Goal: Task Accomplishment & Management: Manage account settings

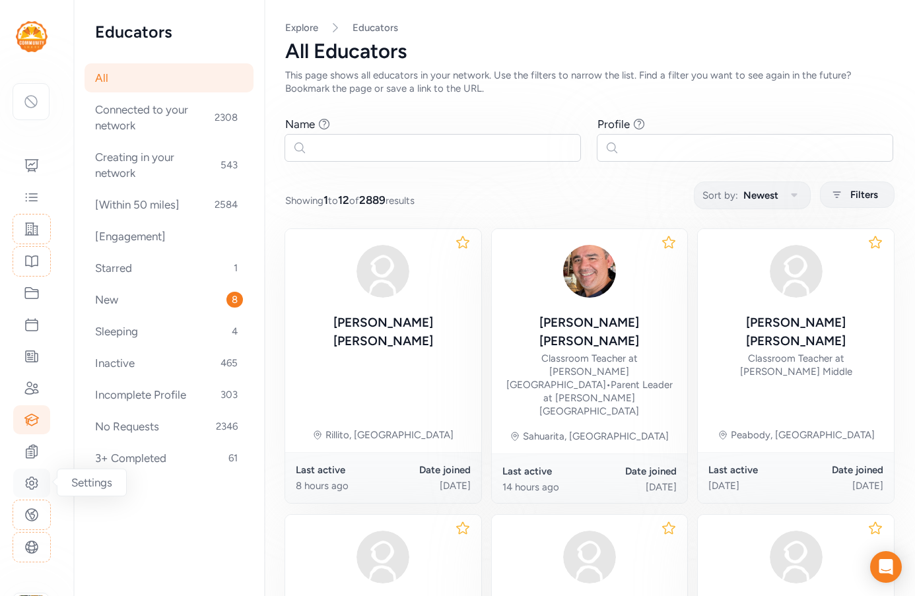
click at [37, 482] on icon at bounding box center [31, 483] width 11 height 12
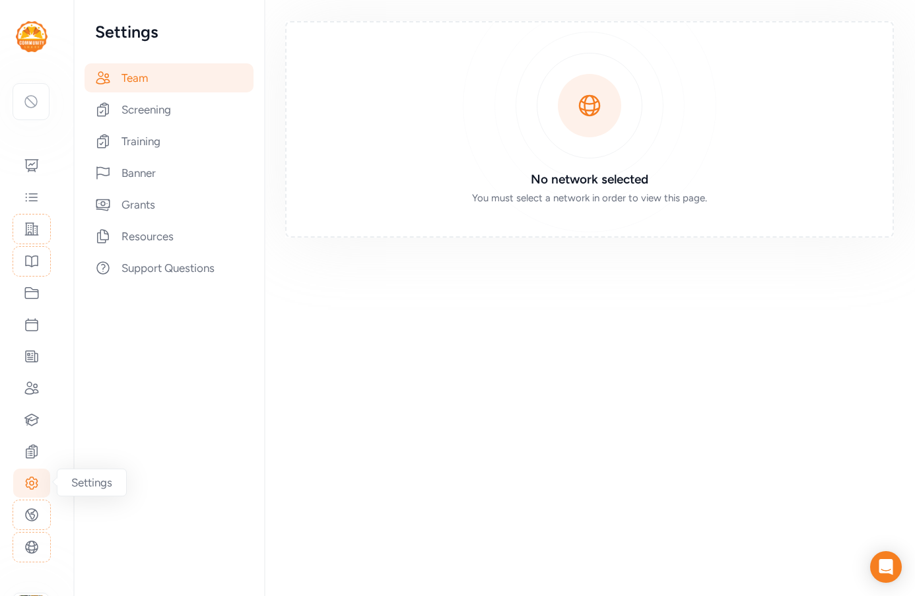
click at [33, 488] on icon at bounding box center [31, 483] width 11 height 12
click at [37, 517] on icon at bounding box center [32, 515] width 12 height 12
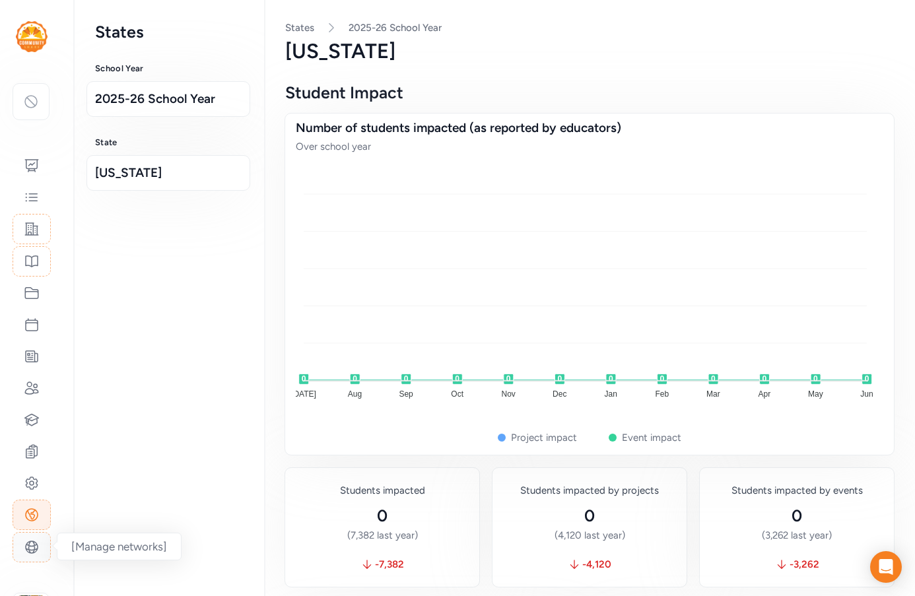
click at [36, 548] on icon at bounding box center [32, 547] width 16 height 16
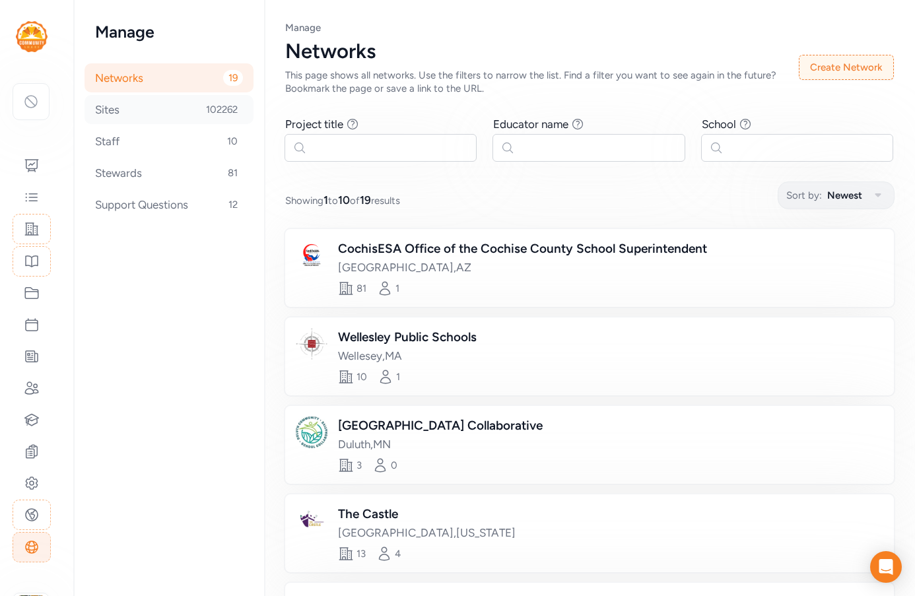
click at [137, 117] on div "Sites 102262" at bounding box center [168, 109] width 169 height 29
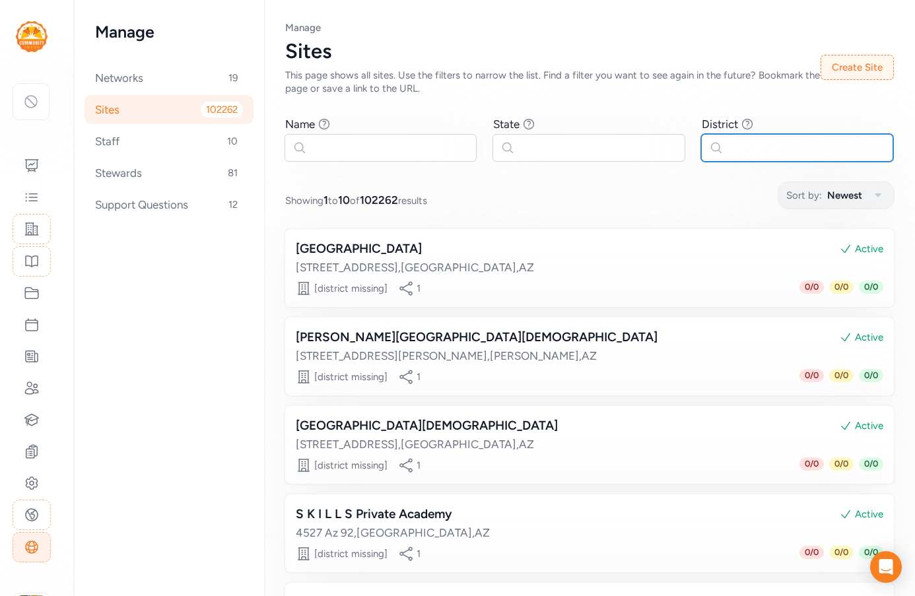
click at [733, 150] on input "text" at bounding box center [797, 148] width 192 height 28
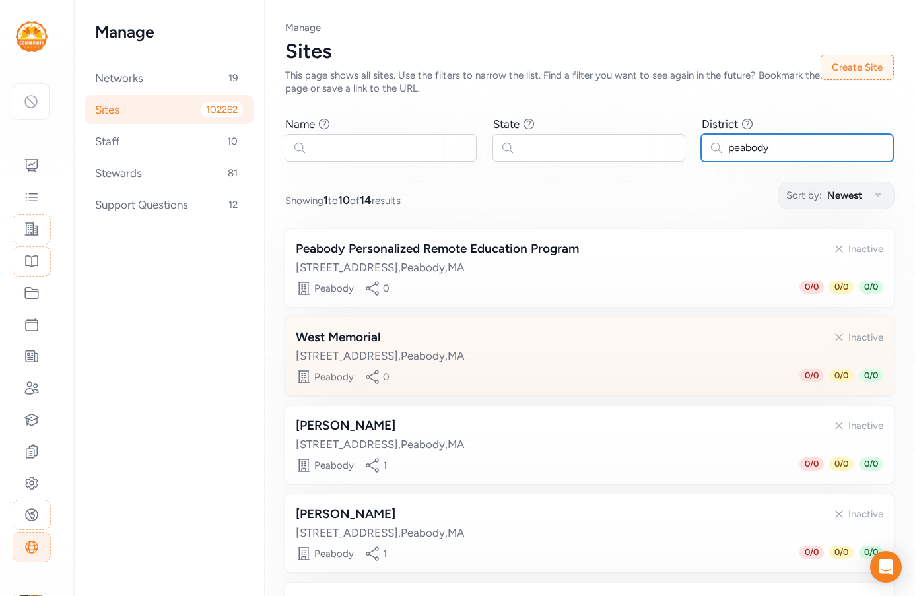
type input "peabody"
click at [500, 356] on div "[STREET_ADDRESS]" at bounding box center [589, 356] width 587 height 16
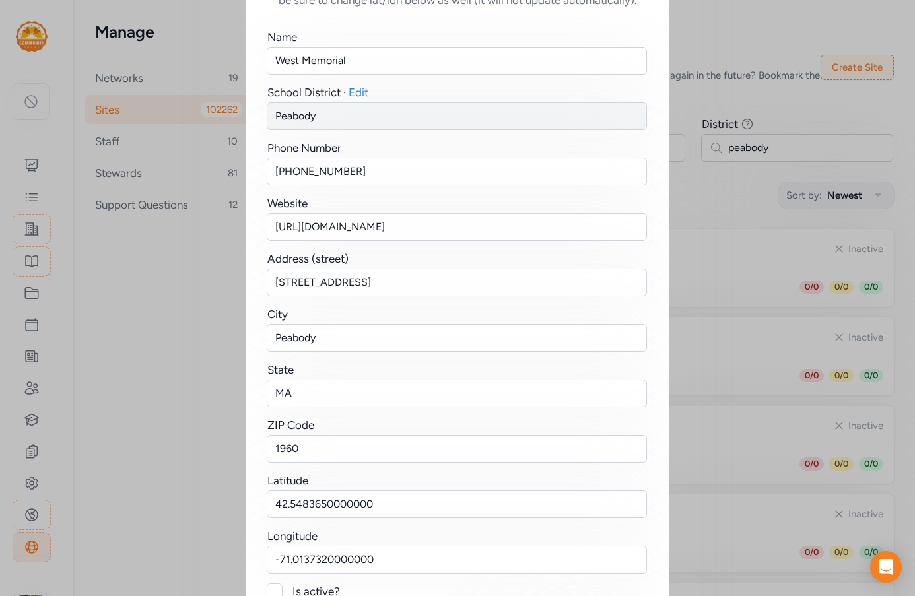
scroll to position [167, 0]
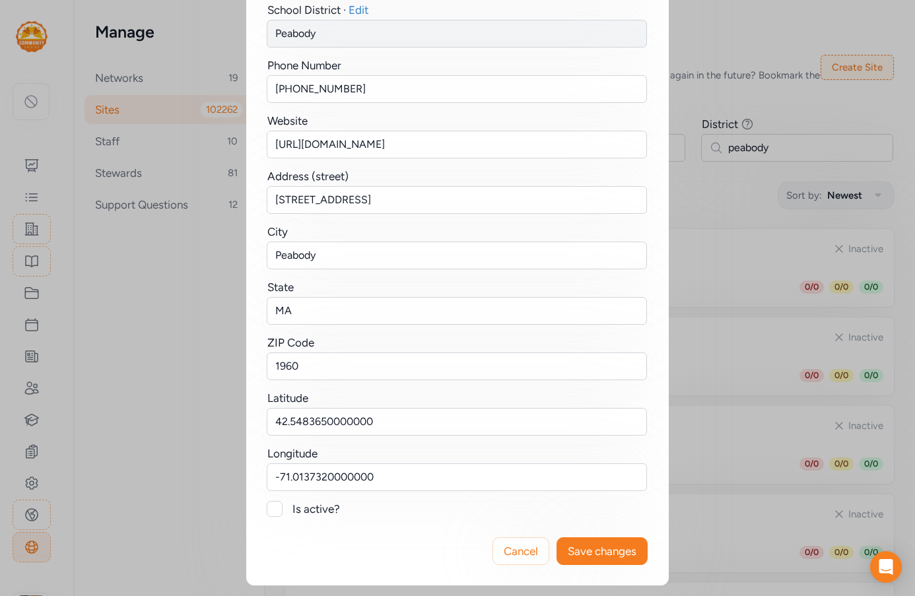
click at [269, 508] on div at bounding box center [275, 509] width 16 height 16
checkbox input "true"
click at [604, 554] on span "Save changes" at bounding box center [602, 551] width 69 height 16
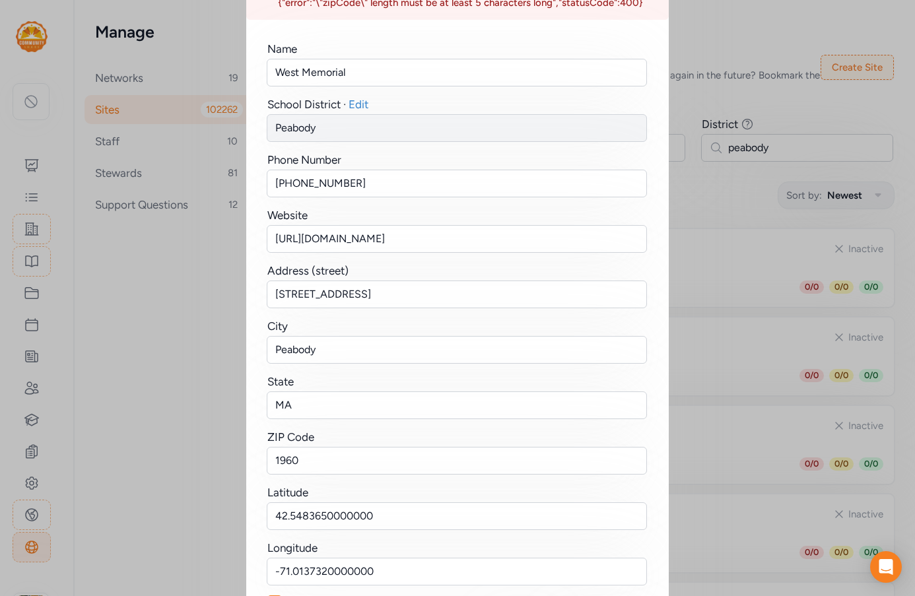
scroll to position [215, 0]
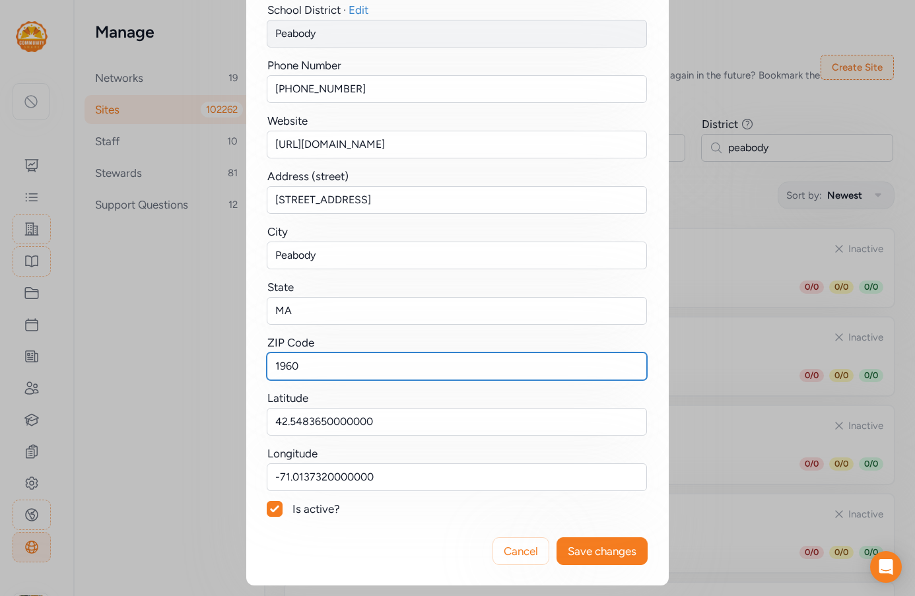
click at [269, 368] on input "1960" at bounding box center [457, 366] width 380 height 28
type input "01960"
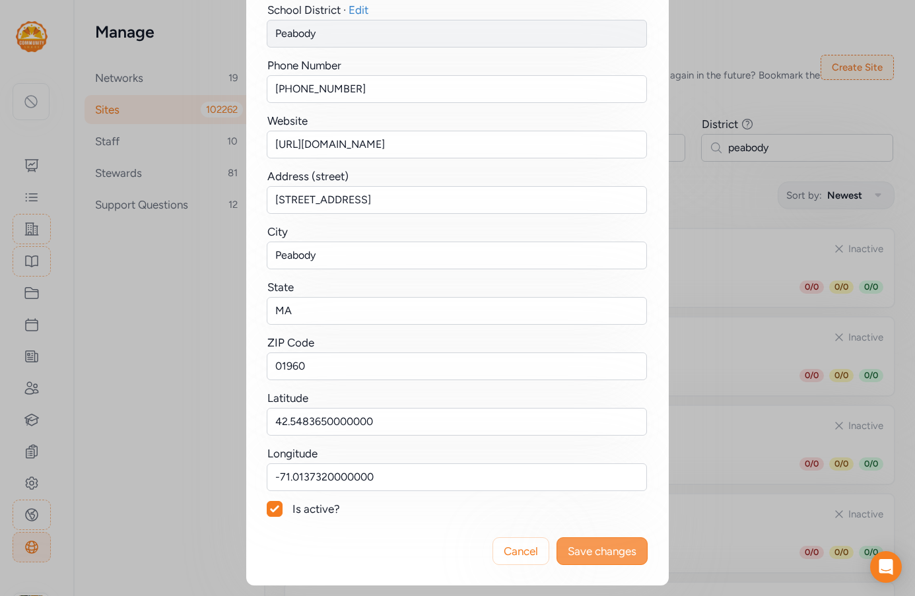
click at [593, 547] on span "Save changes" at bounding box center [602, 551] width 69 height 16
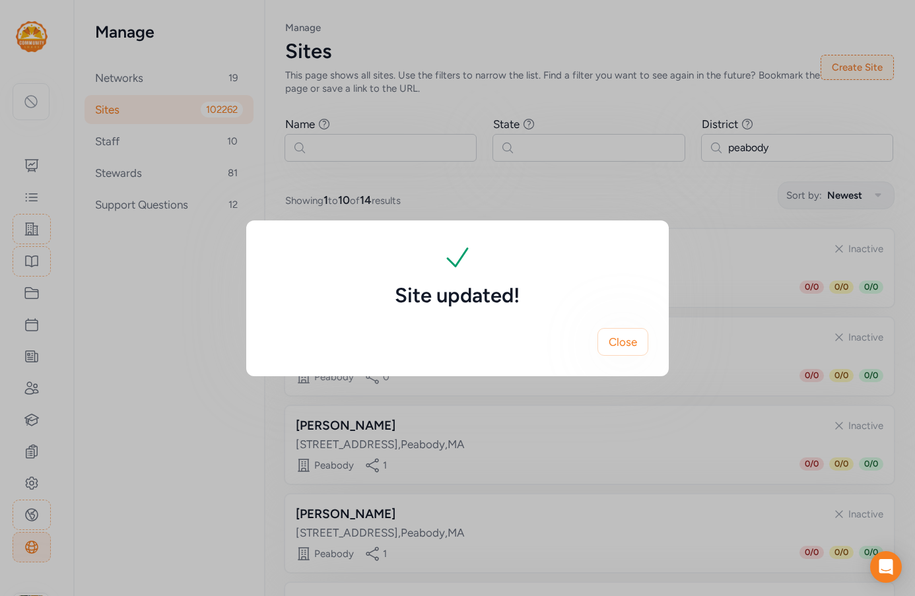
scroll to position [0, 0]
click at [613, 350] on button "Close" at bounding box center [622, 342] width 51 height 28
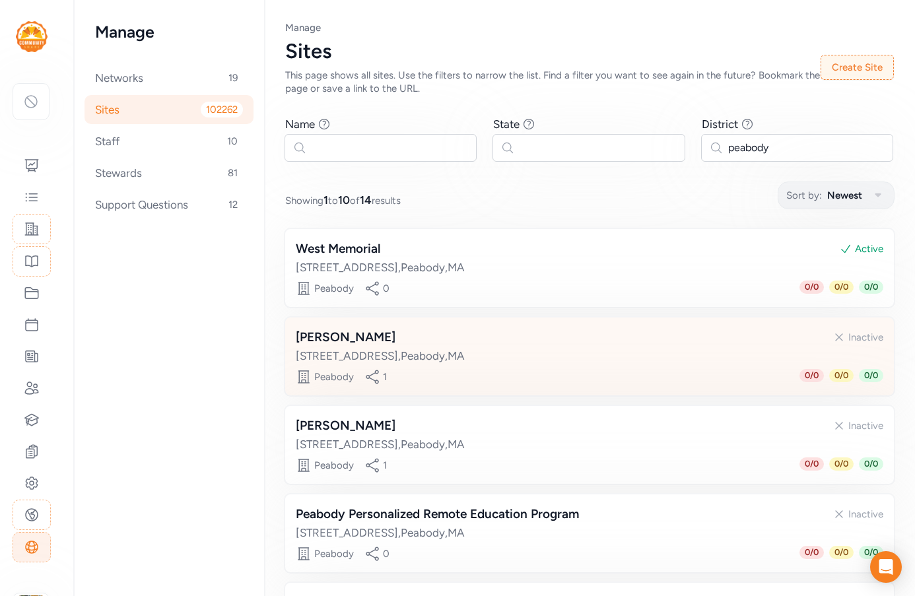
click at [480, 346] on div "[PERSON_NAME] Inactive" at bounding box center [589, 337] width 587 height 18
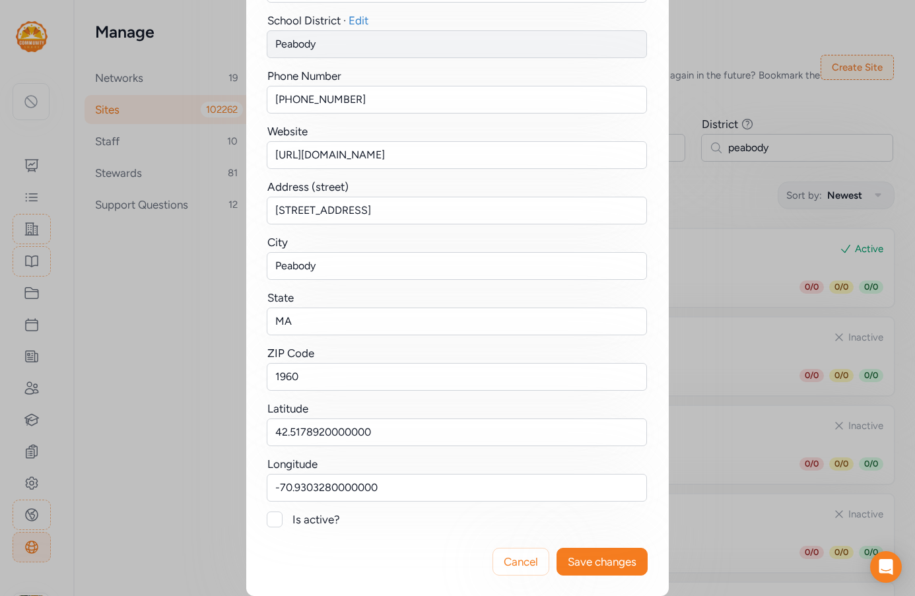
scroll to position [167, 0]
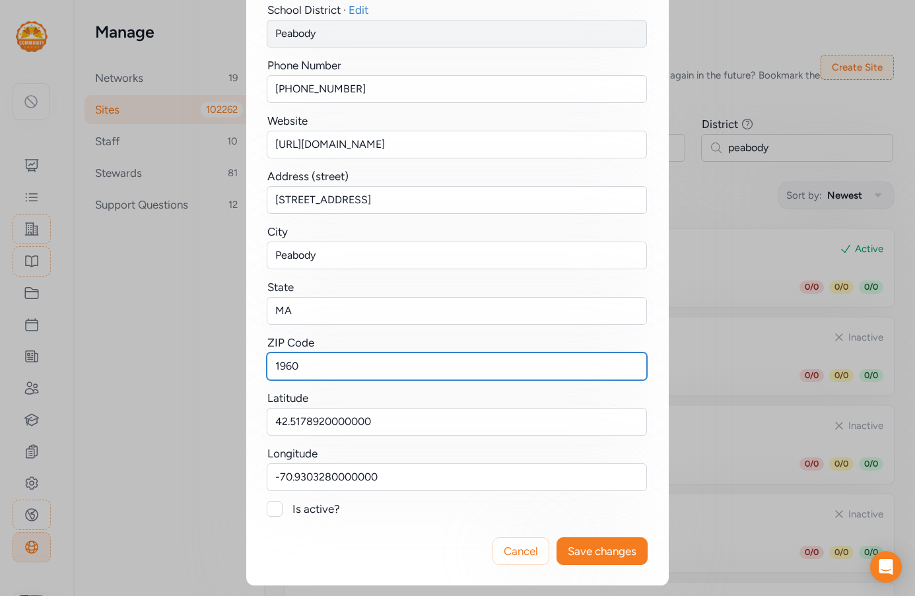
click at [271, 364] on input "1960" at bounding box center [457, 366] width 380 height 28
type input "01960"
click at [282, 508] on div "Is active?" at bounding box center [457, 509] width 380 height 16
click at [276, 508] on div at bounding box center [275, 509] width 16 height 16
checkbox input "true"
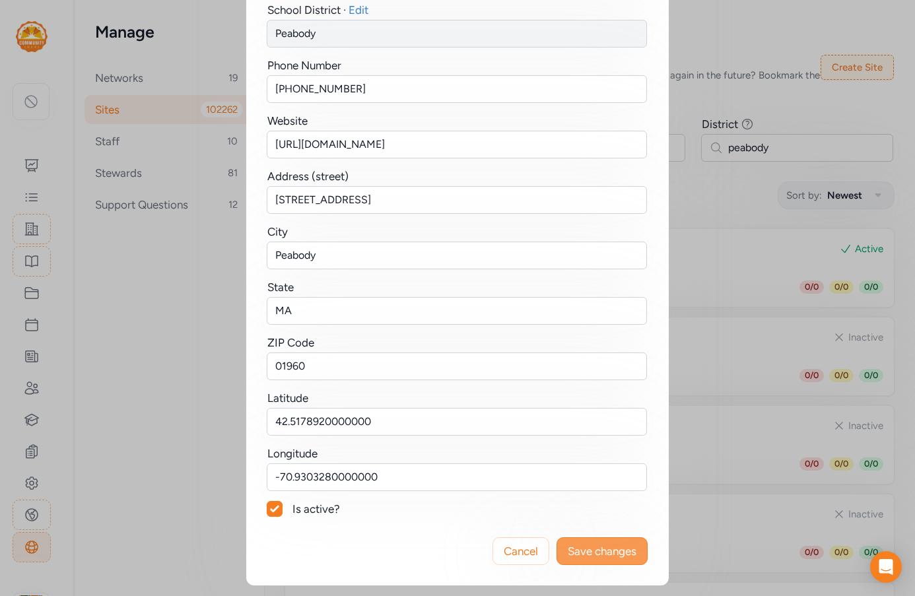
click at [592, 548] on span "Save changes" at bounding box center [602, 551] width 69 height 16
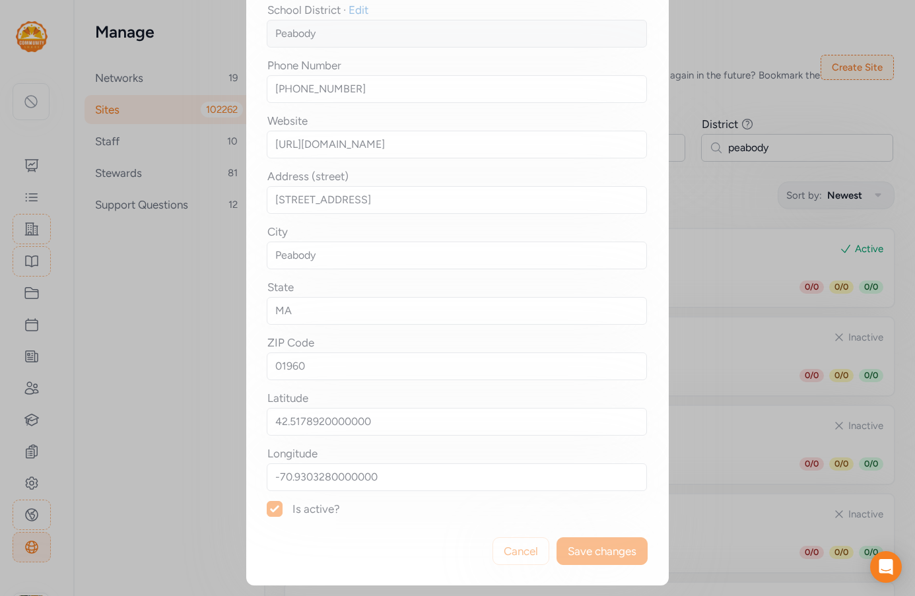
scroll to position [0, 0]
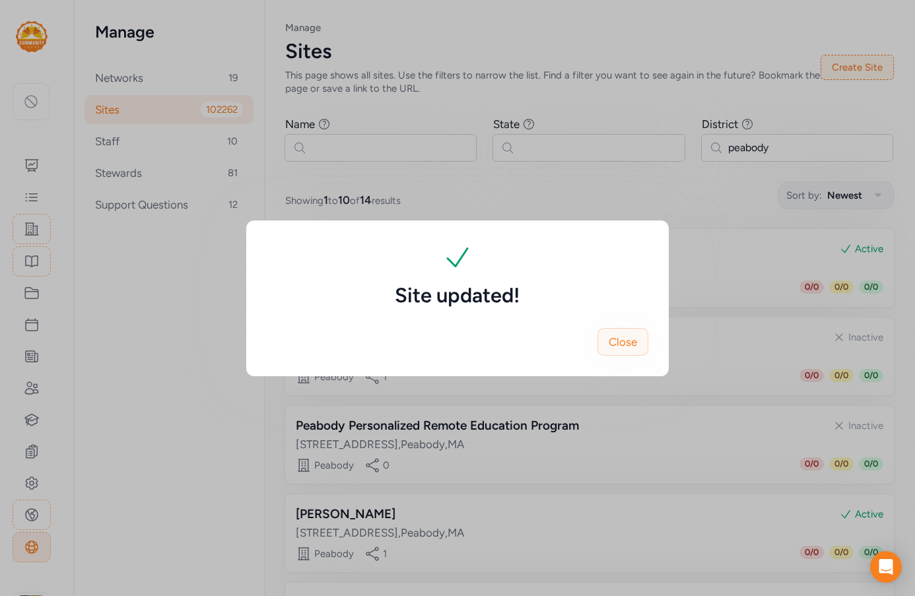
click at [630, 339] on span "Close" at bounding box center [623, 342] width 28 height 16
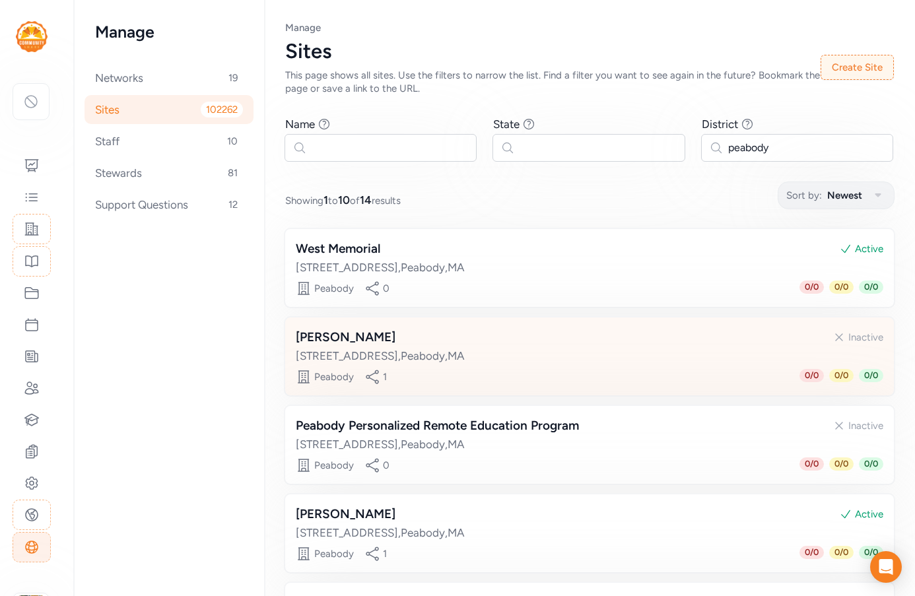
click at [438, 343] on div "[PERSON_NAME] Inactive" at bounding box center [589, 337] width 587 height 18
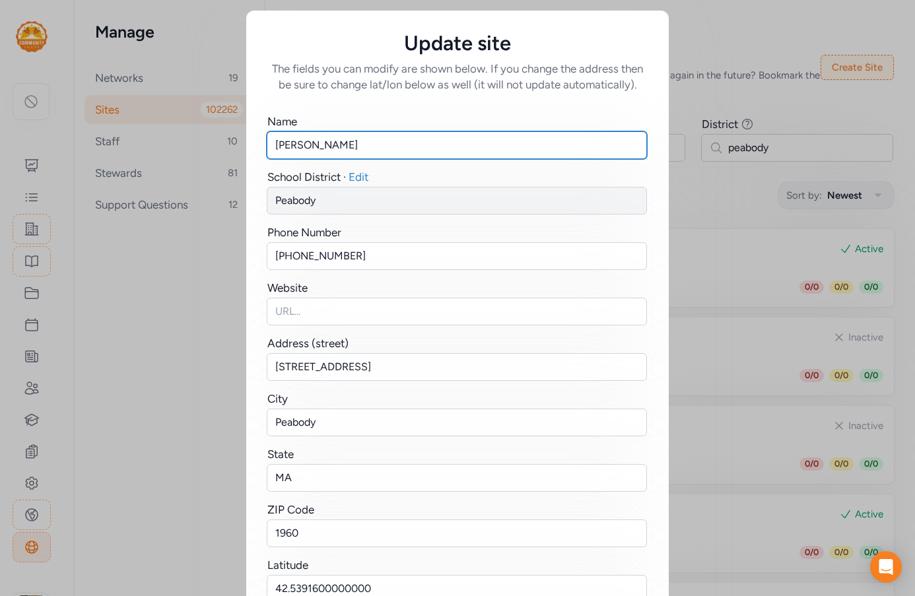
drag, startPoint x: 308, startPoint y: 146, endPoint x: 246, endPoint y: 141, distance: 61.6
click at [246, 141] on div "Name [PERSON_NAME][GEOGRAPHIC_DATA] · Edit Peabody Phone Number [PHONE_NUMBER] …" at bounding box center [457, 387] width 422 height 591
click at [327, 144] on input "[PERSON_NAME]" at bounding box center [457, 145] width 380 height 28
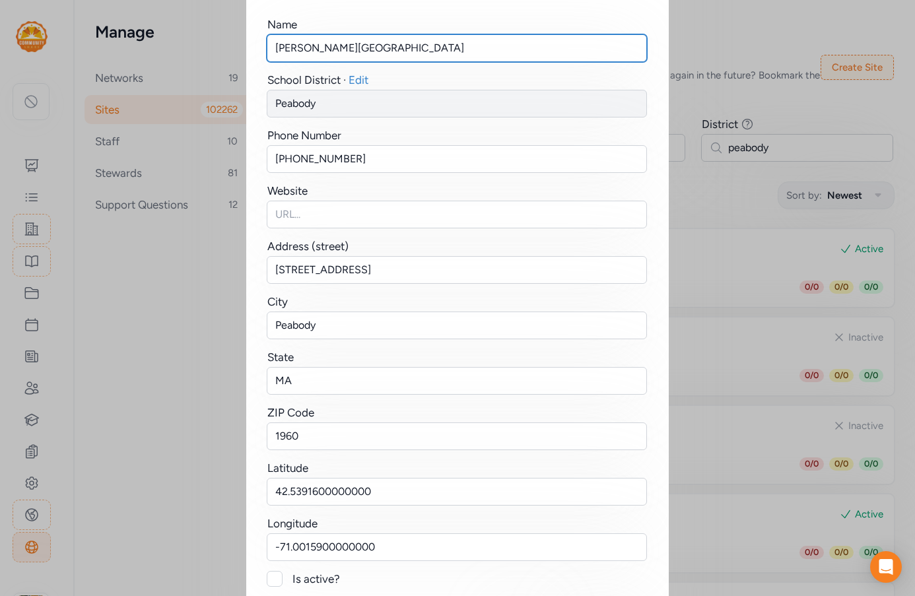
scroll to position [167, 0]
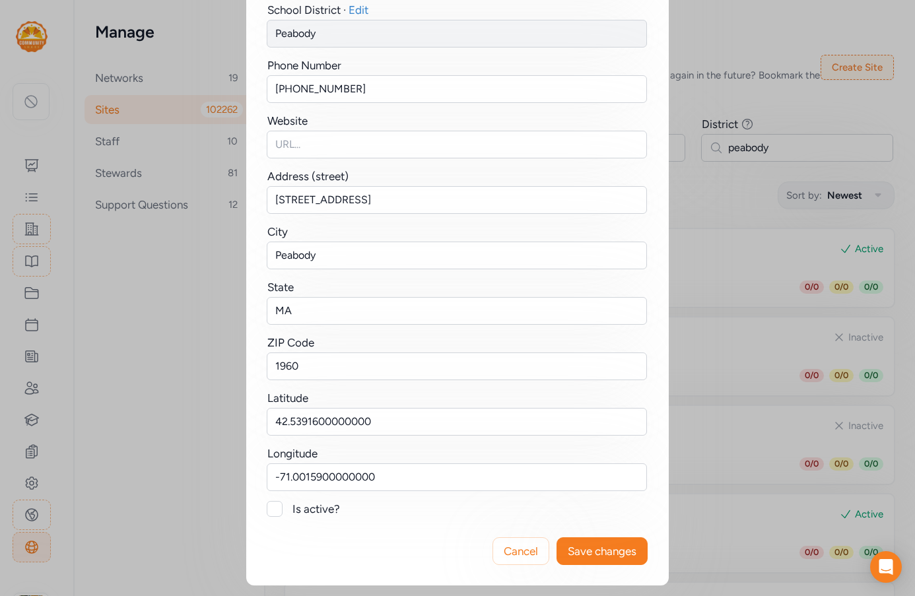
type input "[PERSON_NAME][GEOGRAPHIC_DATA]"
click at [271, 508] on div at bounding box center [275, 509] width 16 height 16
checkbox input "true"
click at [603, 543] on button "Save changes" at bounding box center [601, 551] width 91 height 28
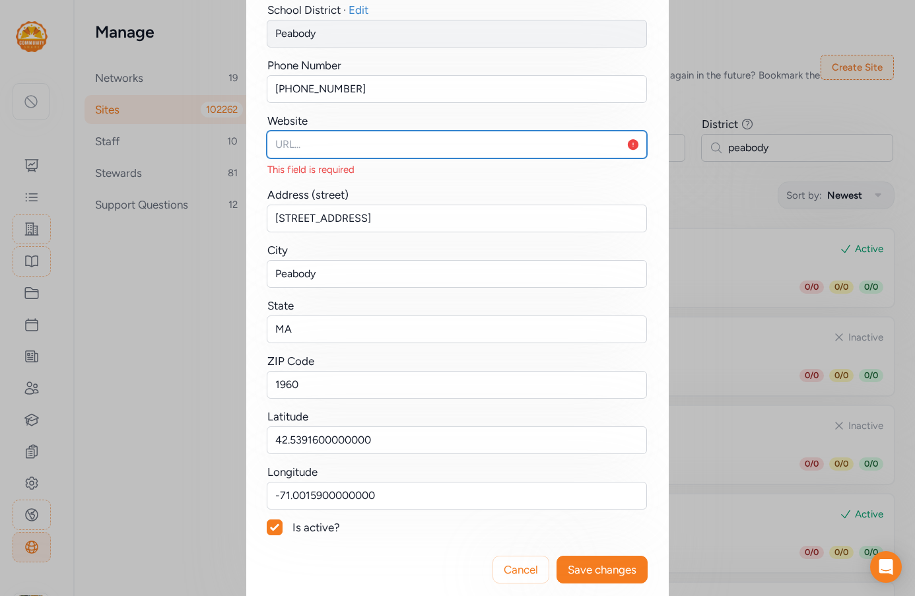
click at [298, 149] on input "text" at bounding box center [457, 145] width 380 height 28
paste input "[URL][DOMAIN_NAME][PERSON_NAME]"
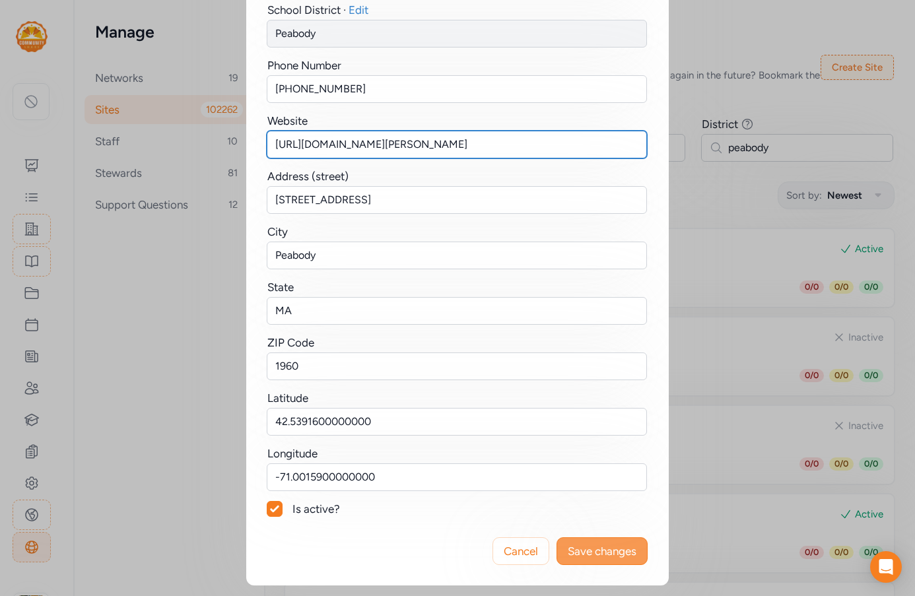
type input "[URL][DOMAIN_NAME][PERSON_NAME]"
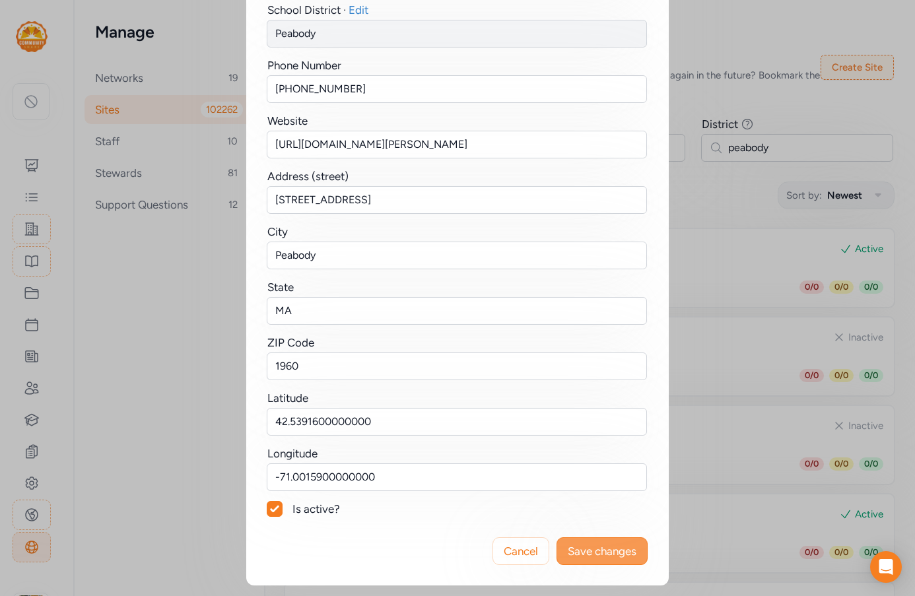
click at [611, 548] on span "Save changes" at bounding box center [602, 551] width 69 height 16
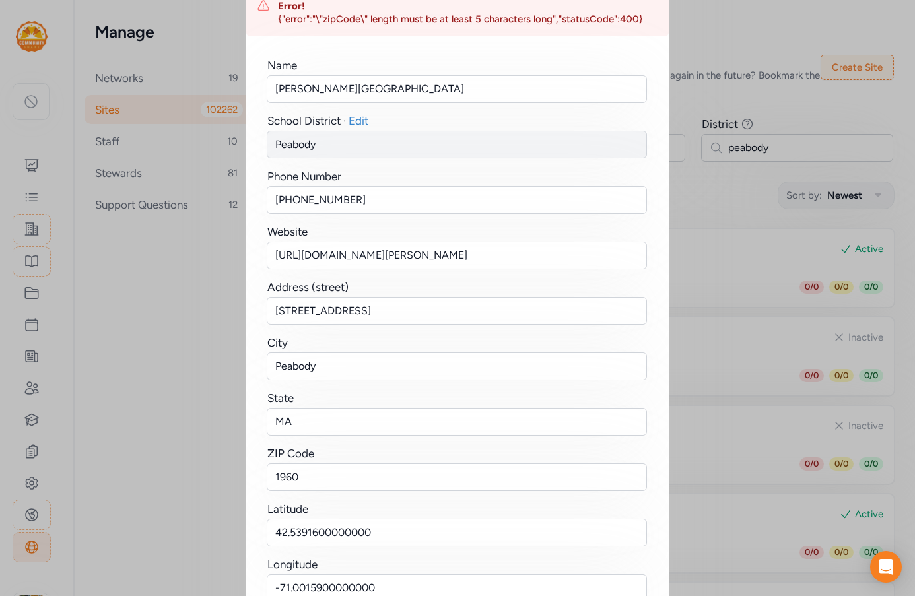
scroll to position [198, 0]
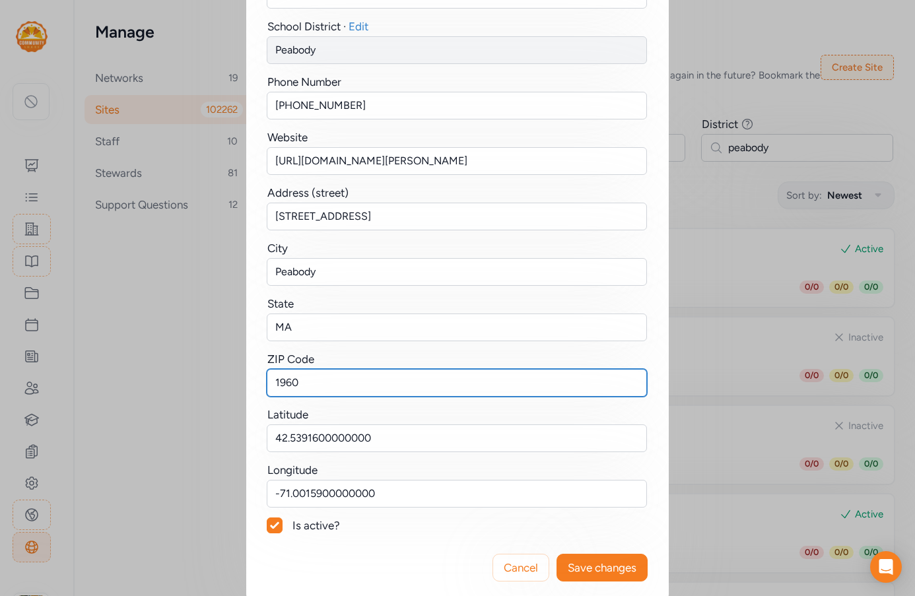
click at [270, 381] on input "1960" at bounding box center [457, 383] width 380 height 28
type input "01960"
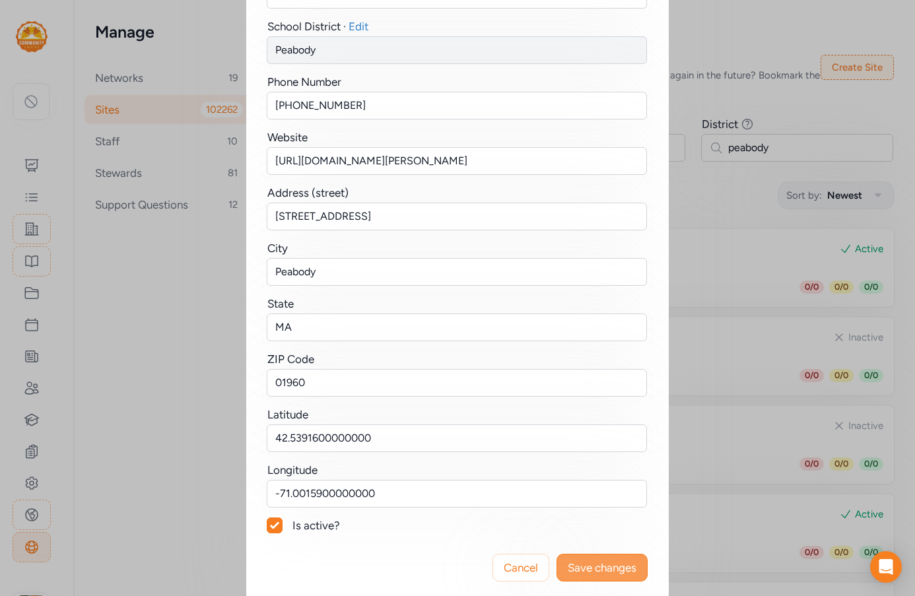
click at [581, 559] on button "Save changes" at bounding box center [601, 568] width 91 height 28
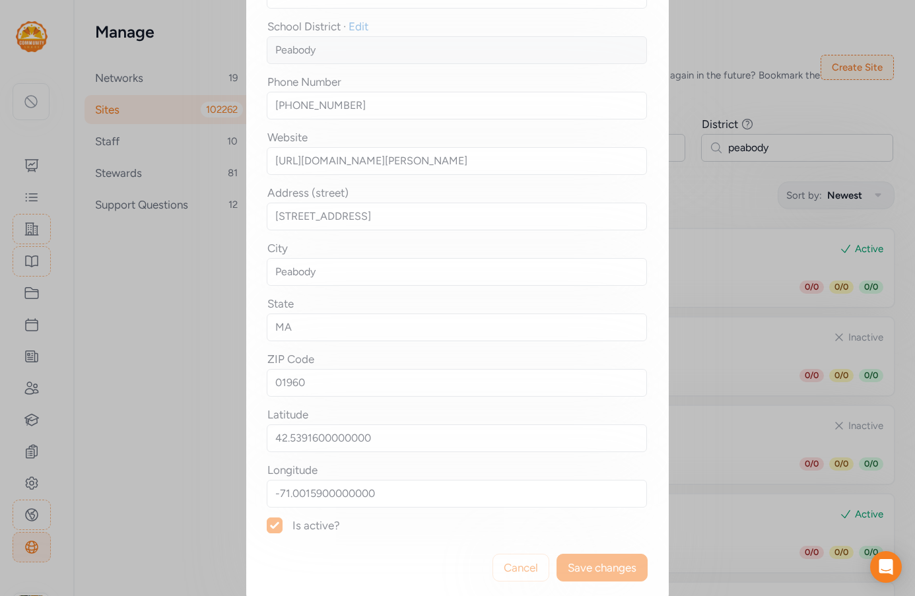
scroll to position [0, 0]
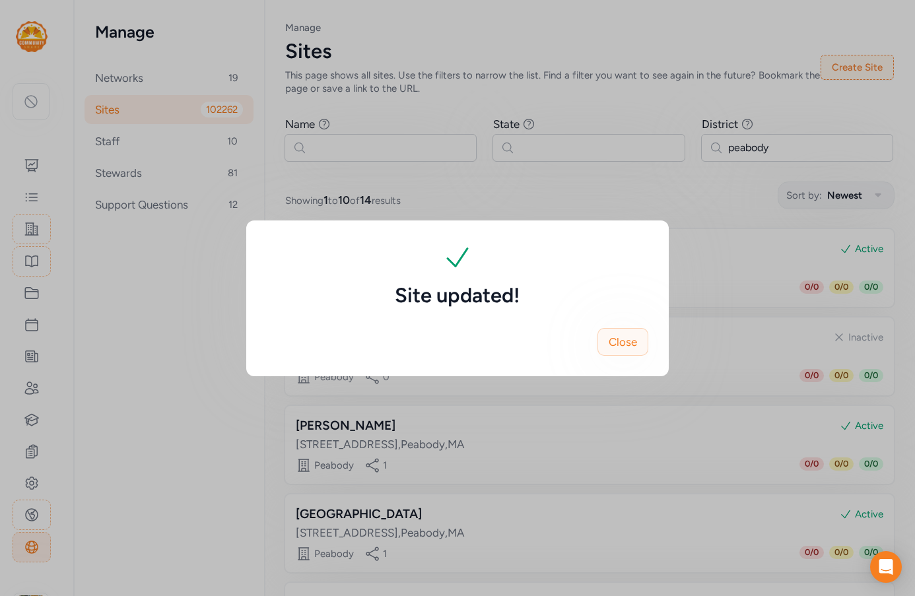
click at [634, 352] on button "Close" at bounding box center [622, 342] width 51 height 28
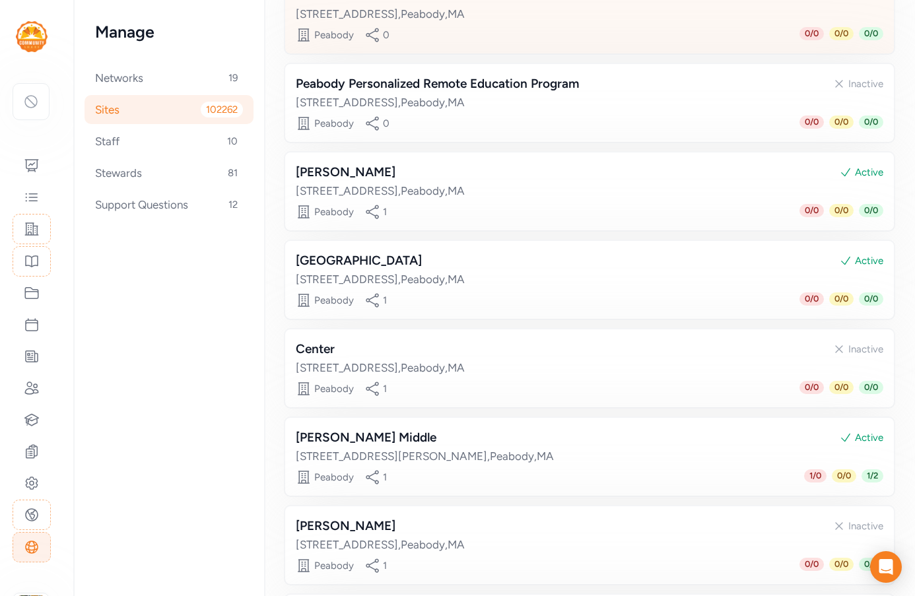
scroll to position [264, 0]
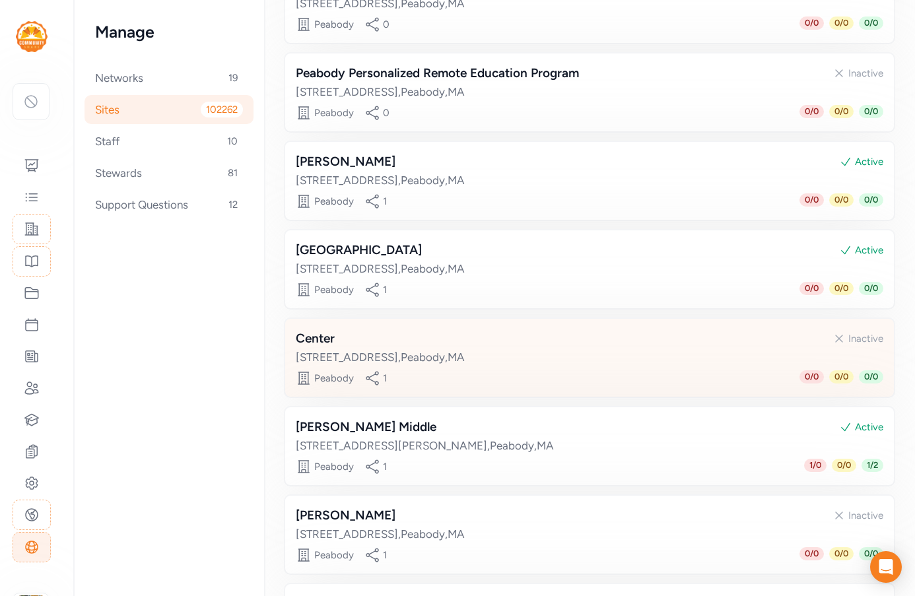
click at [554, 349] on div "[STREET_ADDRESS]" at bounding box center [589, 357] width 587 height 16
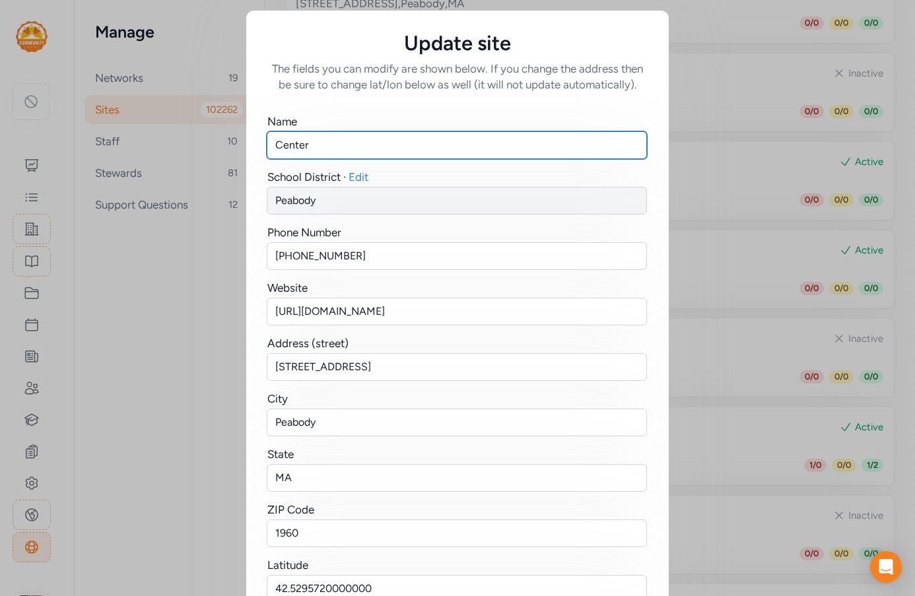
click at [312, 146] on input "Center" at bounding box center [457, 145] width 380 height 28
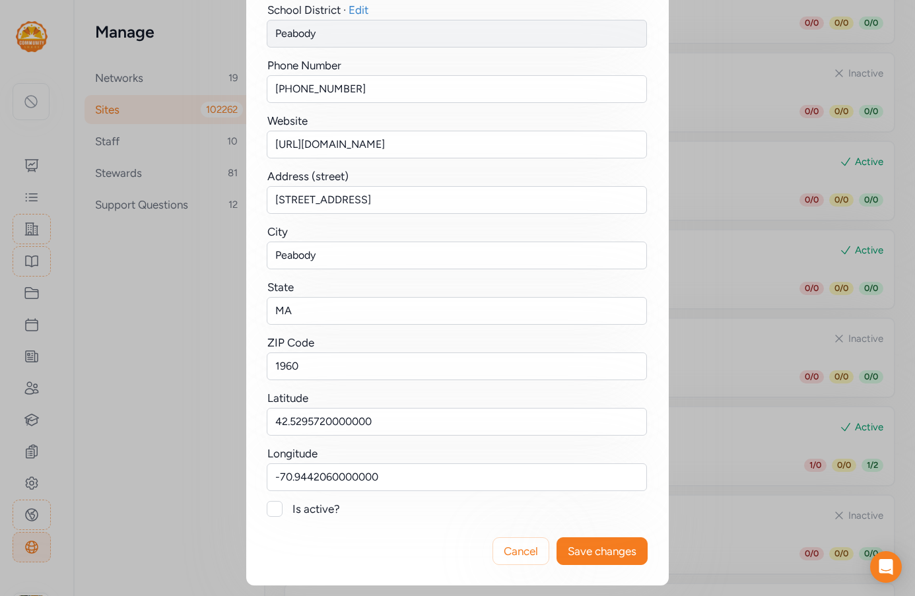
type input "[GEOGRAPHIC_DATA]"
click at [275, 504] on div at bounding box center [275, 509] width 16 height 16
checkbox input "true"
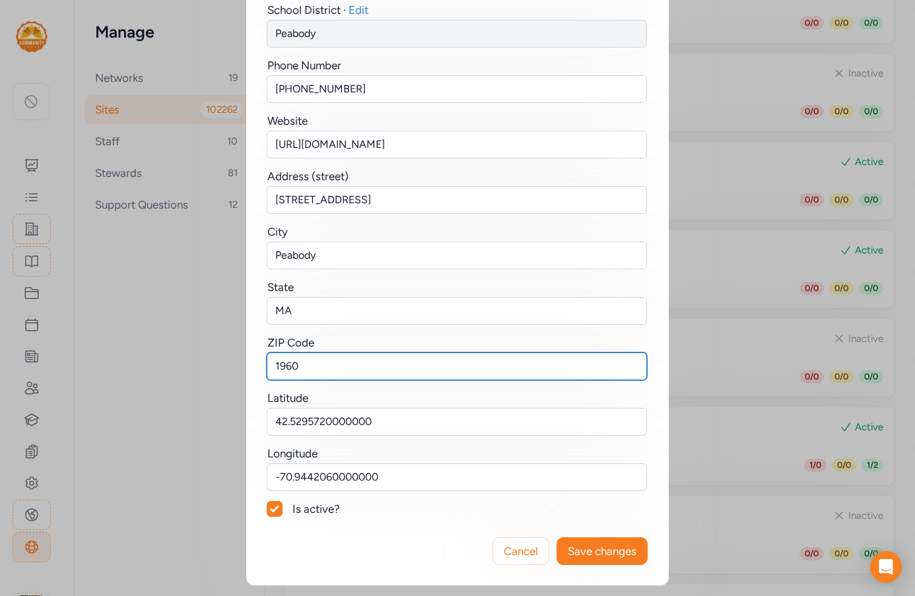
click at [272, 364] on input "1960" at bounding box center [457, 366] width 380 height 28
type input "01960"
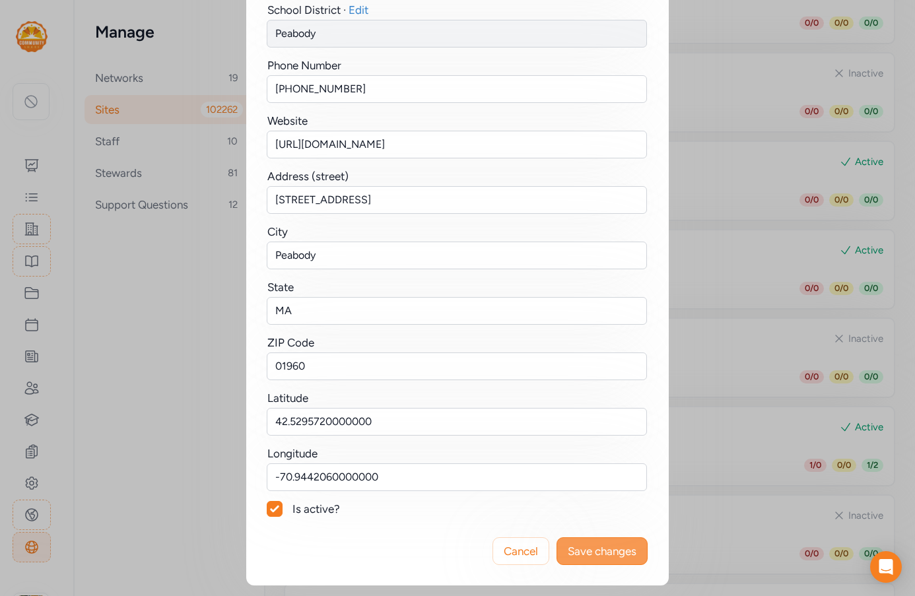
click at [620, 556] on span "Save changes" at bounding box center [602, 551] width 69 height 16
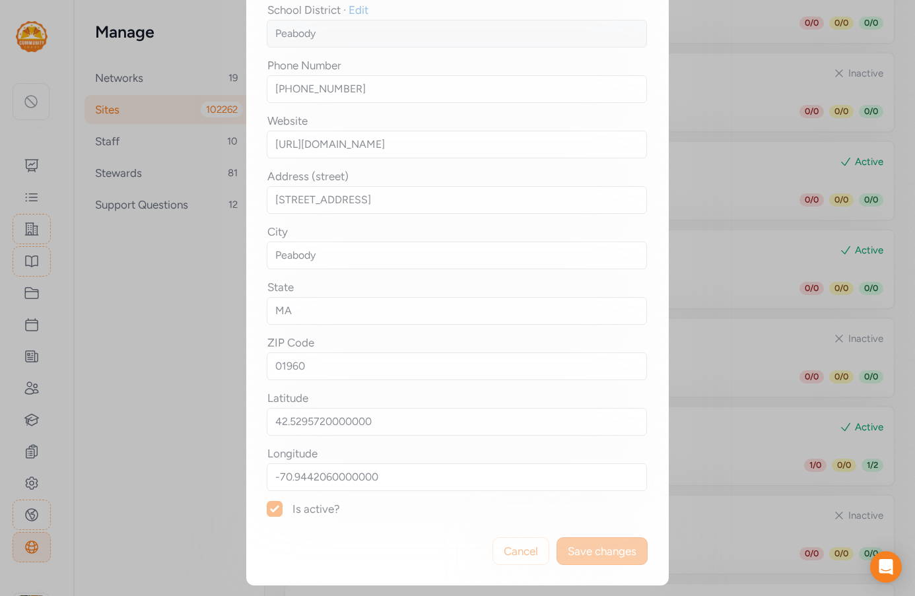
scroll to position [0, 0]
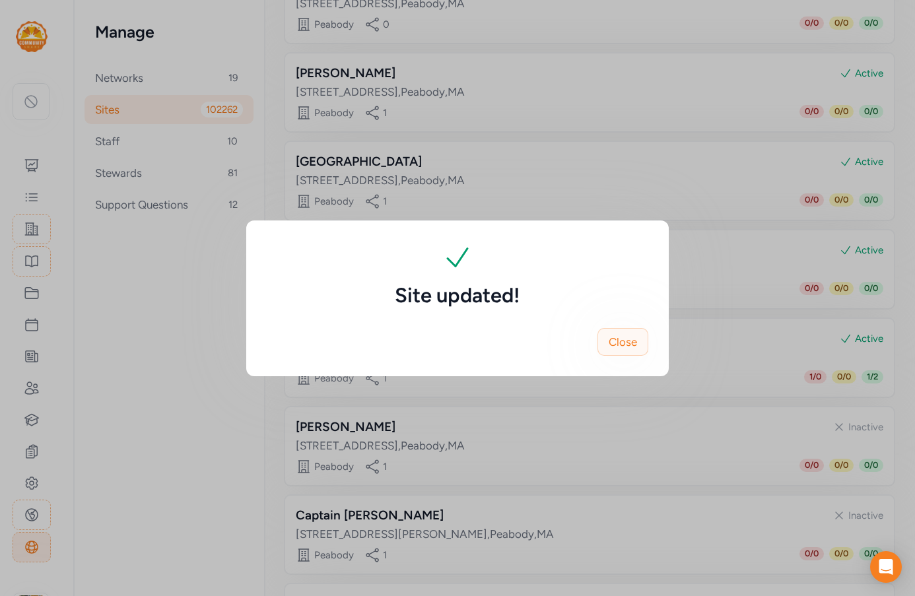
click at [640, 334] on button "Close" at bounding box center [622, 342] width 51 height 28
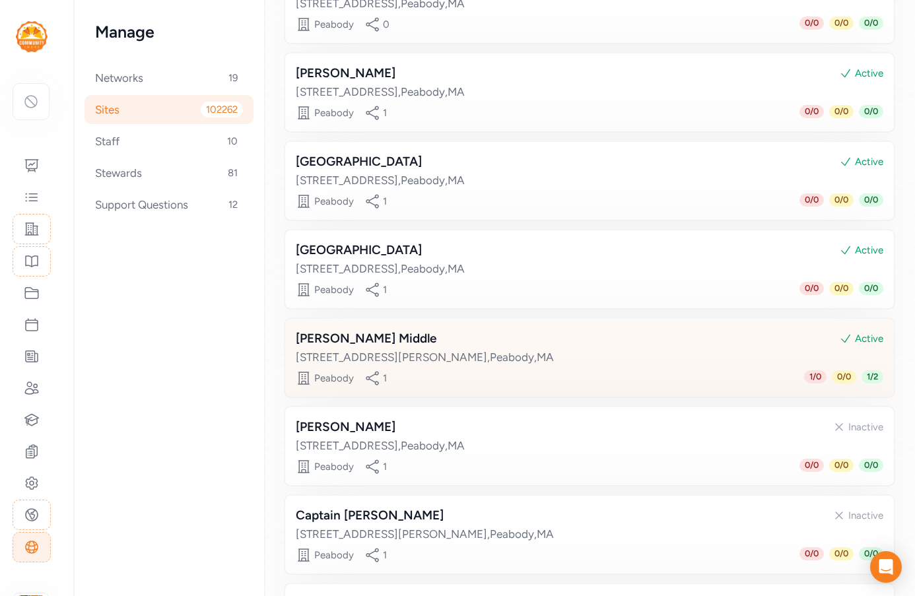
click at [484, 348] on div "J [PERSON_NAME] Middle Active [STREET_ADDRESS][PERSON_NAME]" at bounding box center [589, 347] width 587 height 36
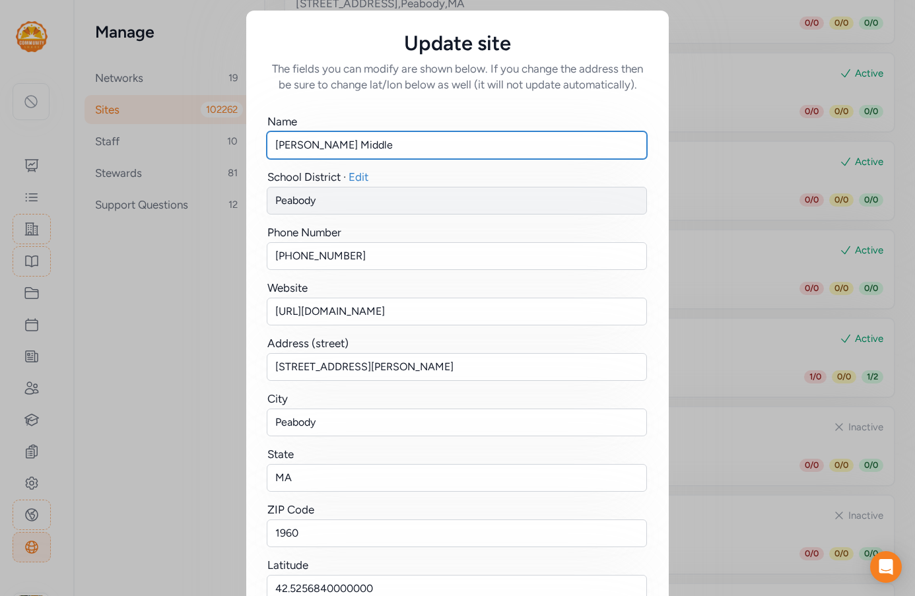
drag, startPoint x: 307, startPoint y: 141, endPoint x: 205, endPoint y: 136, distance: 102.4
click at [205, 136] on div "Update site The fields you can modify are shown below. If you change the addres…" at bounding box center [457, 381] width 915 height 763
click at [345, 145] on input "[PERSON_NAME] Middle" at bounding box center [457, 145] width 380 height 28
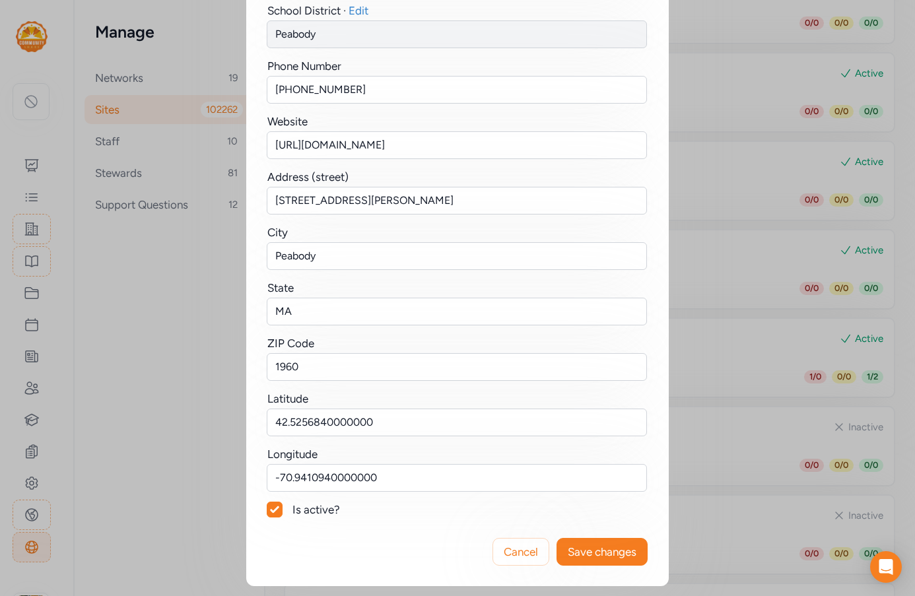
scroll to position [167, 0]
type input "[PERSON_NAME][GEOGRAPHIC_DATA]"
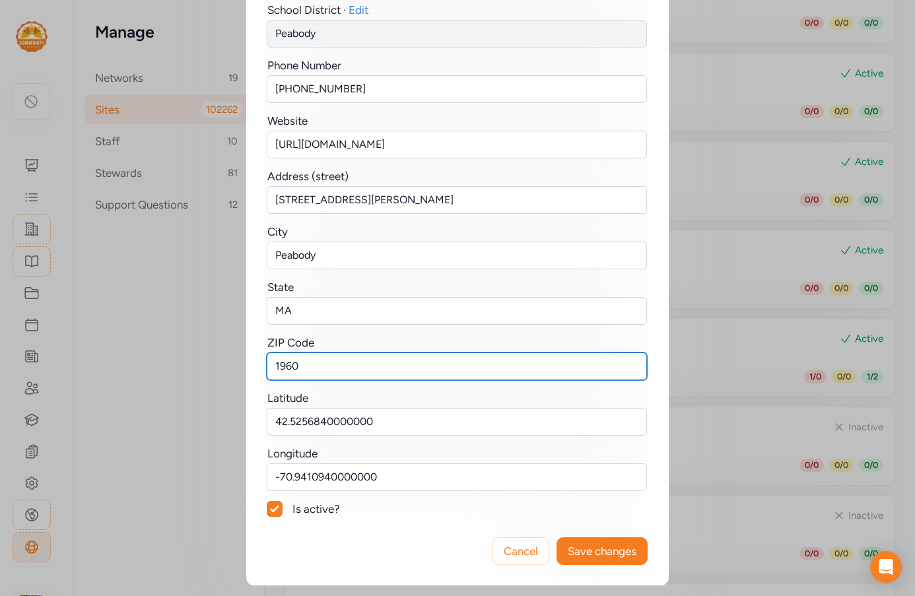
click at [273, 363] on input "1960" at bounding box center [457, 366] width 380 height 28
click at [269, 363] on input "1960" at bounding box center [457, 366] width 380 height 28
type input "01960"
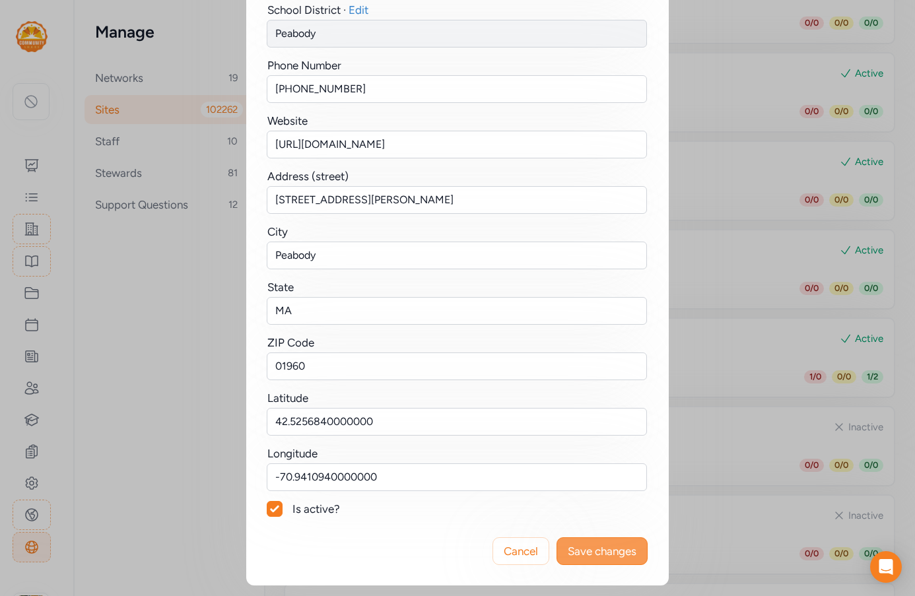
click at [607, 557] on span "Save changes" at bounding box center [602, 551] width 69 height 16
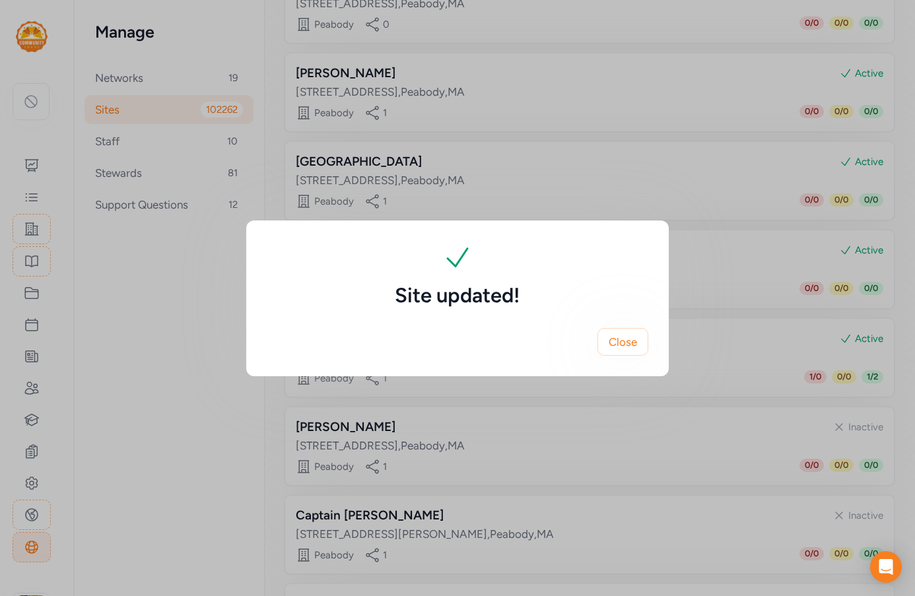
scroll to position [0, 0]
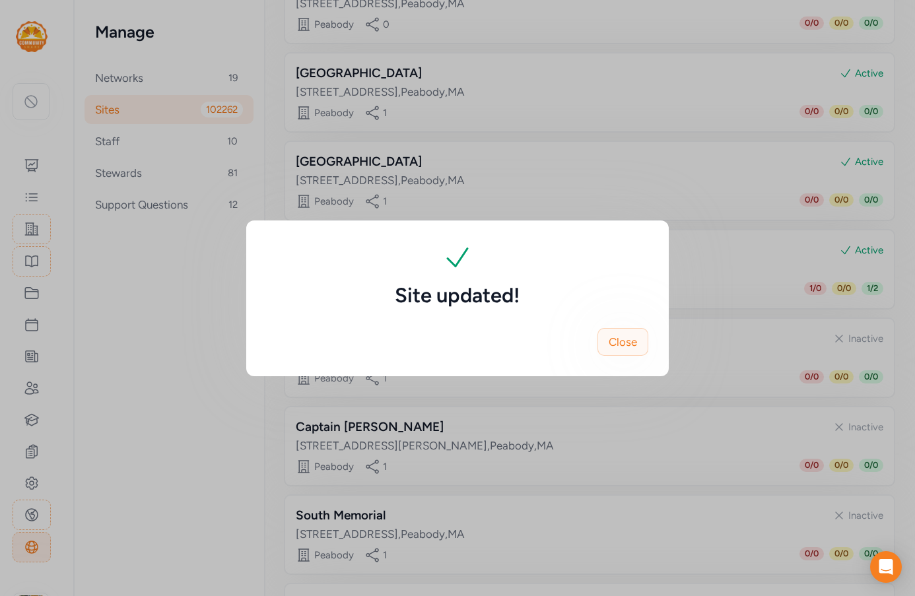
click at [628, 335] on span "Close" at bounding box center [623, 342] width 28 height 16
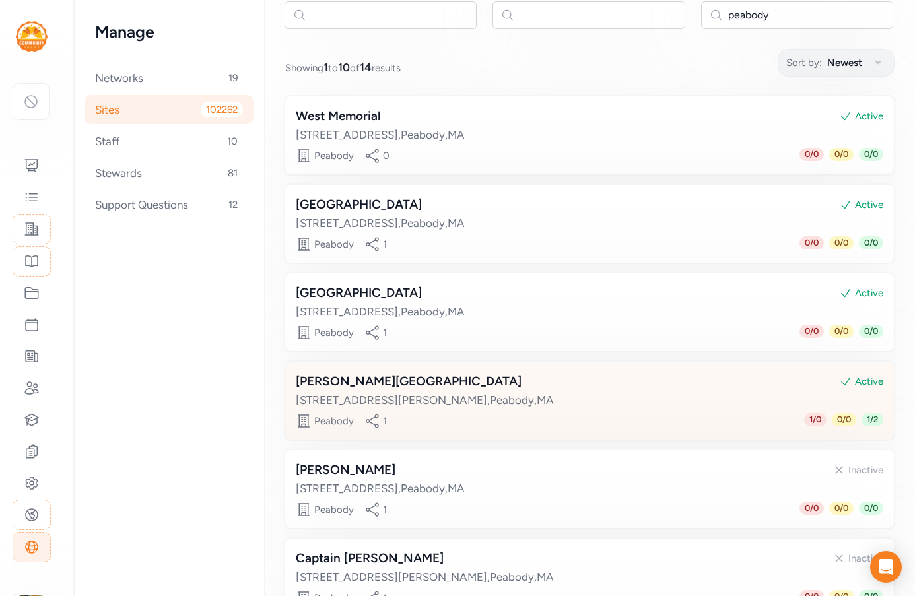
scroll to position [132, 0]
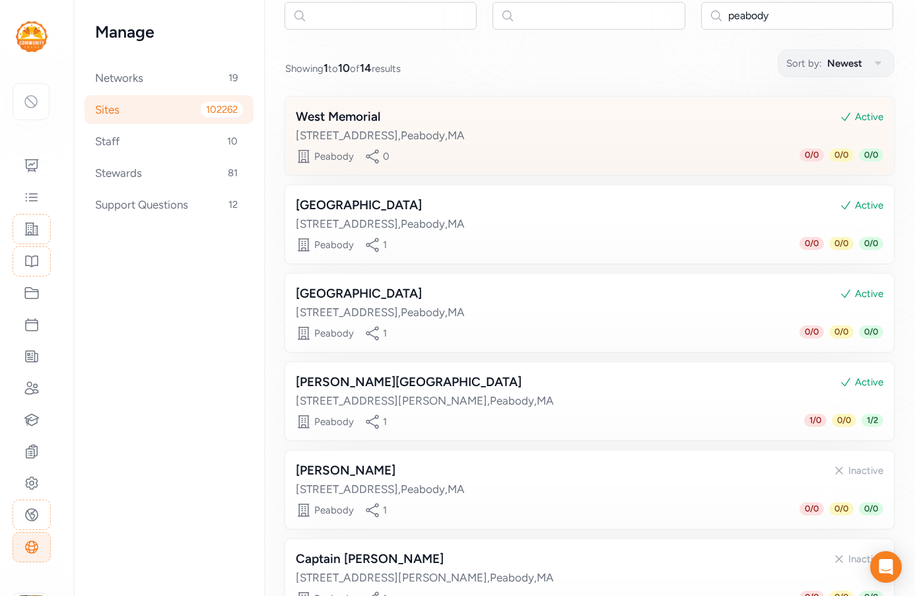
click at [419, 133] on div "[STREET_ADDRESS]" at bounding box center [589, 135] width 587 height 16
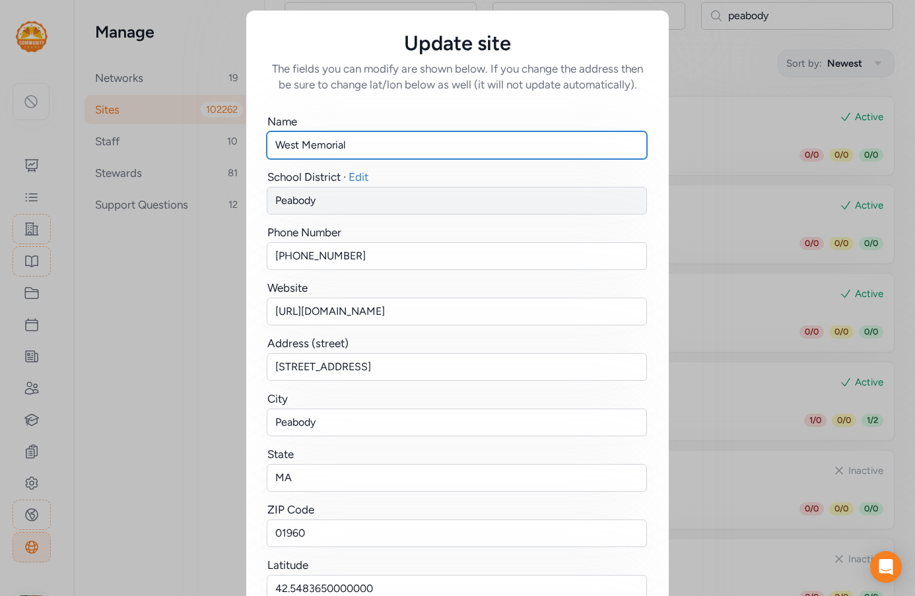
click at [295, 145] on input "West Memorial" at bounding box center [457, 145] width 380 height 28
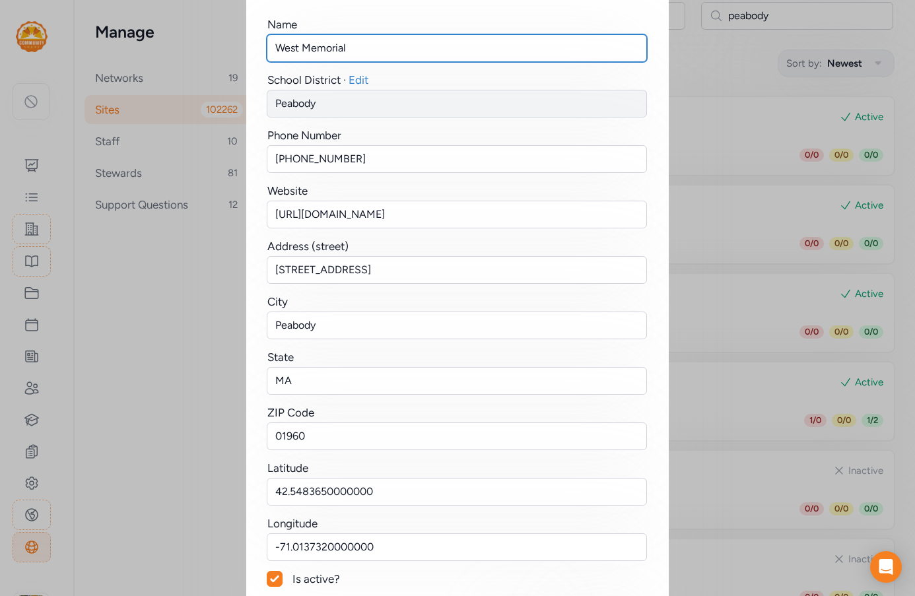
scroll to position [167, 0]
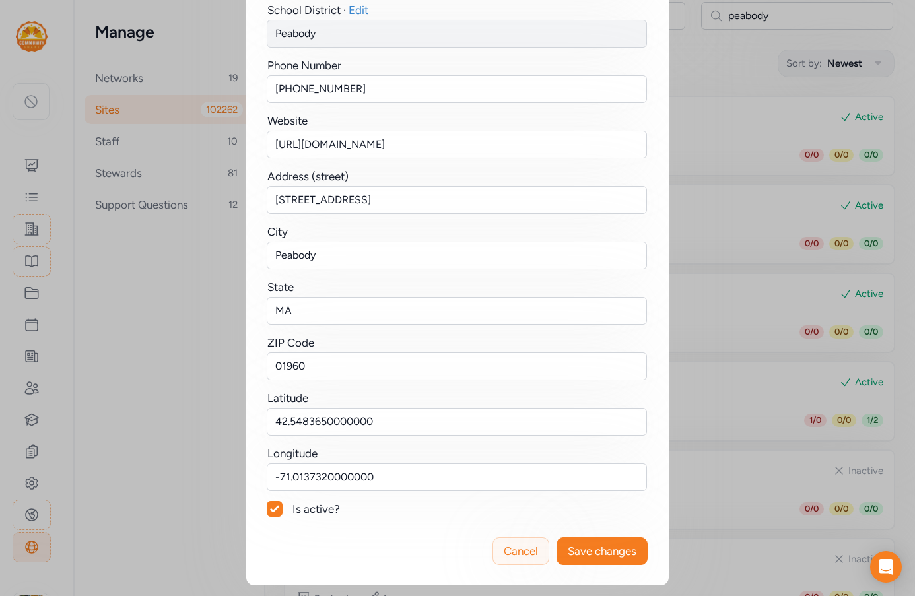
click at [525, 559] on button "Cancel" at bounding box center [520, 551] width 57 height 28
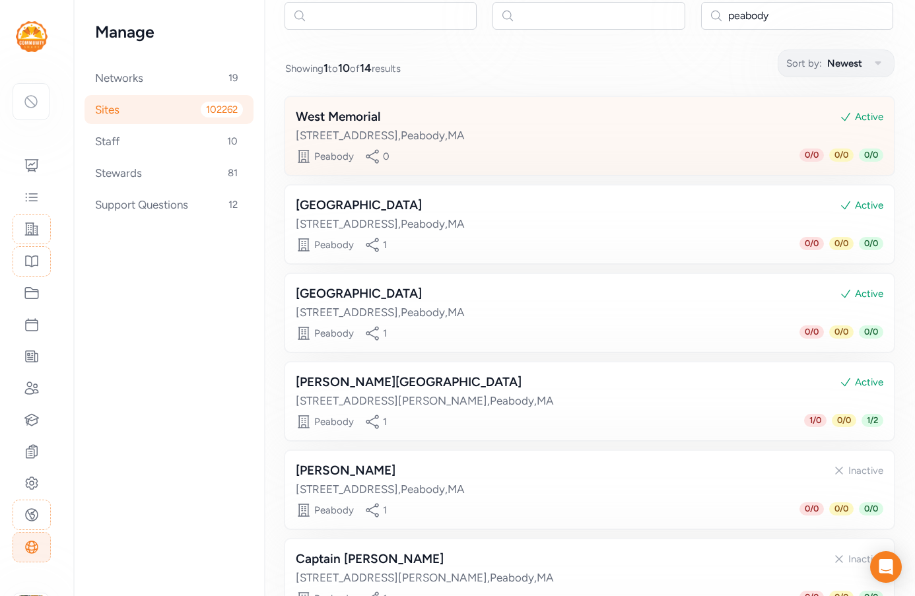
click at [484, 134] on div "[STREET_ADDRESS]" at bounding box center [589, 135] width 587 height 16
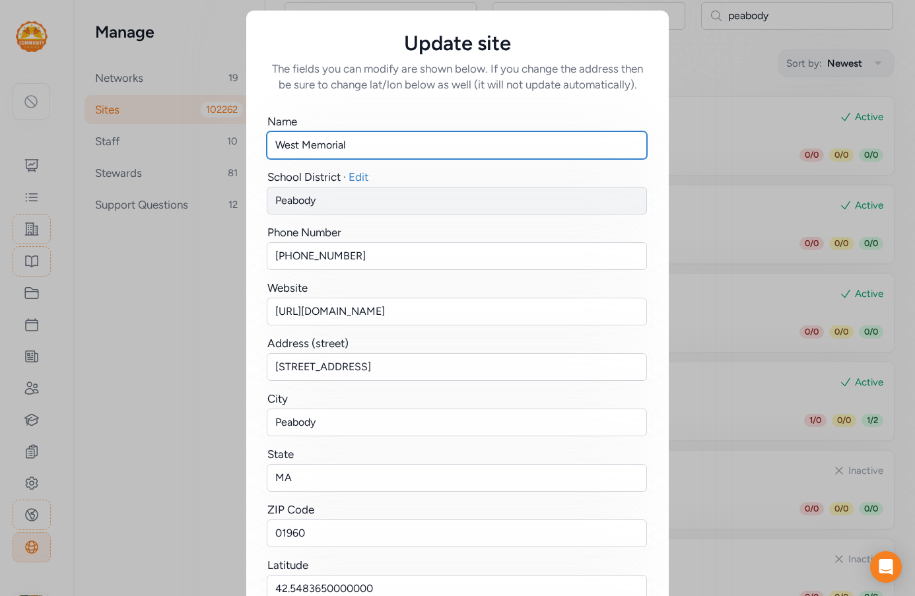
click at [363, 149] on input "West Memorial" at bounding box center [457, 145] width 380 height 28
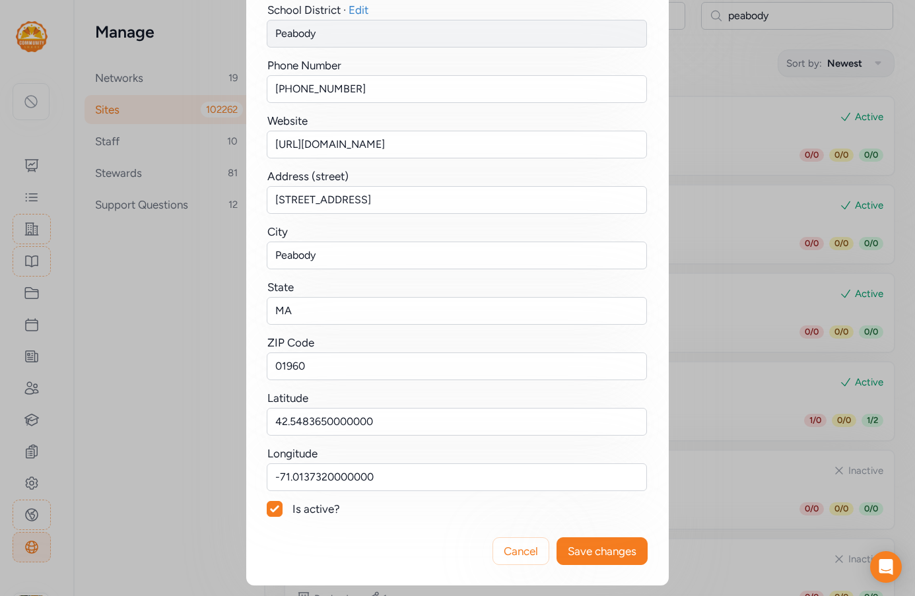
type input "[GEOGRAPHIC_DATA]"
click at [271, 362] on input "01960" at bounding box center [457, 366] width 380 height 28
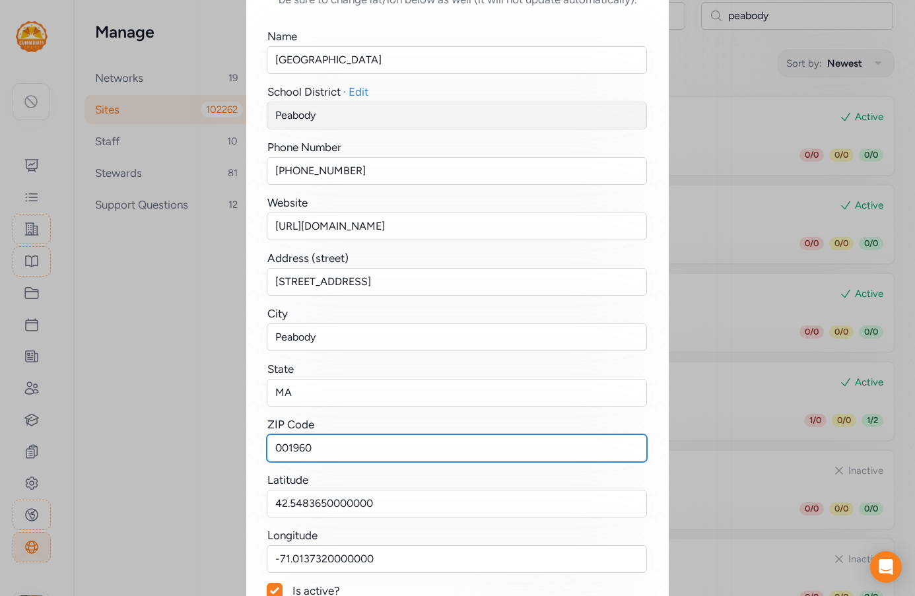
scroll to position [0, 0]
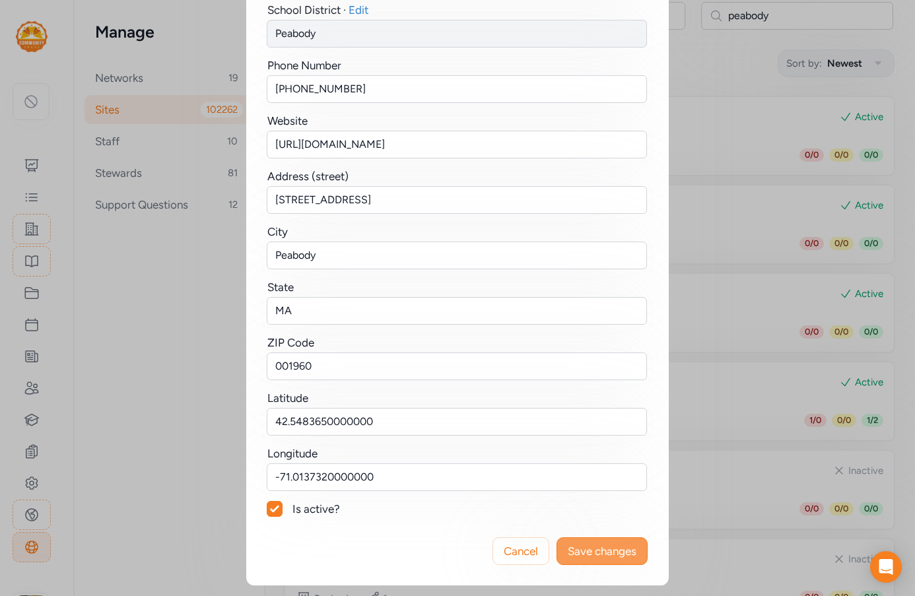
click at [603, 559] on button "Save changes" at bounding box center [601, 551] width 91 height 28
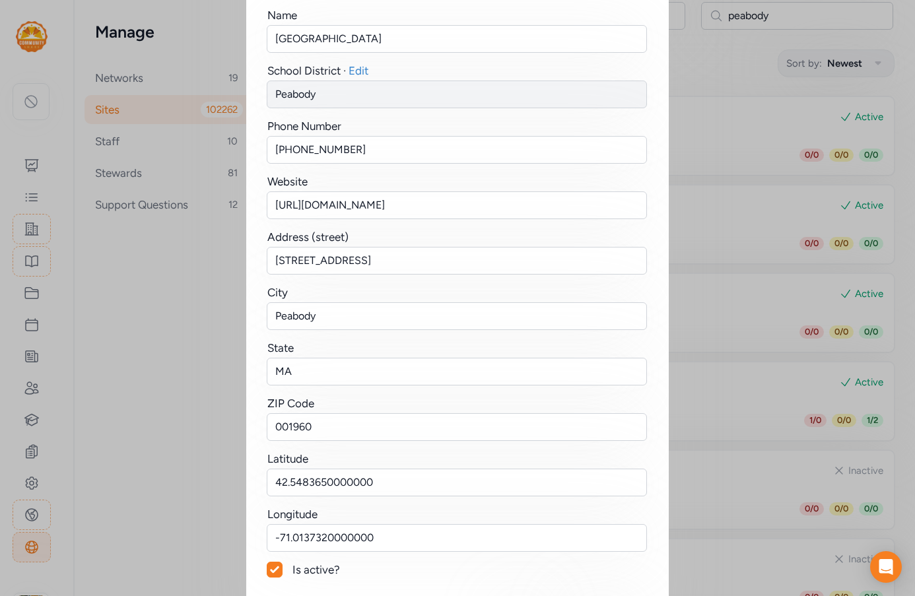
scroll to position [228, 0]
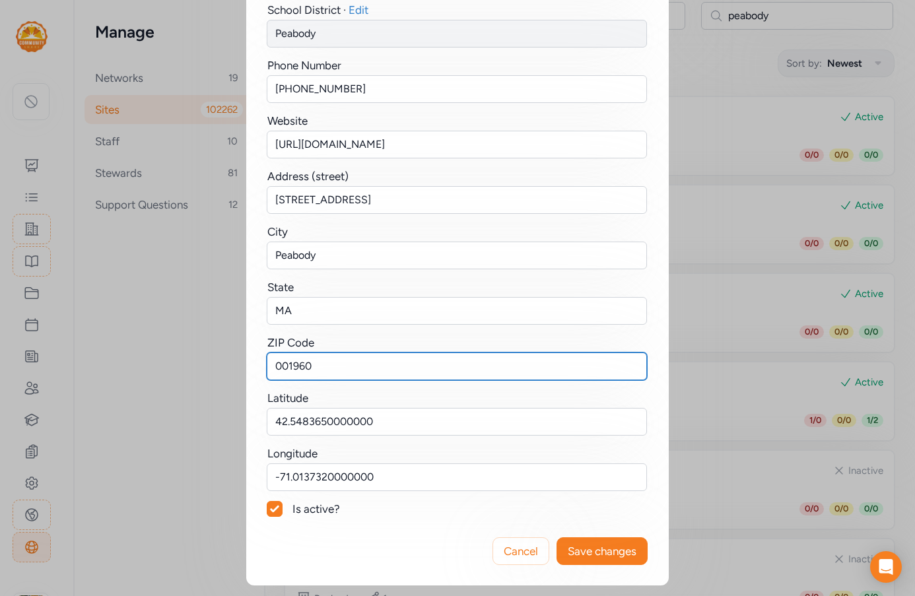
click at [278, 365] on input "001960" at bounding box center [457, 366] width 380 height 28
type input "01960"
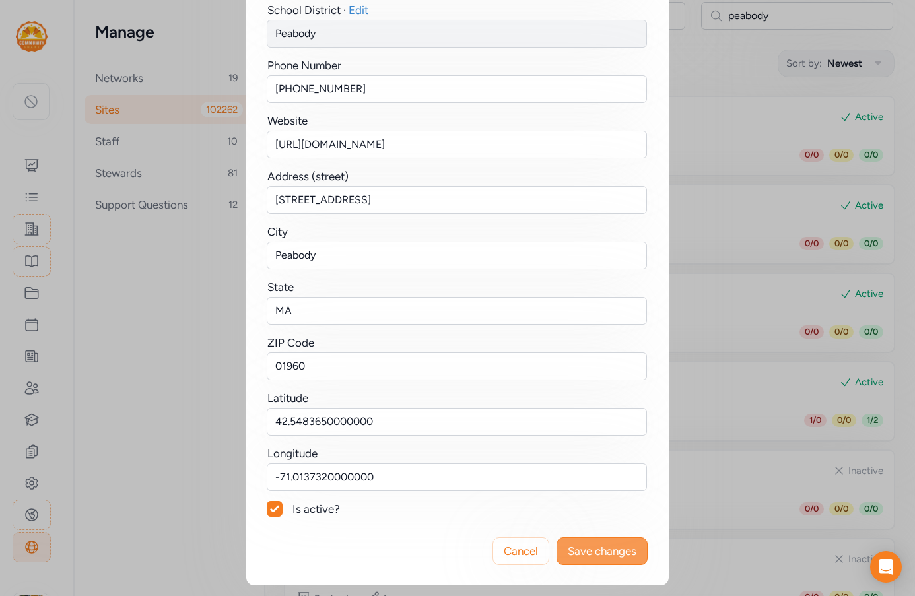
click at [601, 556] on span "Save changes" at bounding box center [602, 551] width 69 height 16
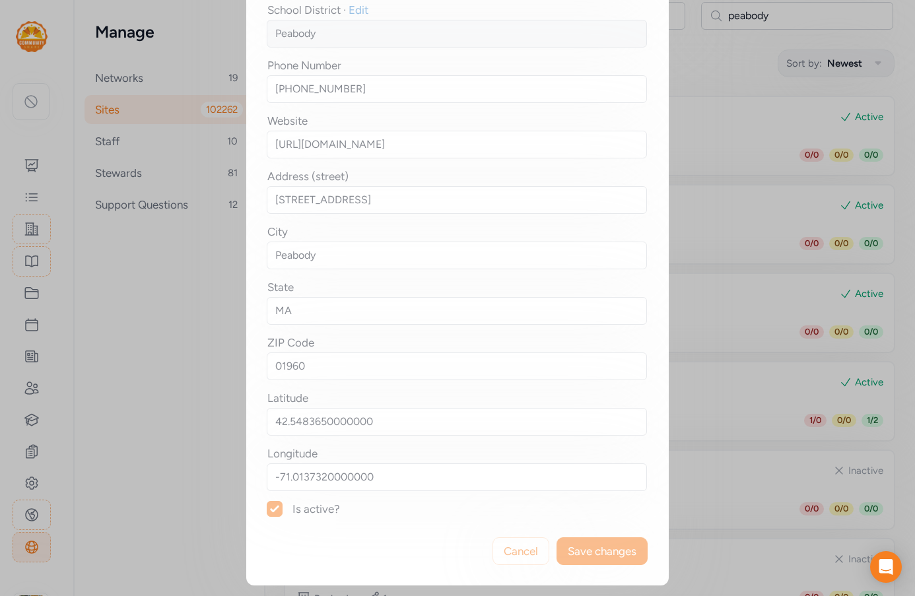
scroll to position [0, 0]
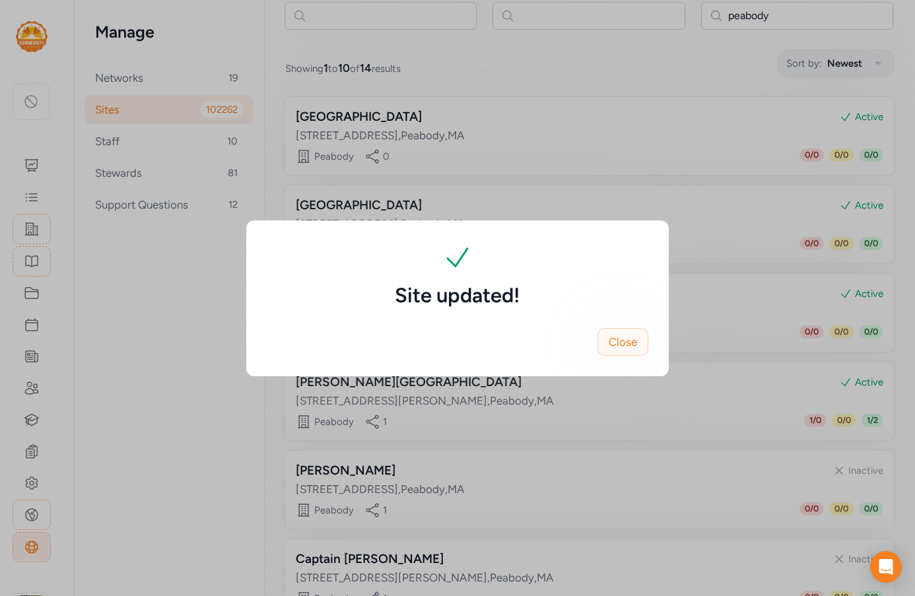
click at [636, 343] on span "Close" at bounding box center [623, 342] width 28 height 16
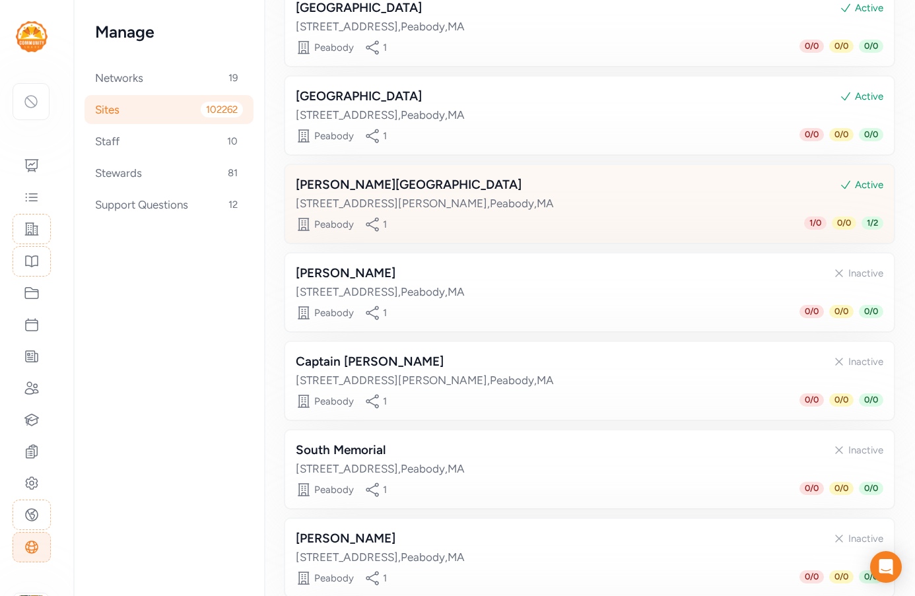
scroll to position [330, 0]
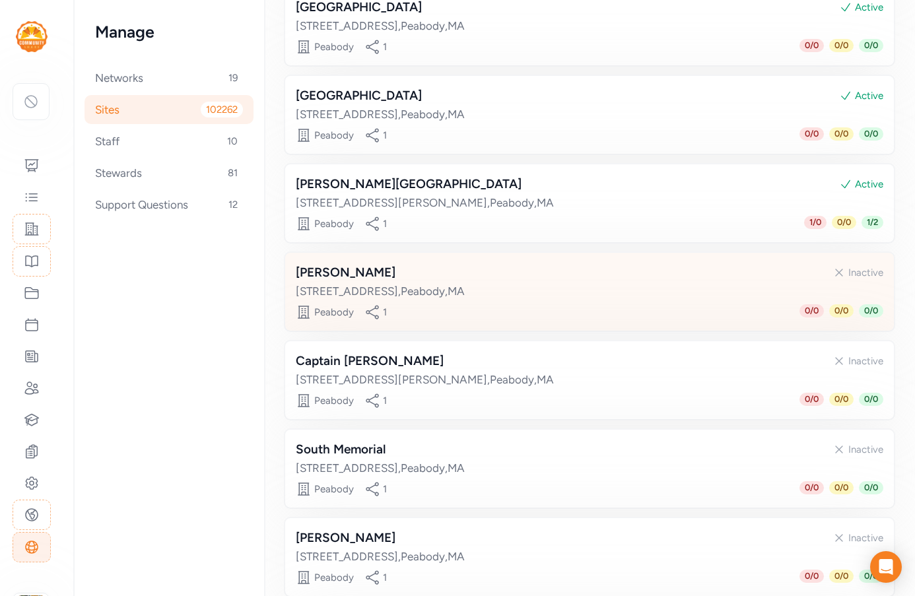
click at [414, 276] on div "[PERSON_NAME] Inactive" at bounding box center [589, 272] width 587 height 18
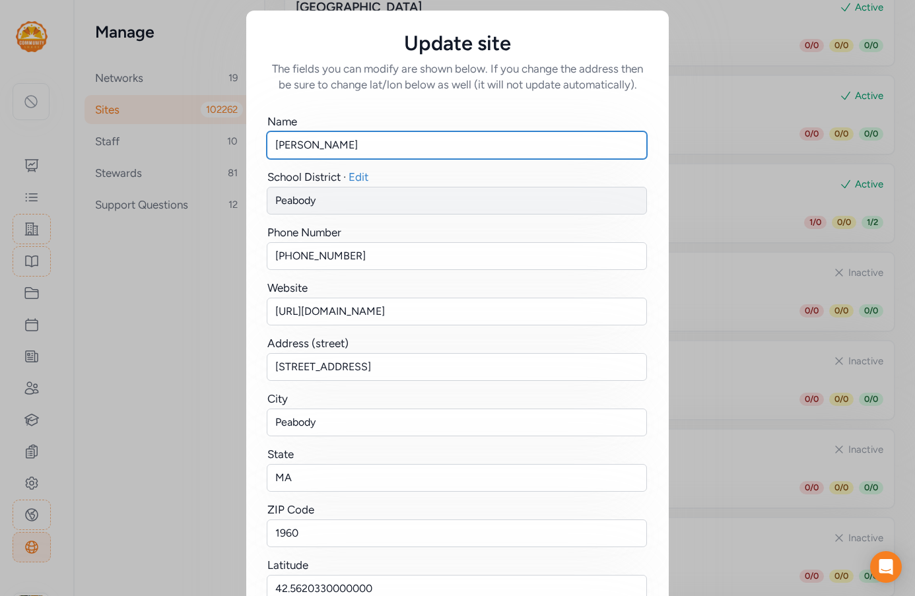
drag, startPoint x: 306, startPoint y: 142, endPoint x: 226, endPoint y: 136, distance: 79.4
click at [226, 136] on div "Update site The fields you can modify are shown below. If you change the addres…" at bounding box center [457, 381] width 915 height 763
click at [314, 143] on input "[PERSON_NAME]" at bounding box center [457, 145] width 380 height 28
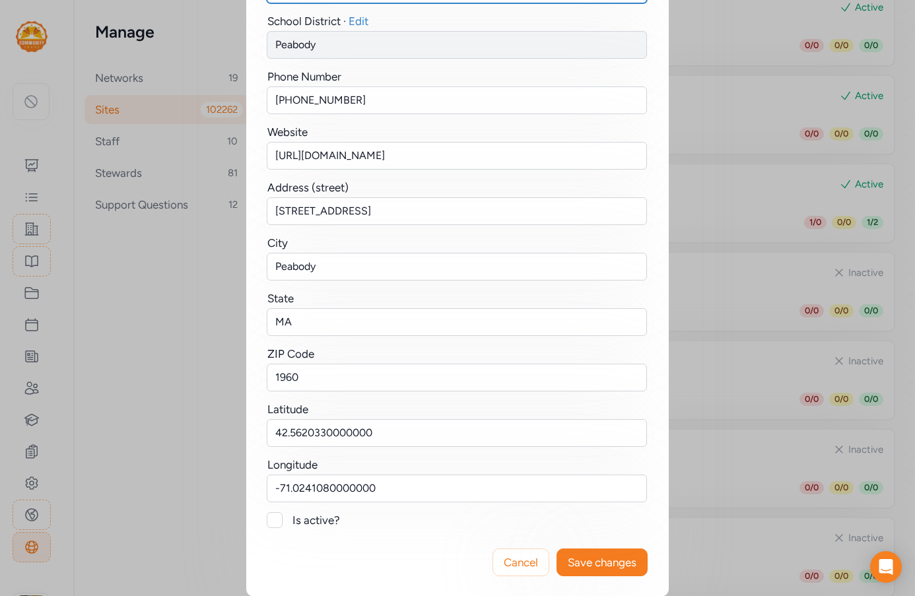
scroll to position [167, 0]
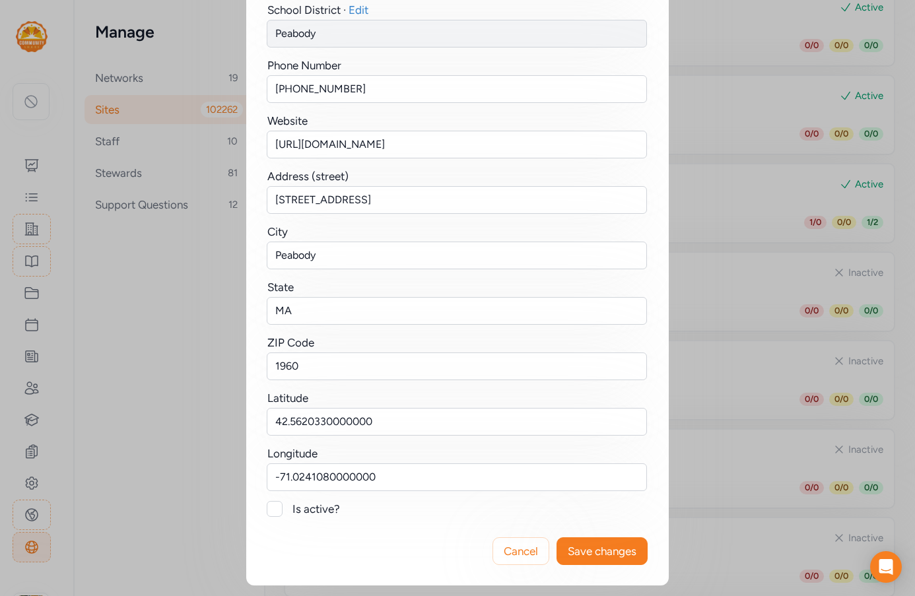
type input "[PERSON_NAME][GEOGRAPHIC_DATA]"
click at [270, 512] on div at bounding box center [275, 509] width 16 height 16
checkbox input "true"
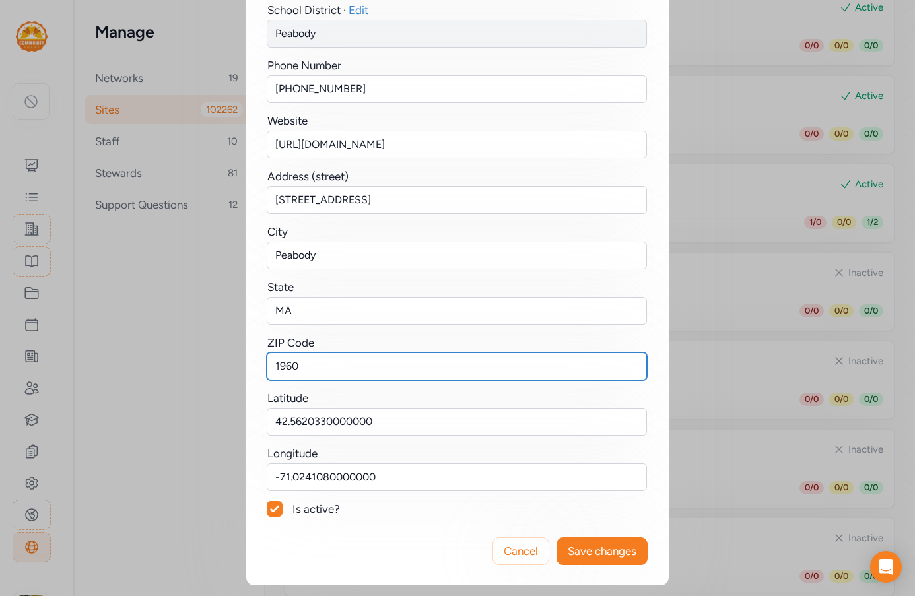
click at [271, 366] on input "1960" at bounding box center [457, 366] width 380 height 28
type input "01960"
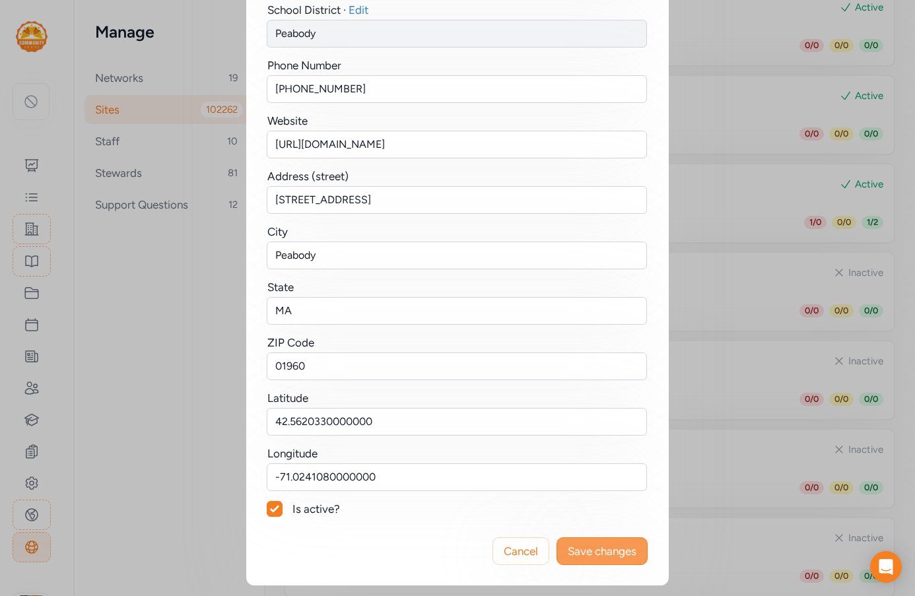
click at [570, 546] on span "Save changes" at bounding box center [602, 551] width 69 height 16
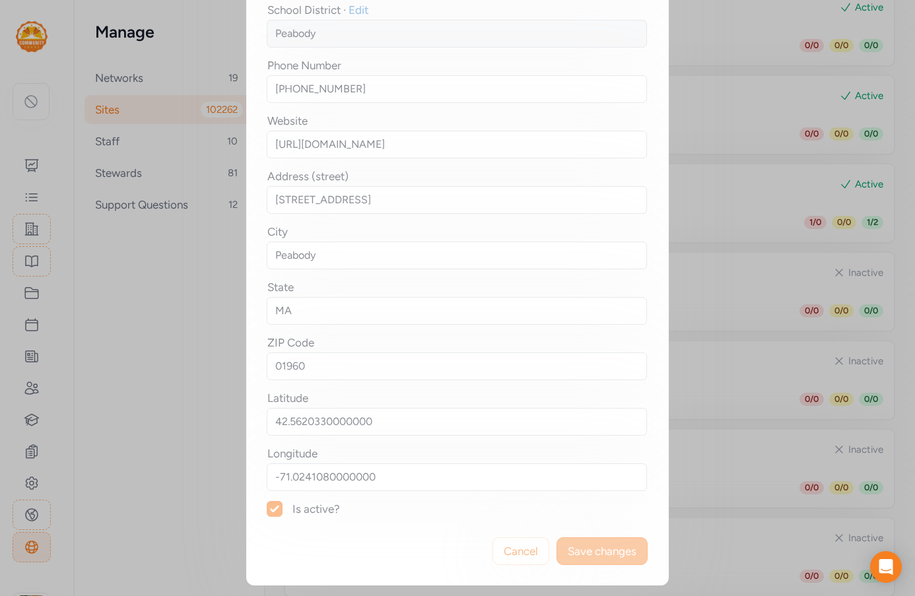
scroll to position [0, 0]
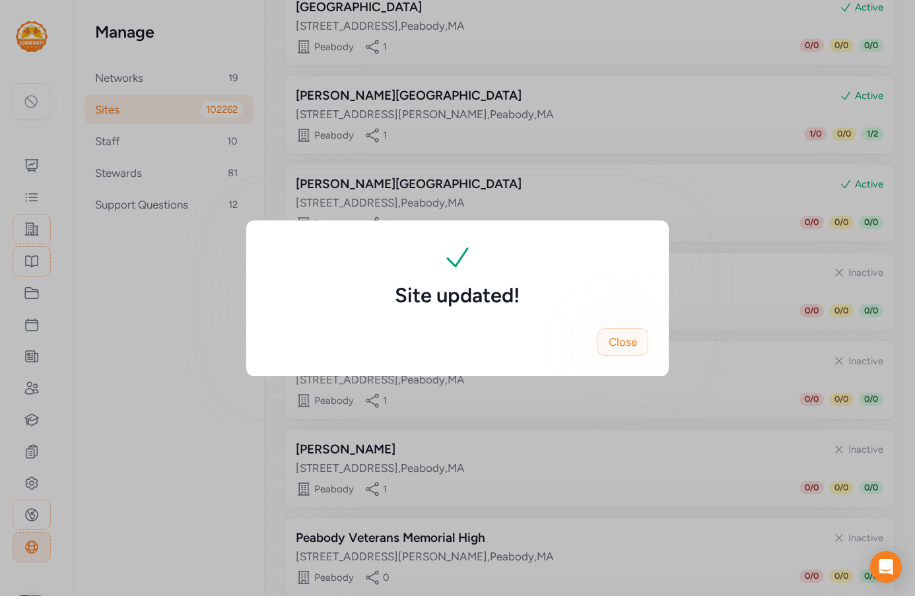
click at [623, 346] on span "Close" at bounding box center [623, 342] width 28 height 16
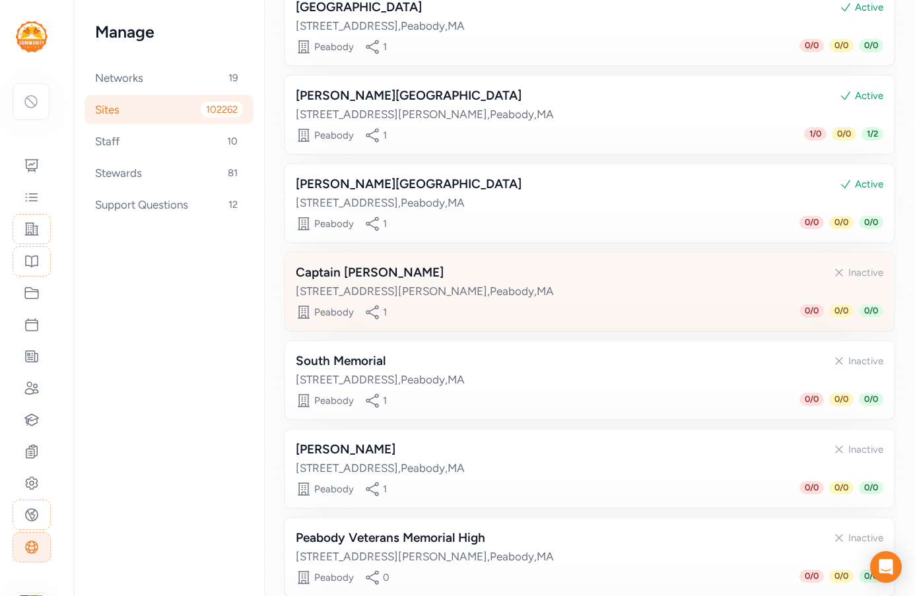
click at [415, 269] on div "Captain [PERSON_NAME]" at bounding box center [370, 272] width 148 height 18
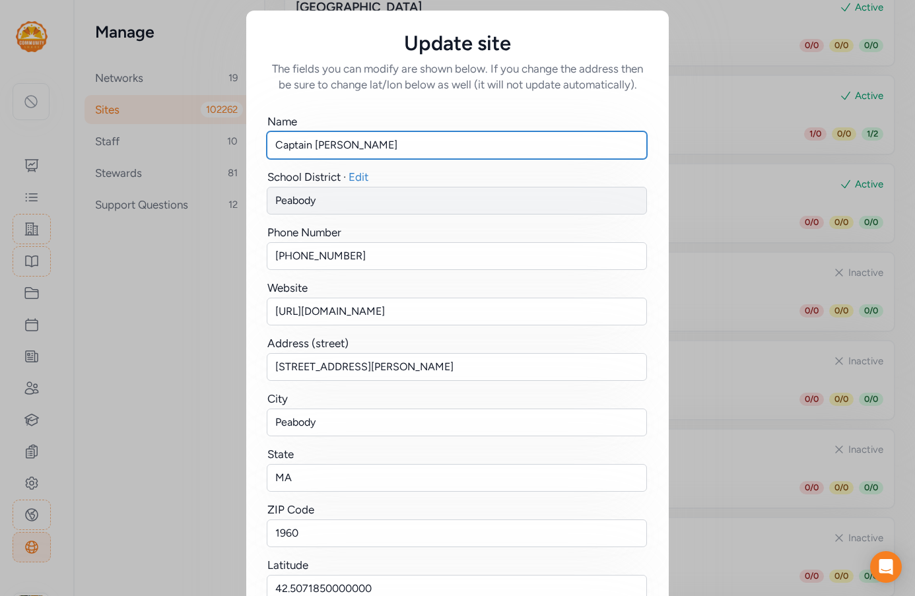
drag, startPoint x: 347, startPoint y: 143, endPoint x: 213, endPoint y: 130, distance: 134.0
click at [213, 130] on div "Update site The fields you can modify are shown below. If you change the addres…" at bounding box center [457, 381] width 915 height 763
click at [319, 146] on input "Brown" at bounding box center [457, 145] width 380 height 28
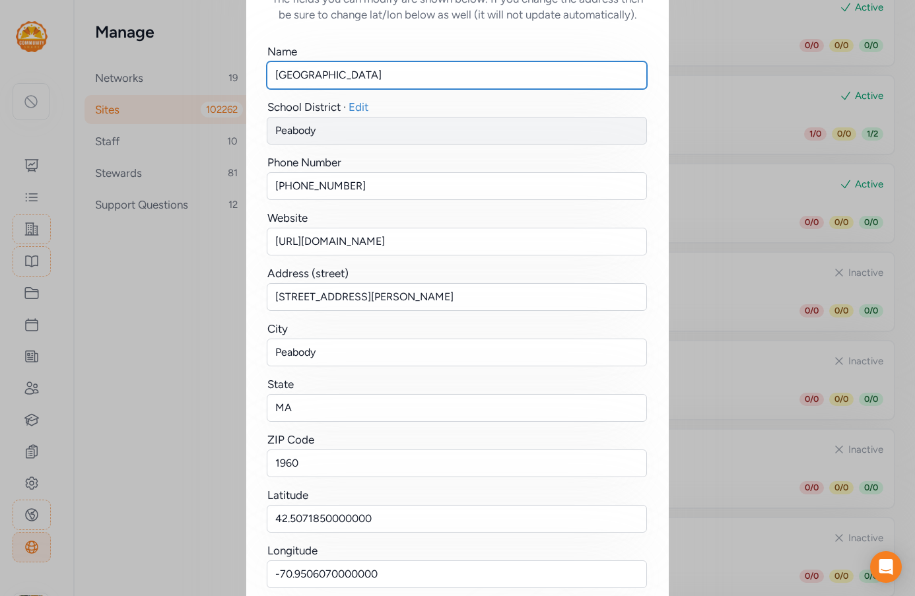
scroll to position [167, 0]
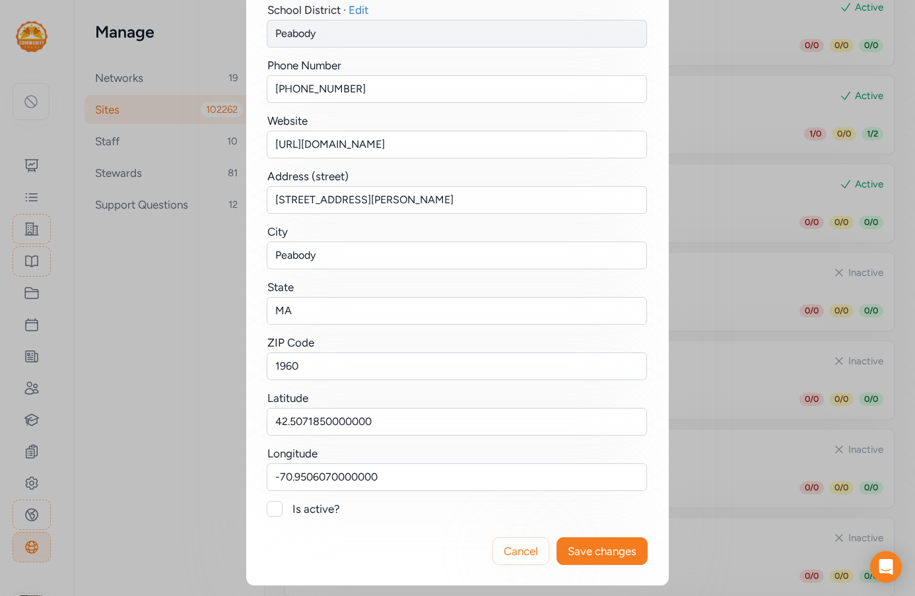
type input "[GEOGRAPHIC_DATA]"
click at [271, 362] on input "1960" at bounding box center [457, 366] width 380 height 28
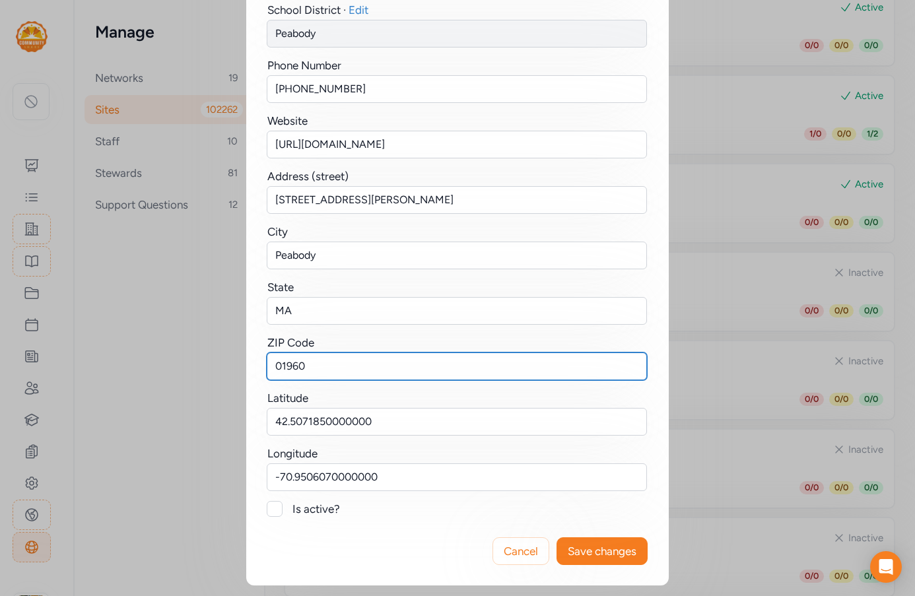
type input "01960"
click at [270, 506] on div at bounding box center [275, 509] width 16 height 16
checkbox input "true"
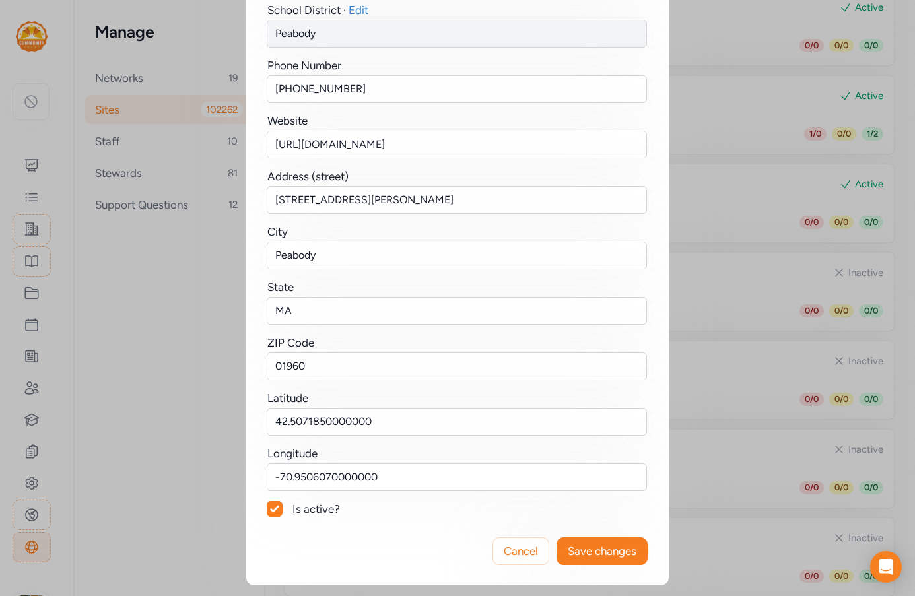
click at [628, 549] on span "Save changes" at bounding box center [602, 551] width 69 height 16
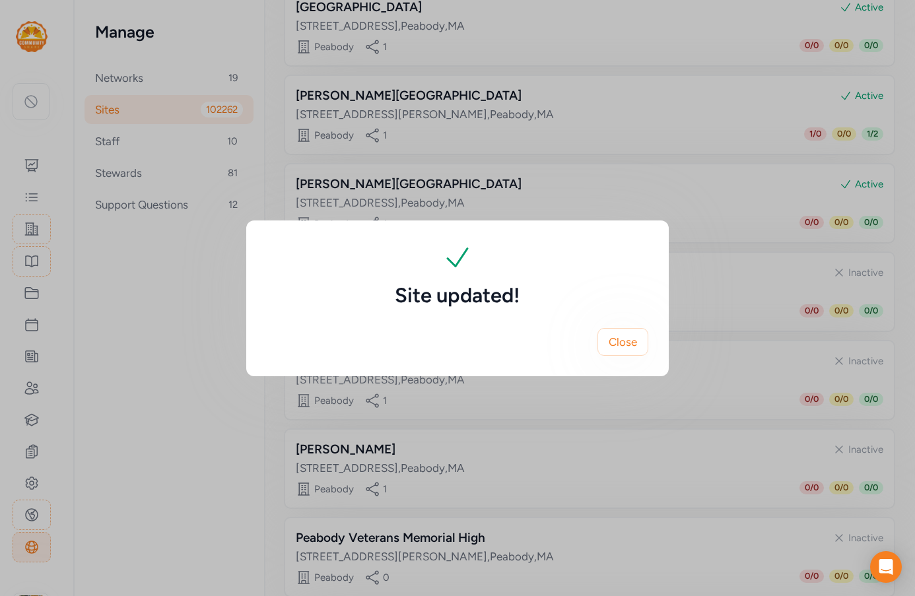
scroll to position [0, 0]
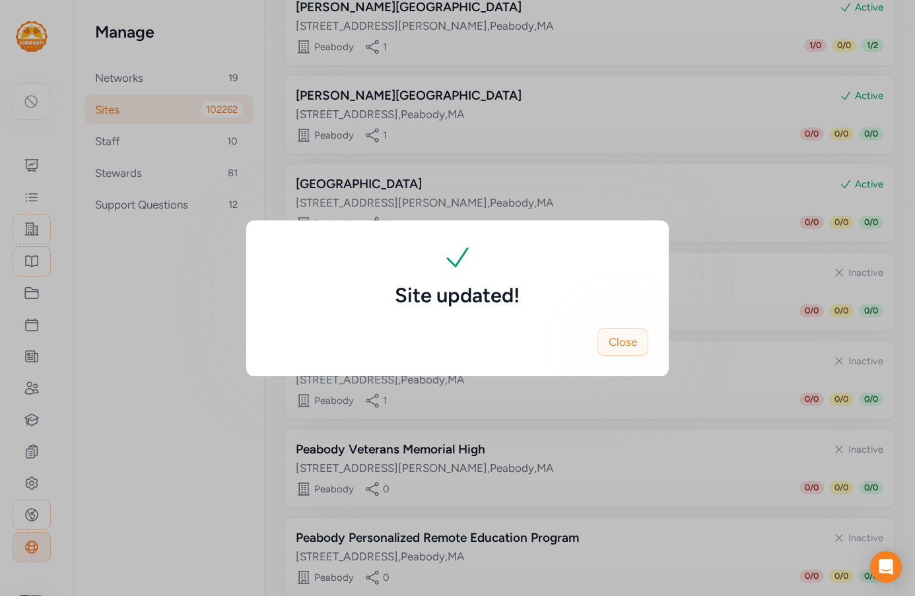
click at [640, 340] on button "Close" at bounding box center [622, 342] width 51 height 28
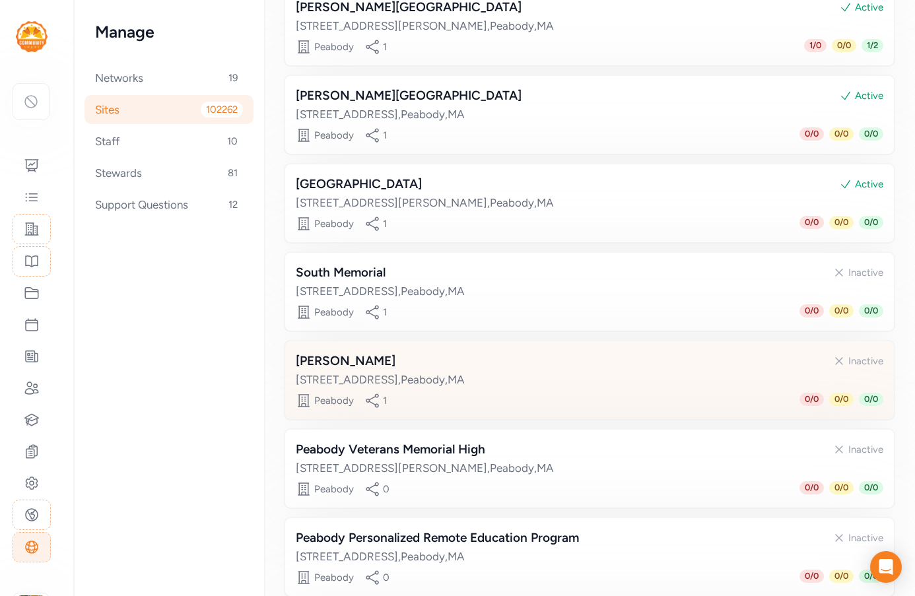
click at [522, 381] on div "[STREET_ADDRESS]" at bounding box center [589, 380] width 587 height 16
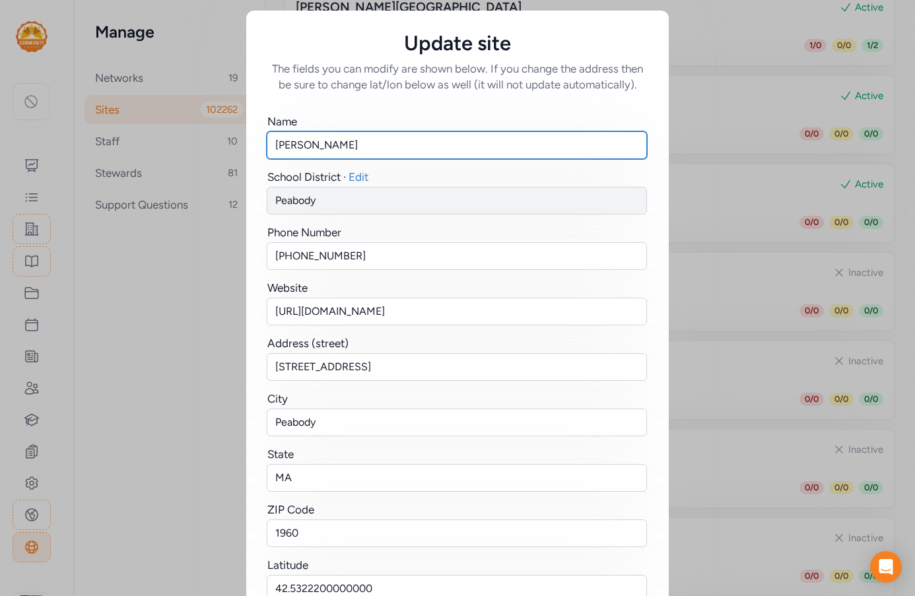
drag, startPoint x: 312, startPoint y: 145, endPoint x: 239, endPoint y: 144, distance: 73.3
click at [239, 144] on div "Update site The fields you can modify are shown below. If you change the addres…" at bounding box center [457, 381] width 915 height 763
click at [325, 139] on input "[PERSON_NAME]" at bounding box center [457, 145] width 380 height 28
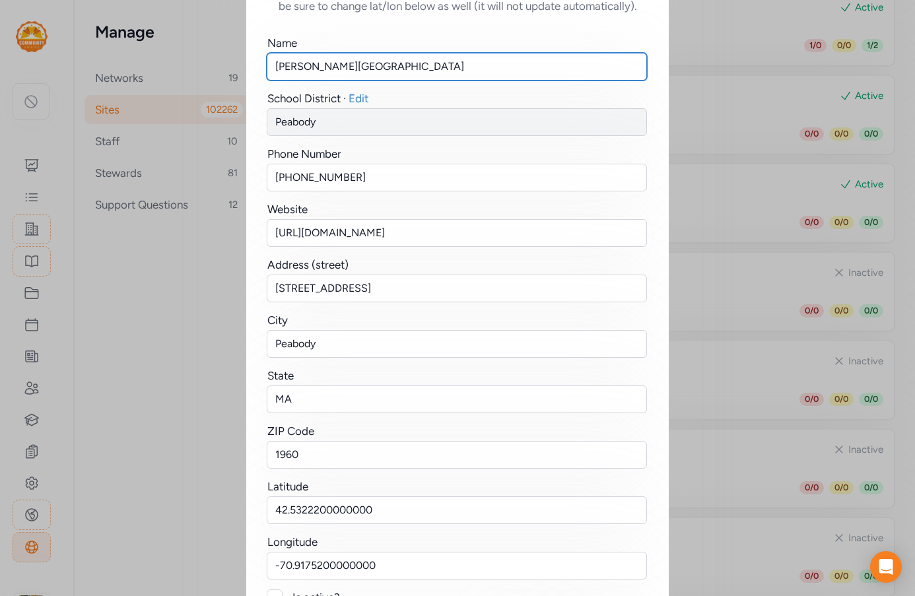
scroll to position [167, 0]
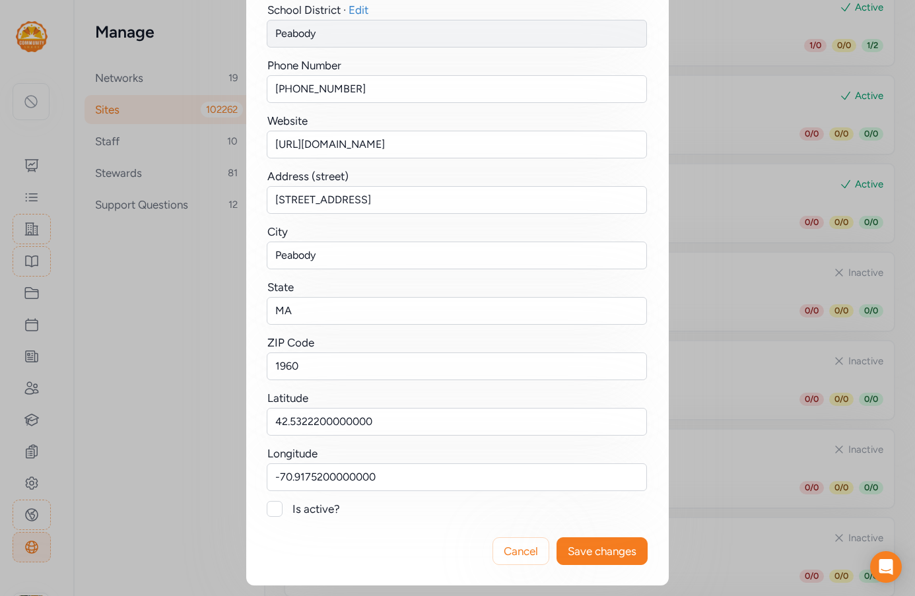
type input "[PERSON_NAME][GEOGRAPHIC_DATA]"
click at [267, 510] on div at bounding box center [275, 509] width 16 height 16
checkbox input "true"
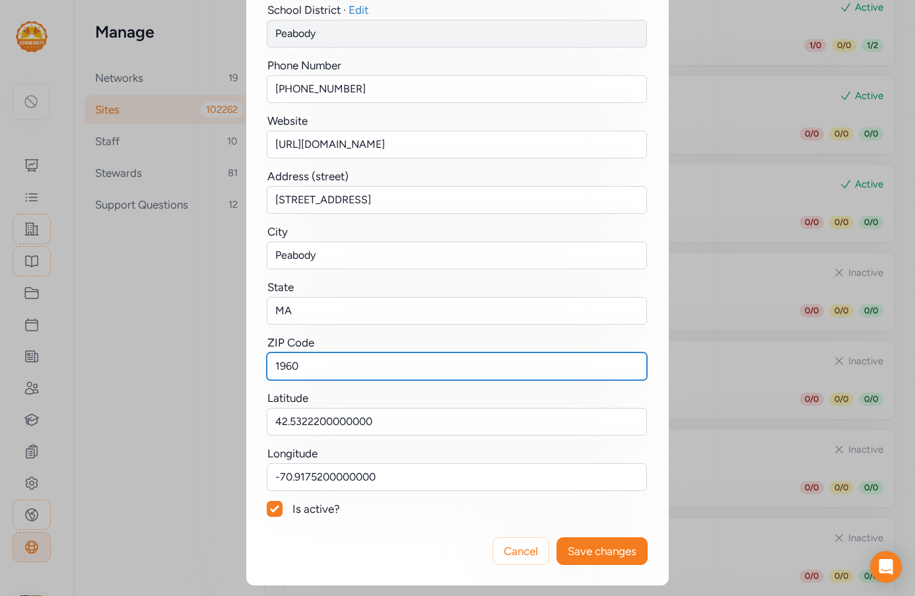
click at [269, 364] on input "1960" at bounding box center [457, 366] width 380 height 28
type input "01960"
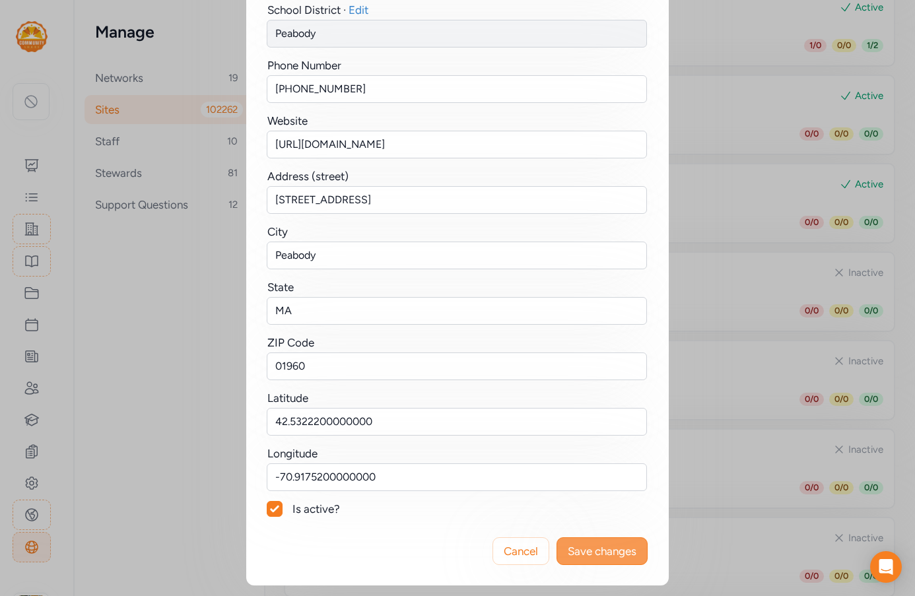
click at [583, 543] on span "Save changes" at bounding box center [602, 551] width 69 height 16
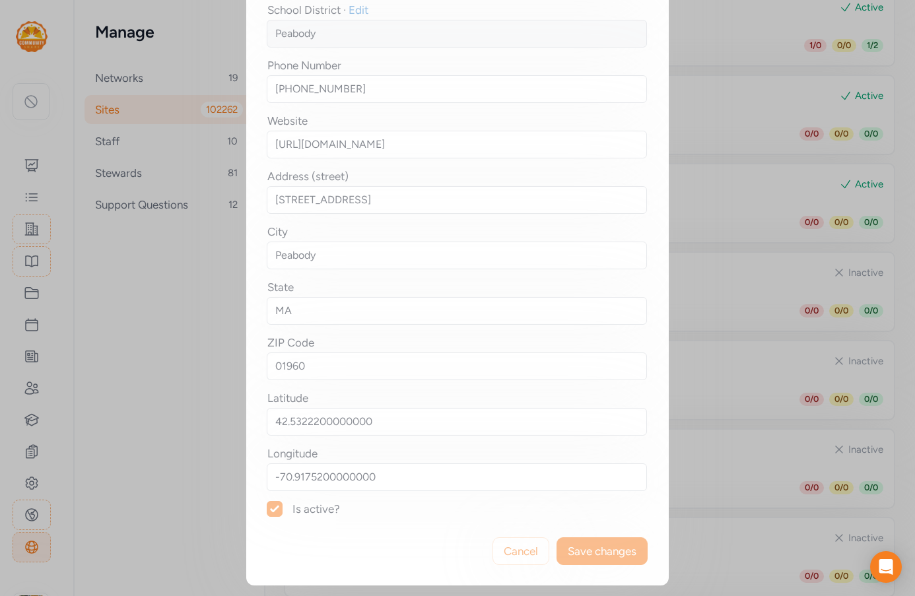
scroll to position [0, 0]
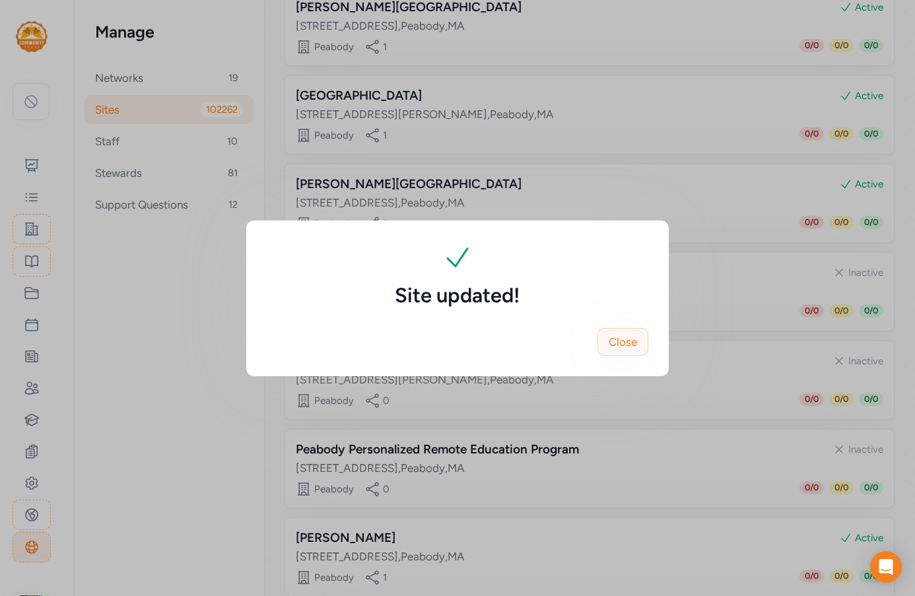
click at [628, 346] on span "Close" at bounding box center [623, 342] width 28 height 16
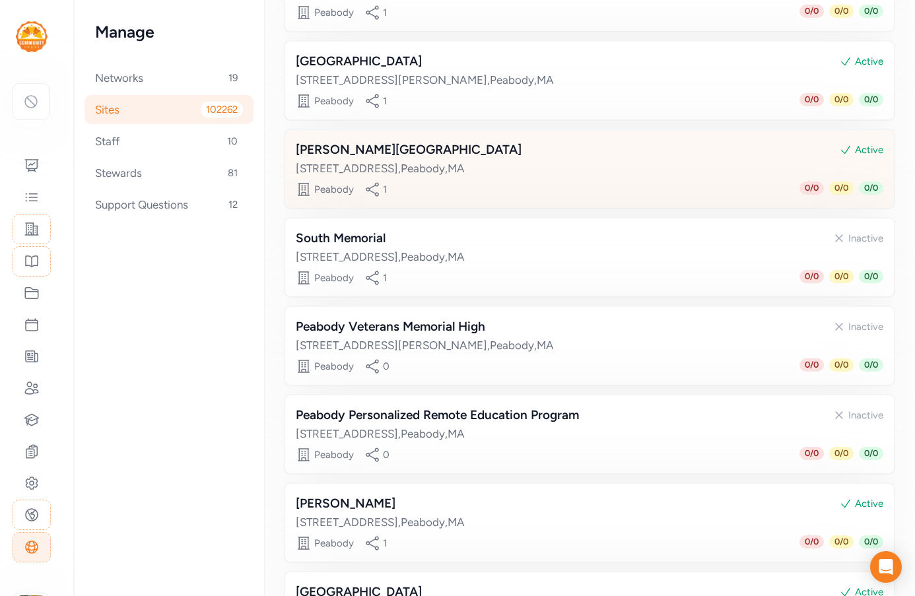
scroll to position [528, 0]
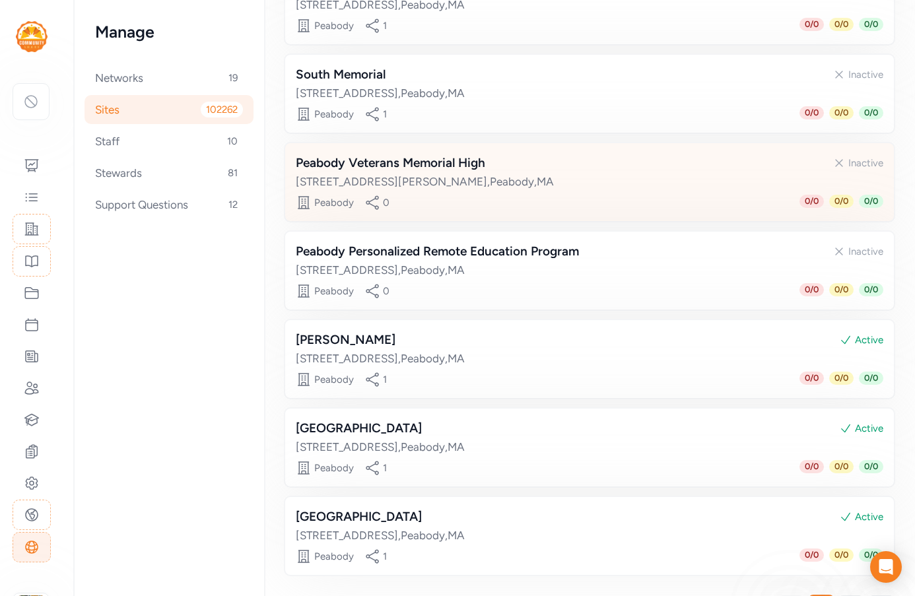
click at [443, 164] on div "Peabody Veterans Memorial High" at bounding box center [390, 163] width 189 height 18
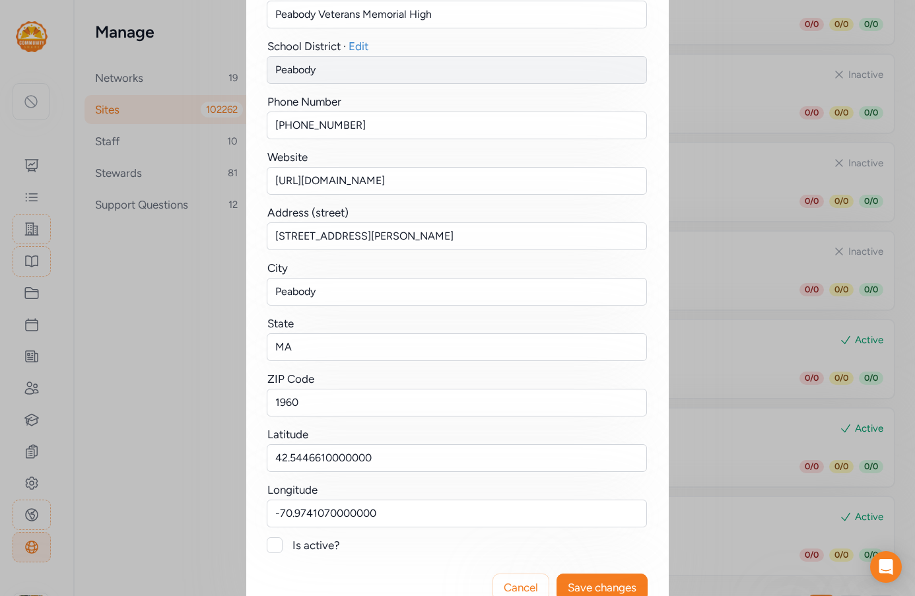
scroll to position [132, 0]
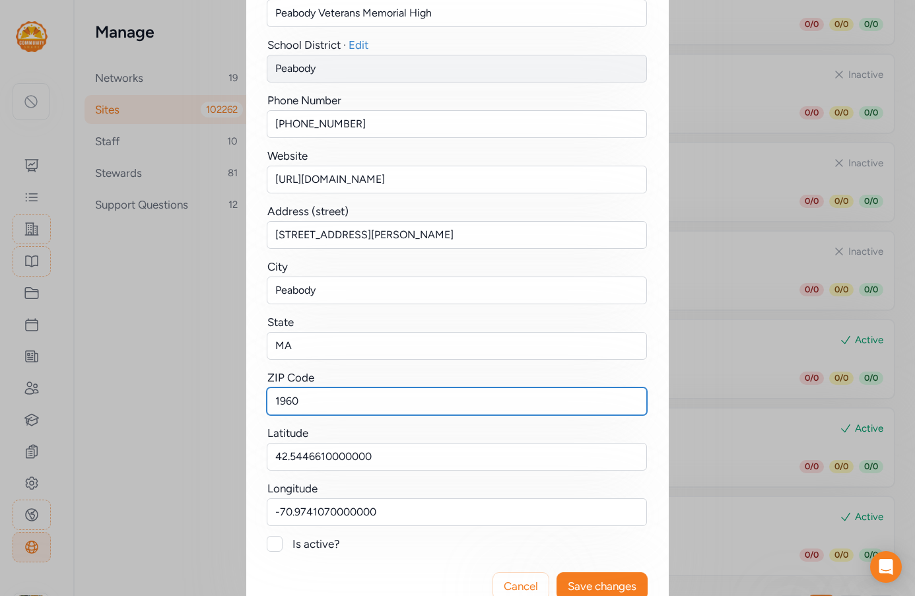
click at [267, 395] on input "1960" at bounding box center [457, 401] width 380 height 28
type input "01960"
click at [271, 546] on div at bounding box center [275, 544] width 16 height 16
checkbox input "true"
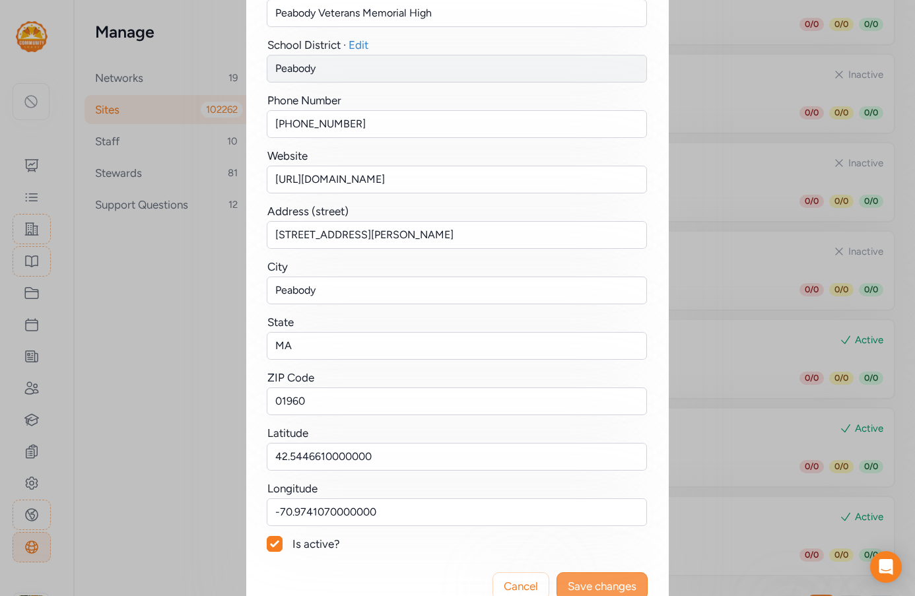
click at [598, 580] on span "Save changes" at bounding box center [602, 586] width 69 height 16
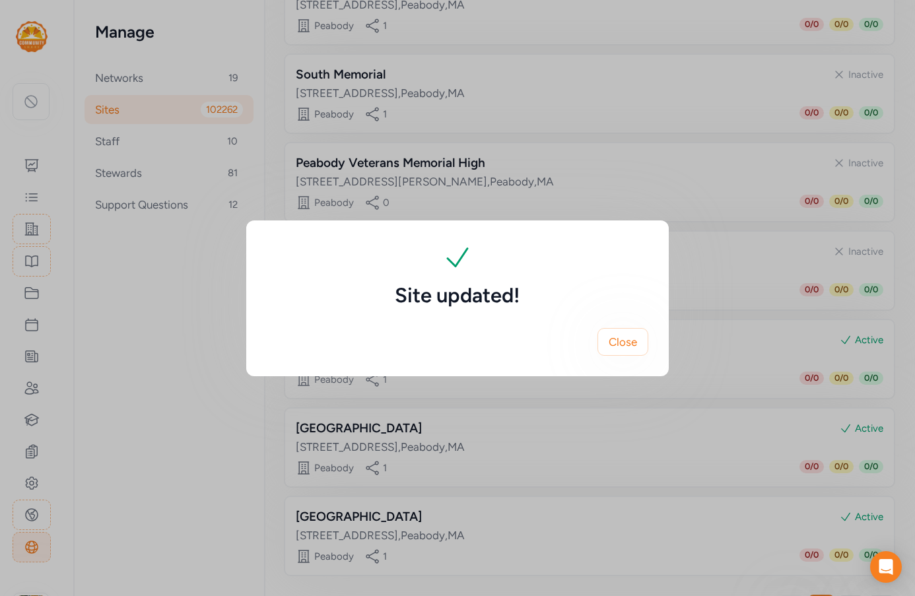
scroll to position [0, 0]
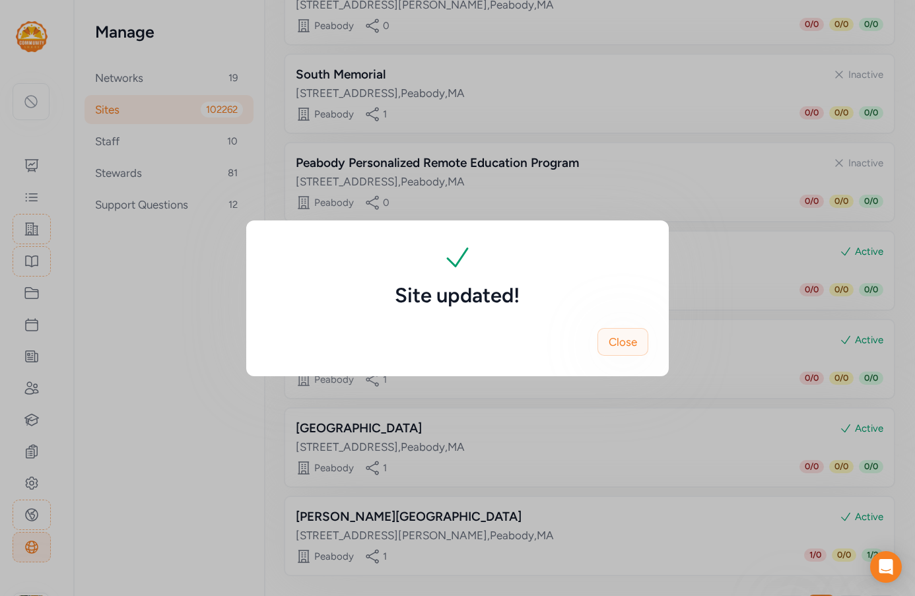
click at [616, 346] on span "Close" at bounding box center [623, 342] width 28 height 16
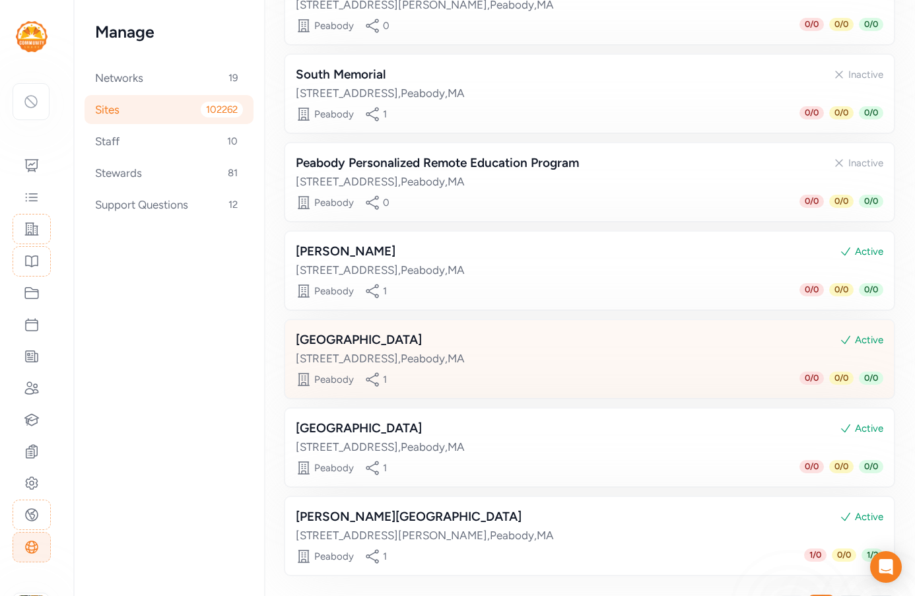
click at [424, 335] on div "Mc Carthy Elementary Active" at bounding box center [589, 340] width 587 height 18
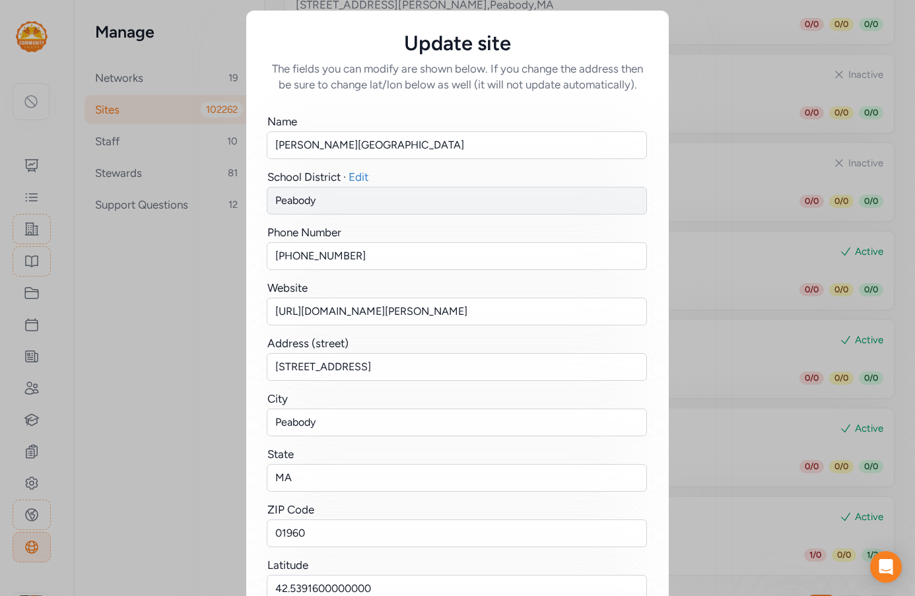
click at [688, 348] on div "Update site The fields you can modify are shown below. If you change the addres…" at bounding box center [457, 381] width 915 height 763
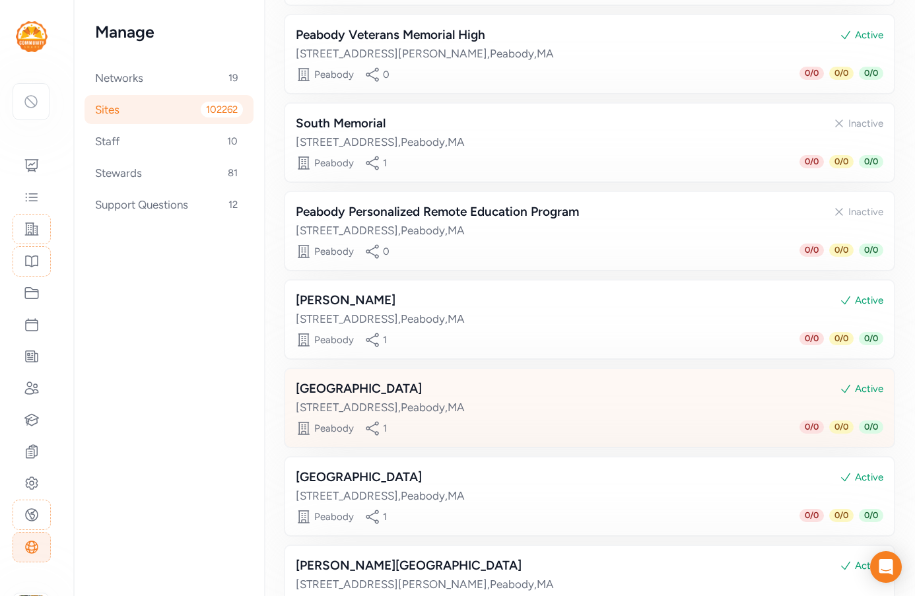
scroll to position [396, 0]
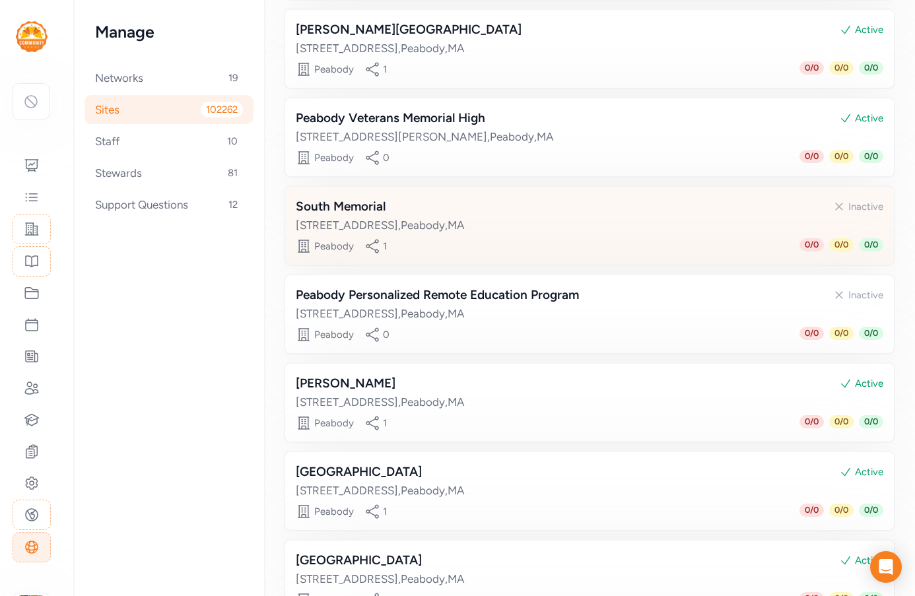
click at [463, 214] on div "South Memorial Inactive" at bounding box center [589, 206] width 587 height 18
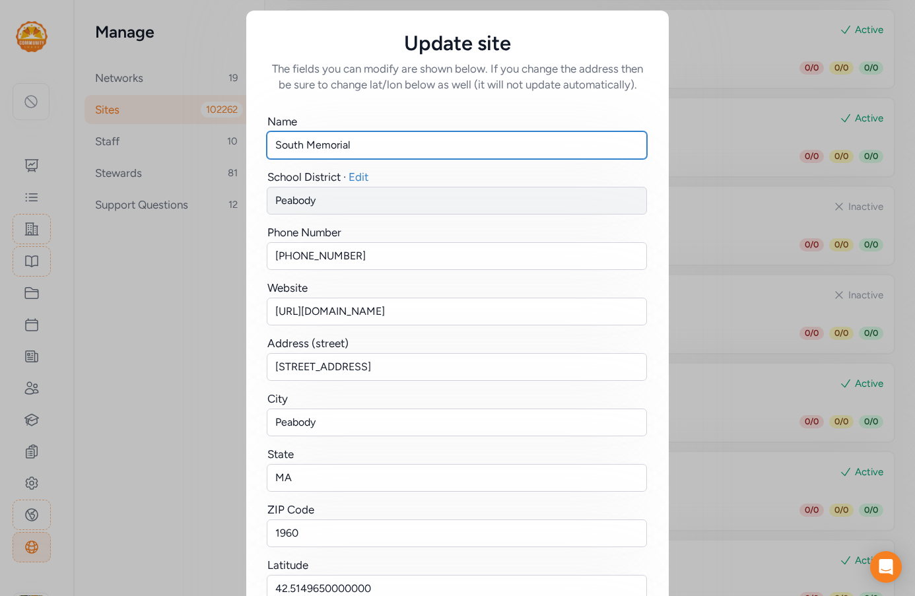
click at [357, 145] on input "South Memorial" at bounding box center [457, 145] width 380 height 28
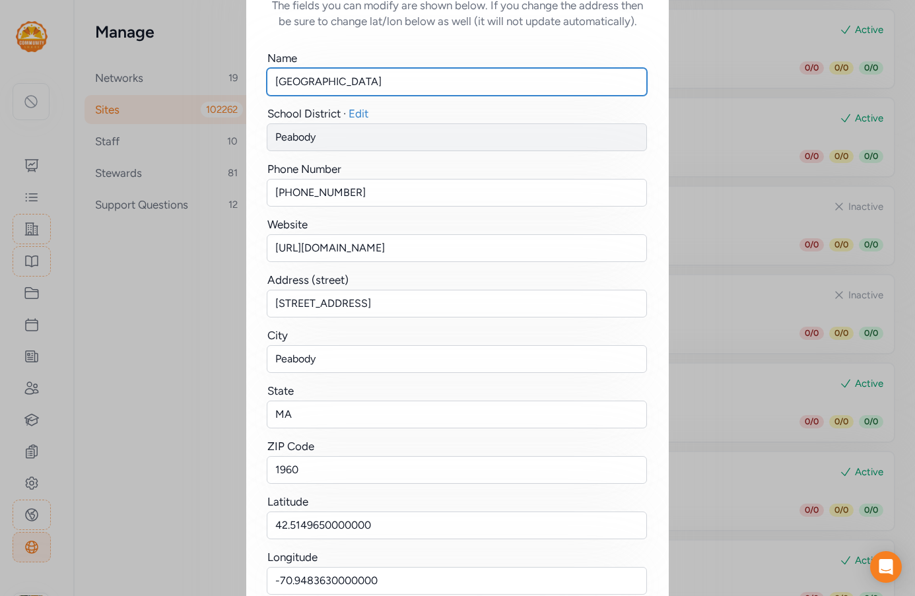
scroll to position [132, 0]
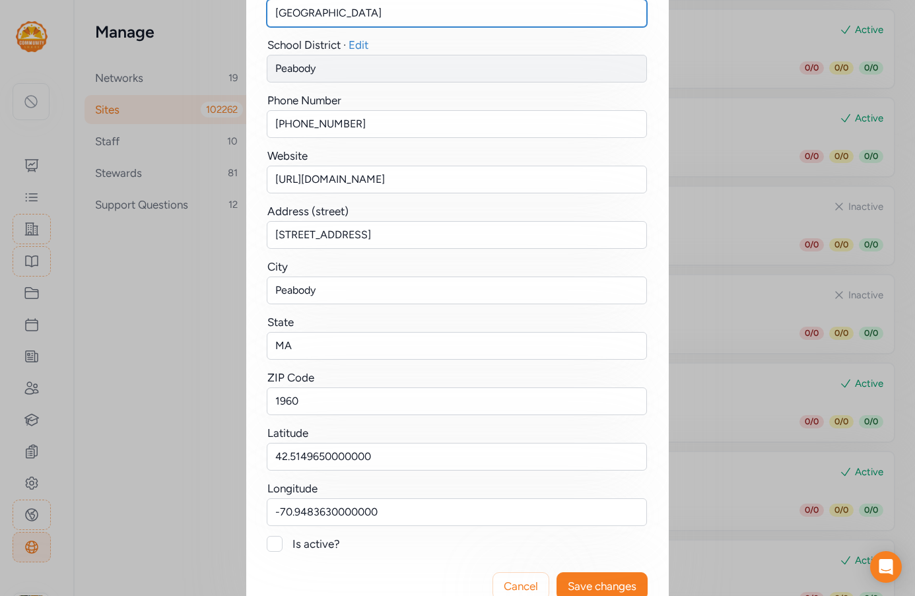
type input "[GEOGRAPHIC_DATA]"
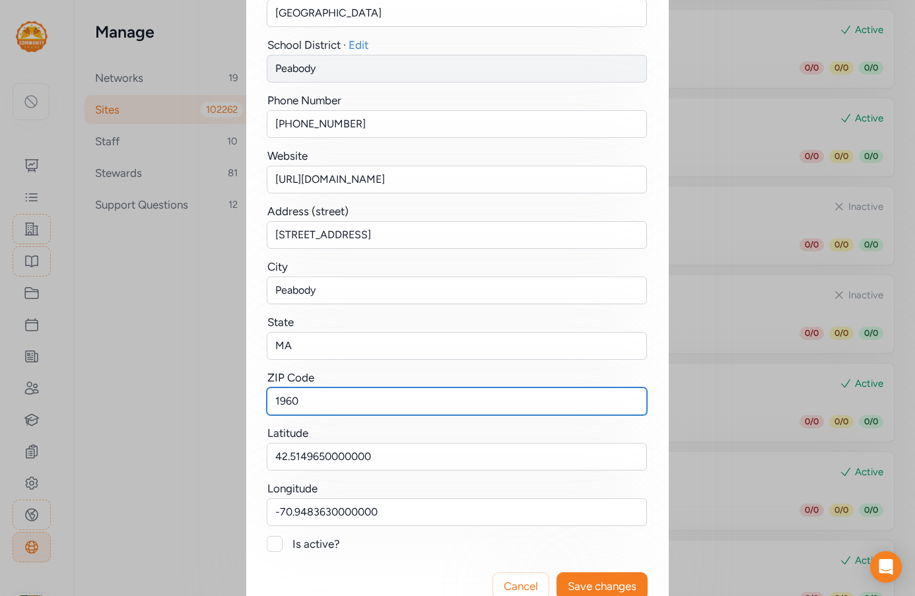
click at [271, 399] on input "1960" at bounding box center [457, 401] width 380 height 28
type input "01960"
click at [267, 546] on div at bounding box center [275, 544] width 16 height 16
checkbox input "true"
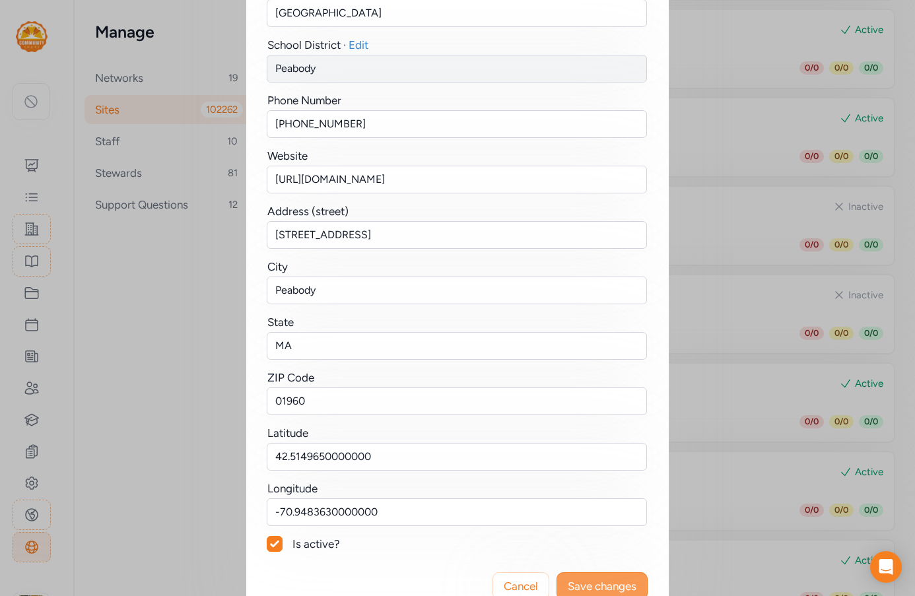
click at [588, 578] on button "Save changes" at bounding box center [601, 586] width 91 height 28
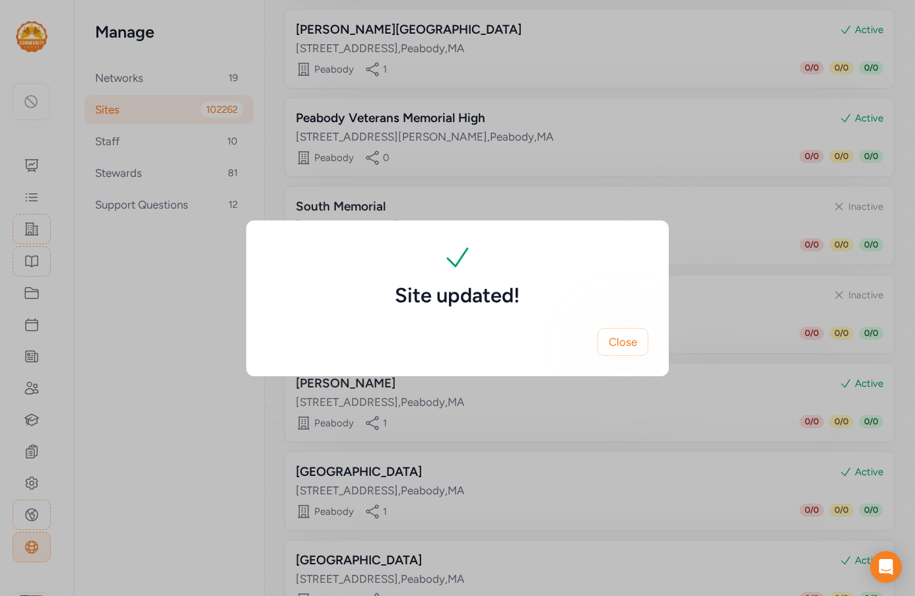
scroll to position [0, 0]
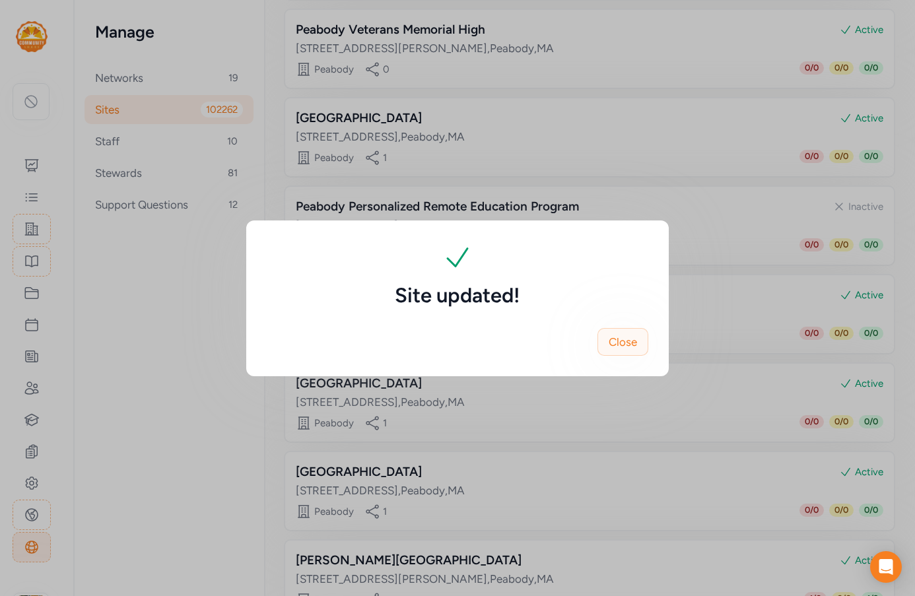
click at [622, 349] on span "Close" at bounding box center [623, 342] width 28 height 16
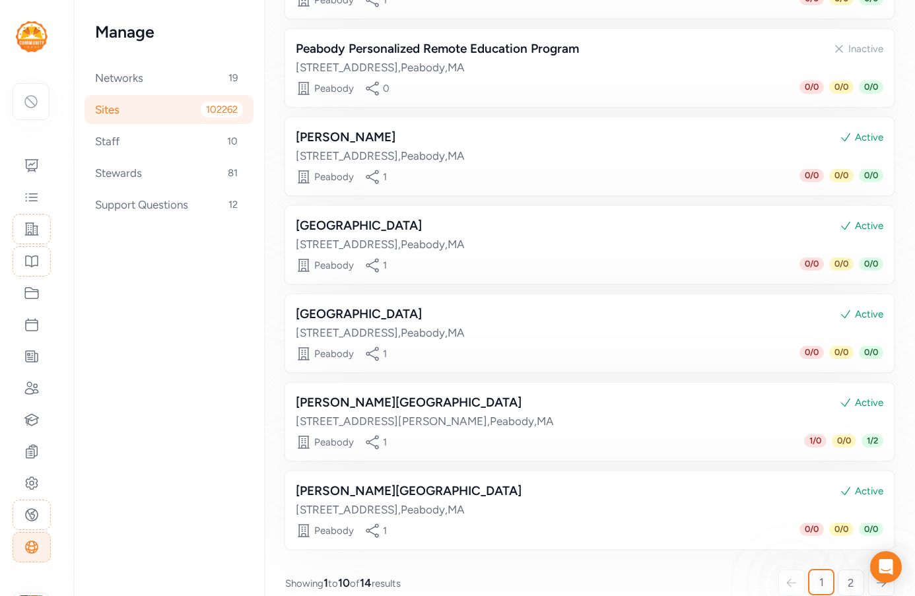
scroll to position [574, 0]
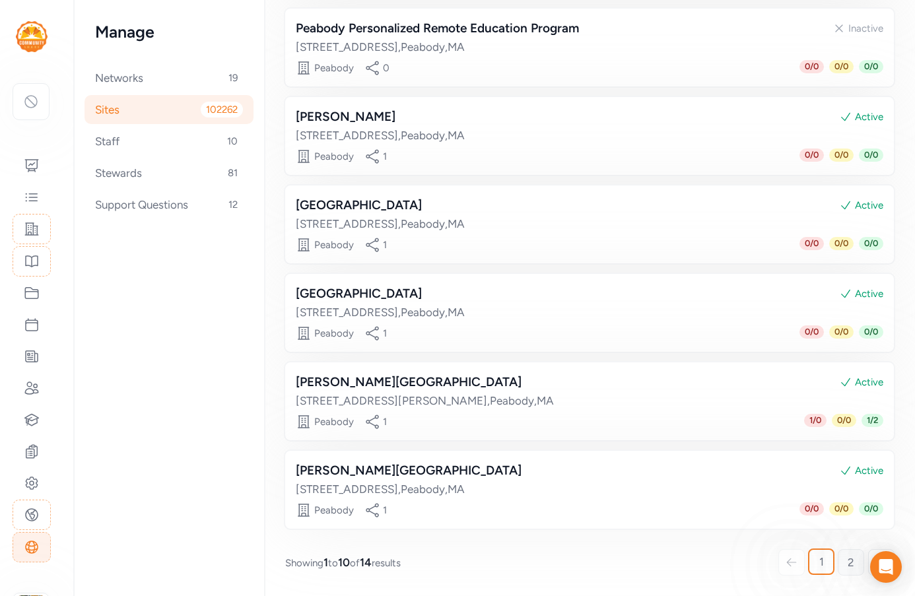
click at [838, 560] on link "2" at bounding box center [851, 562] width 26 height 26
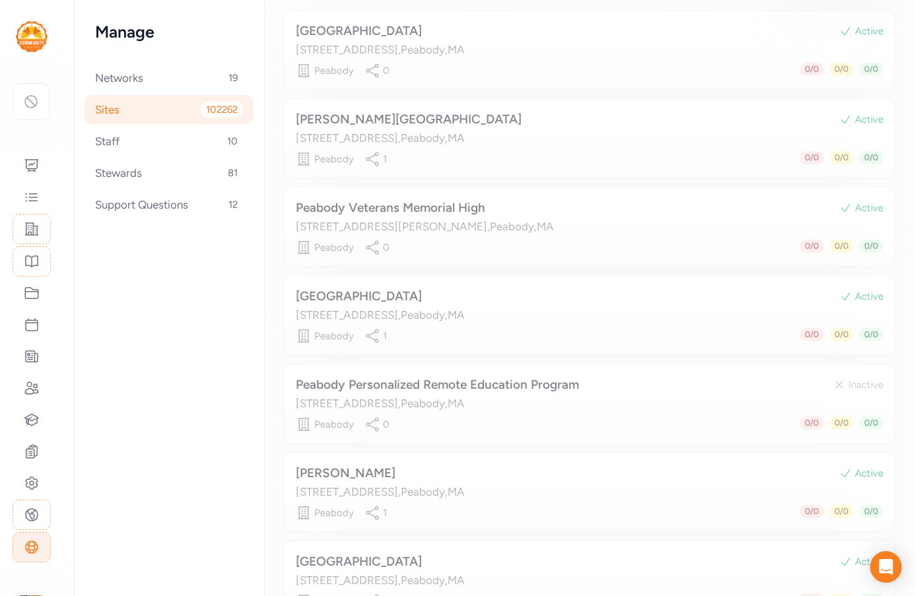
scroll to position [44, 0]
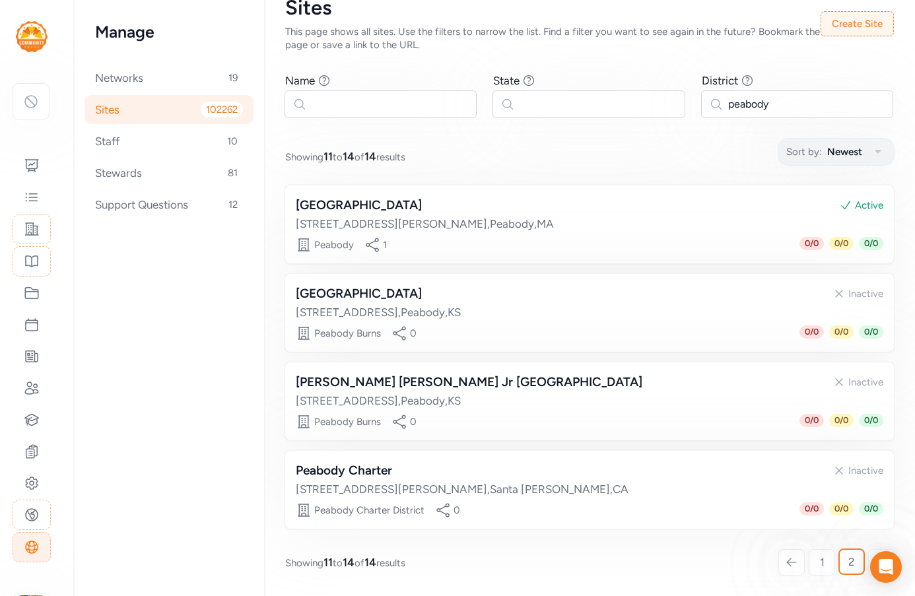
click at [787, 565] on div at bounding box center [791, 562] width 26 height 26
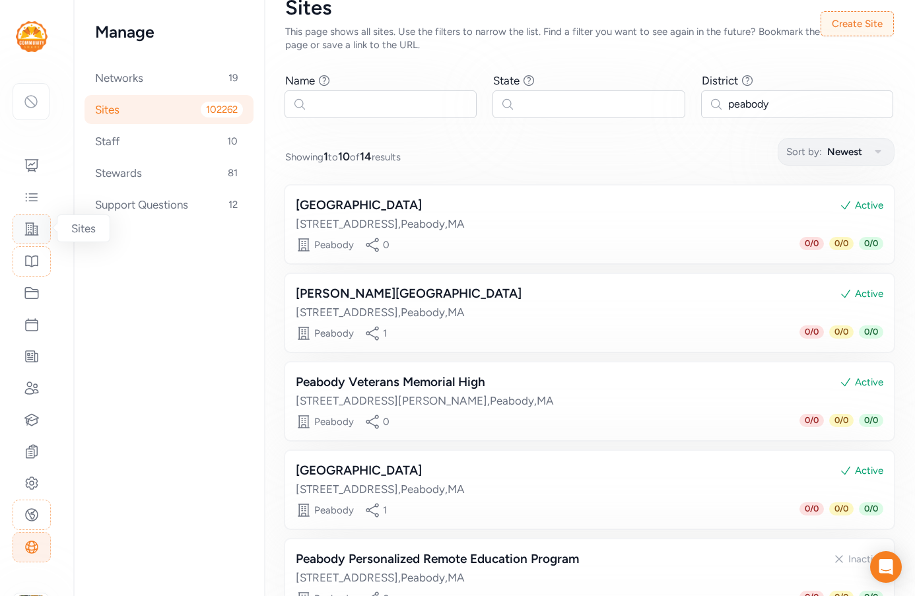
click at [34, 238] on div at bounding box center [32, 229] width 38 height 30
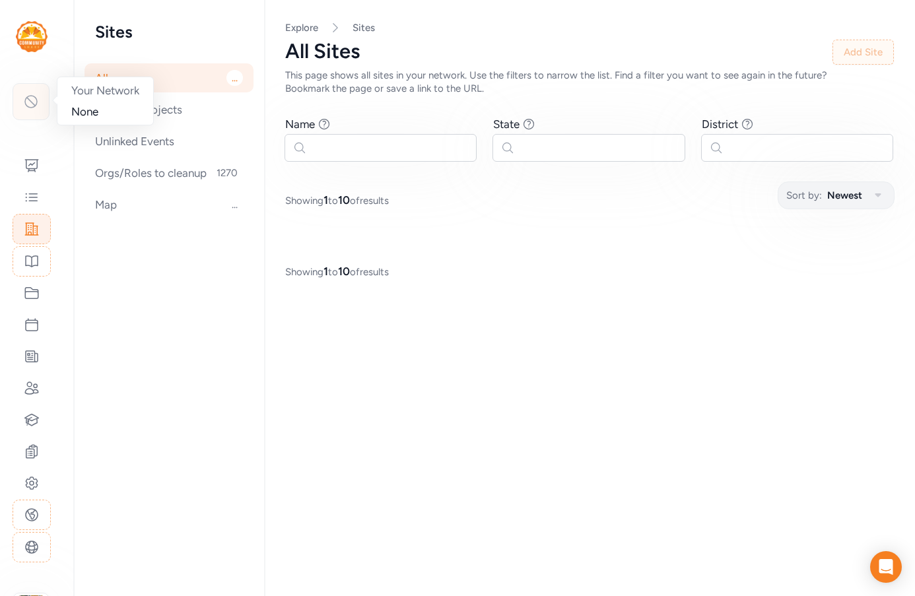
click at [34, 106] on icon at bounding box center [31, 102] width 16 height 16
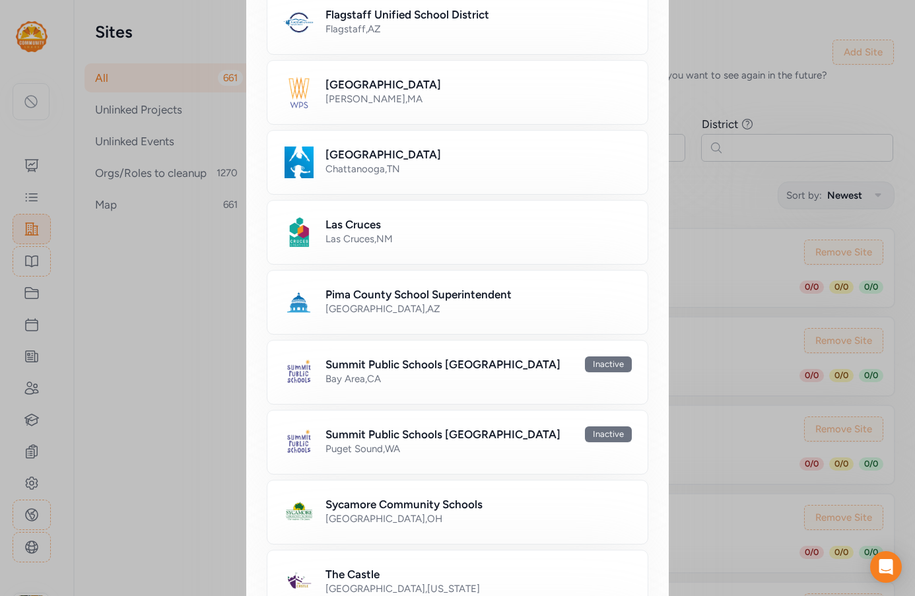
scroll to position [290, 0]
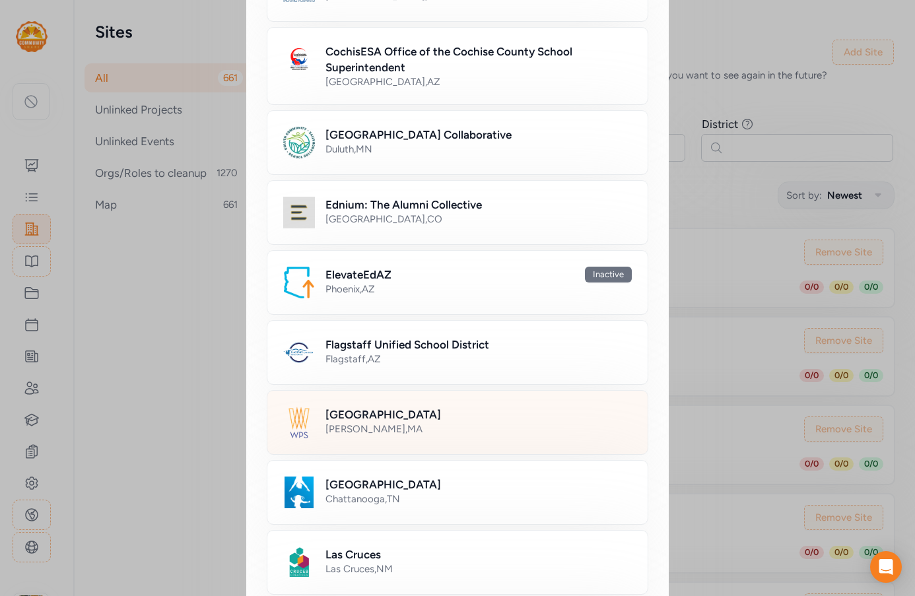
click at [371, 422] on div "Newton , [GEOGRAPHIC_DATA]" at bounding box center [478, 428] width 306 height 13
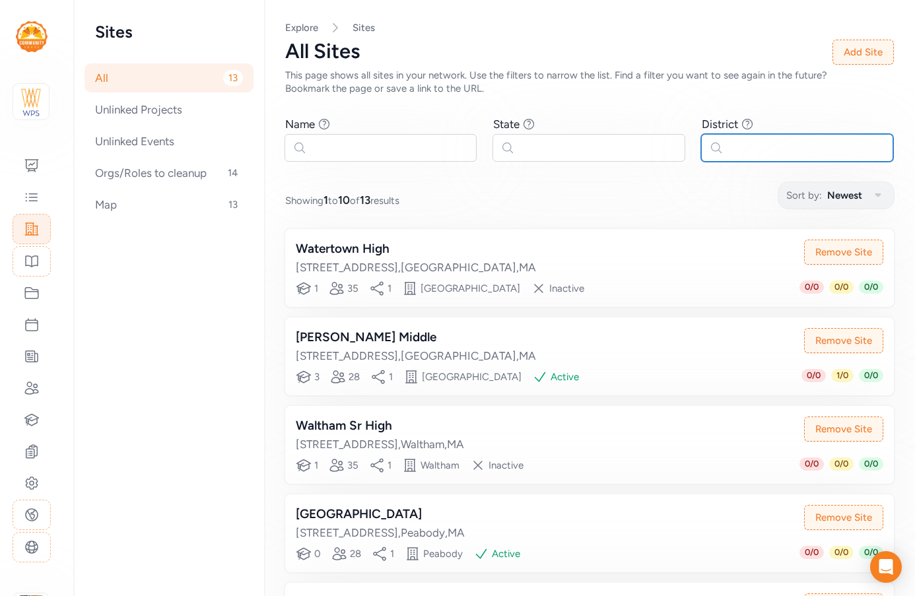
click at [729, 148] on input "text" at bounding box center [797, 148] width 192 height 28
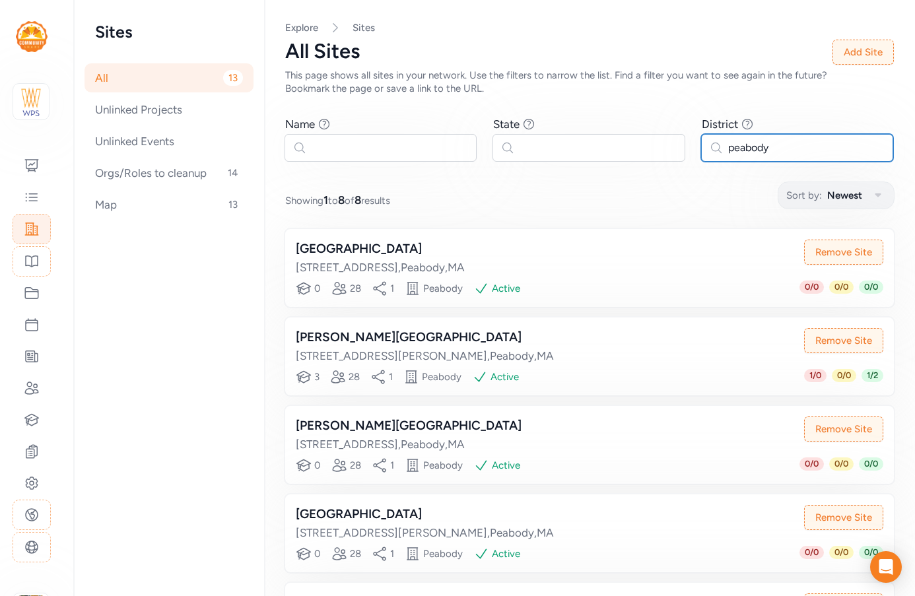
type input "peabody"
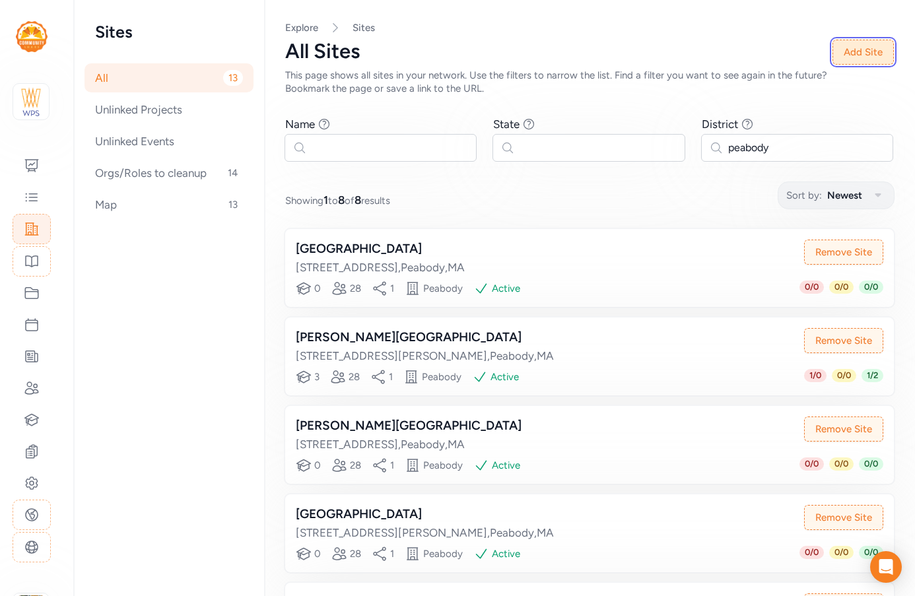
click at [854, 48] on button "Add Site" at bounding box center [862, 52] width 61 height 25
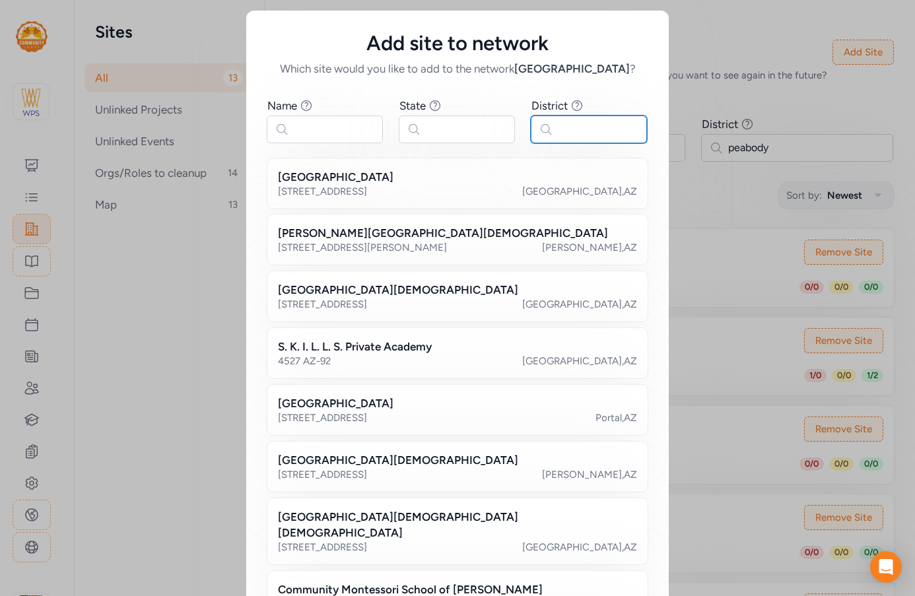
click at [595, 124] on input "text" at bounding box center [589, 130] width 116 height 28
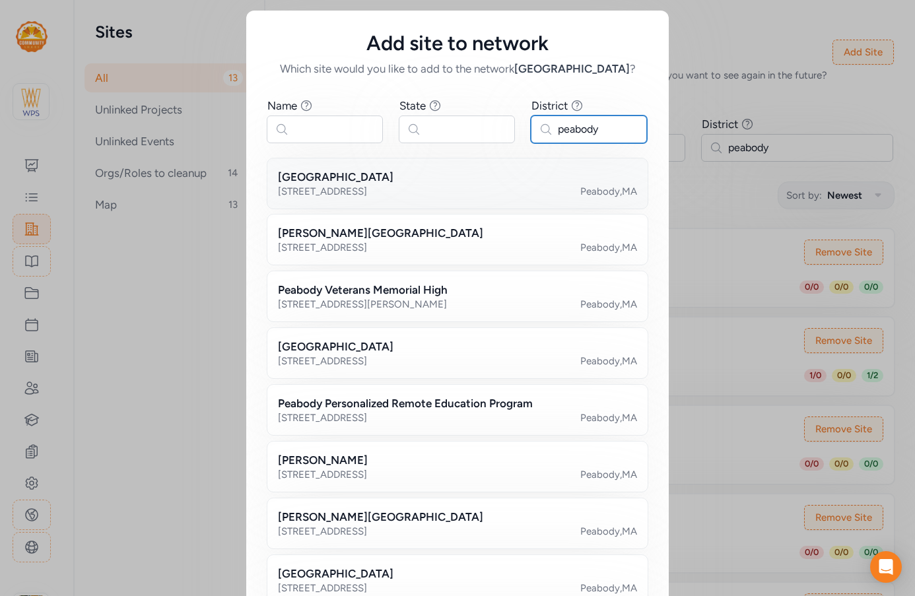
type input "peabody"
click at [393, 173] on h2 "[GEOGRAPHIC_DATA]" at bounding box center [336, 177] width 116 height 16
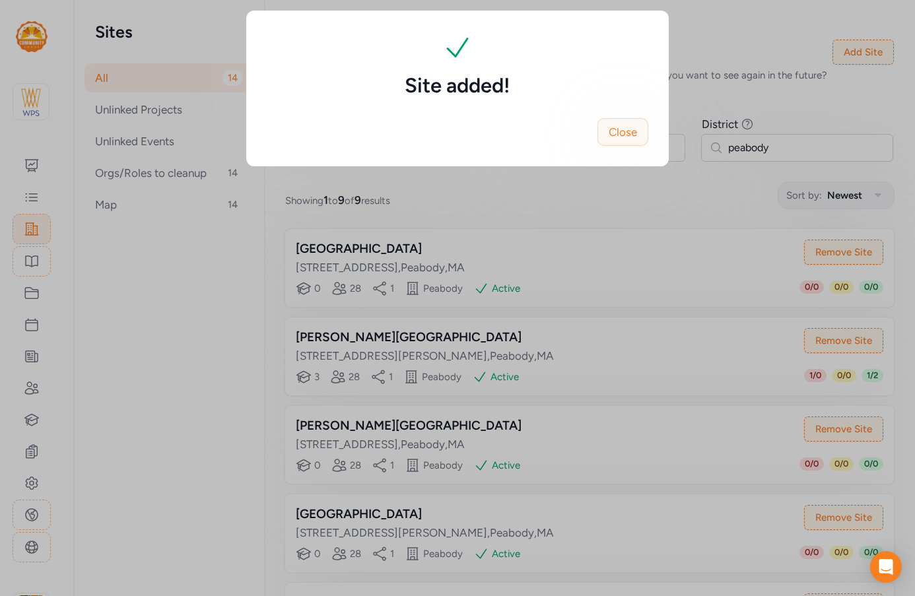
click at [628, 130] on span "Close" at bounding box center [623, 132] width 28 height 16
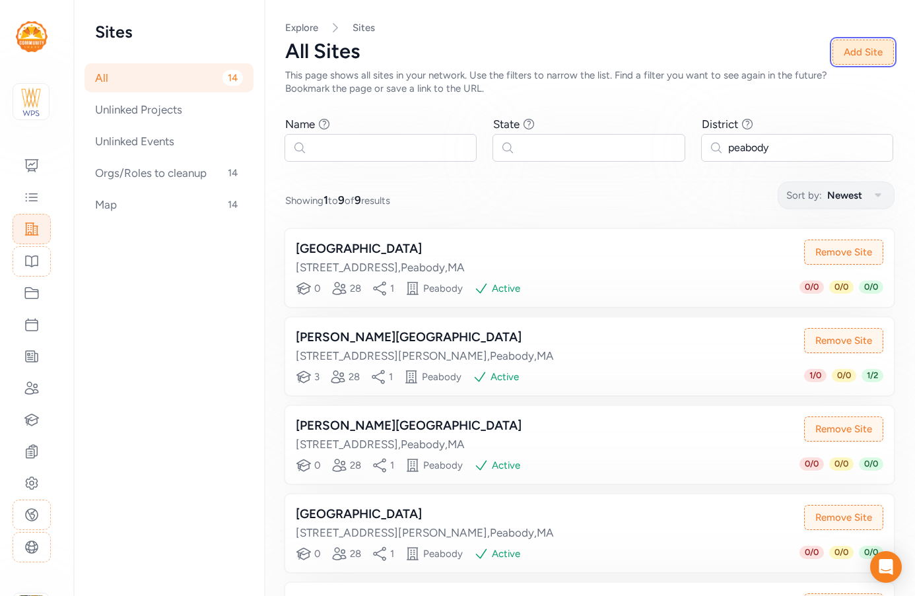
click at [865, 44] on button "Add Site" at bounding box center [862, 52] width 61 height 25
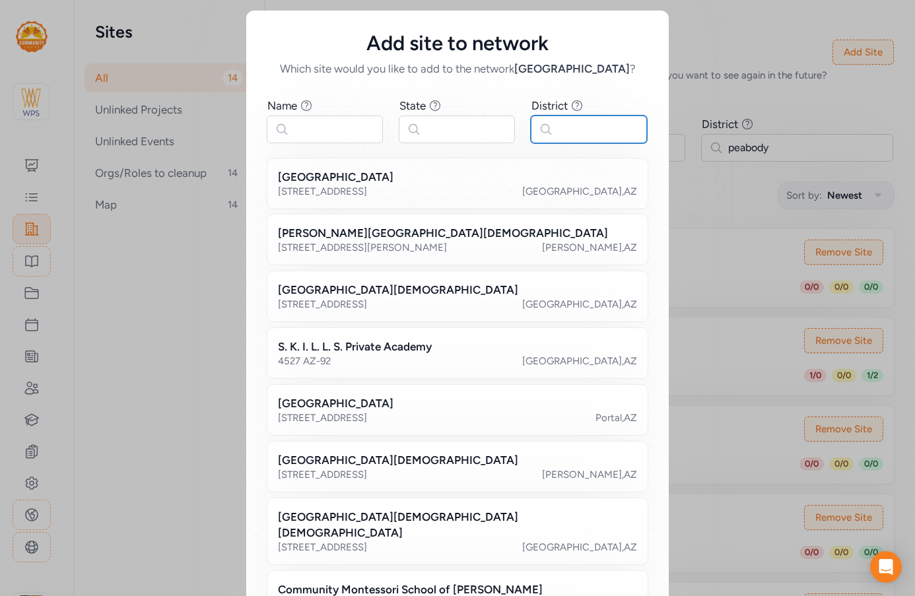
click at [599, 132] on input "text" at bounding box center [589, 130] width 116 height 28
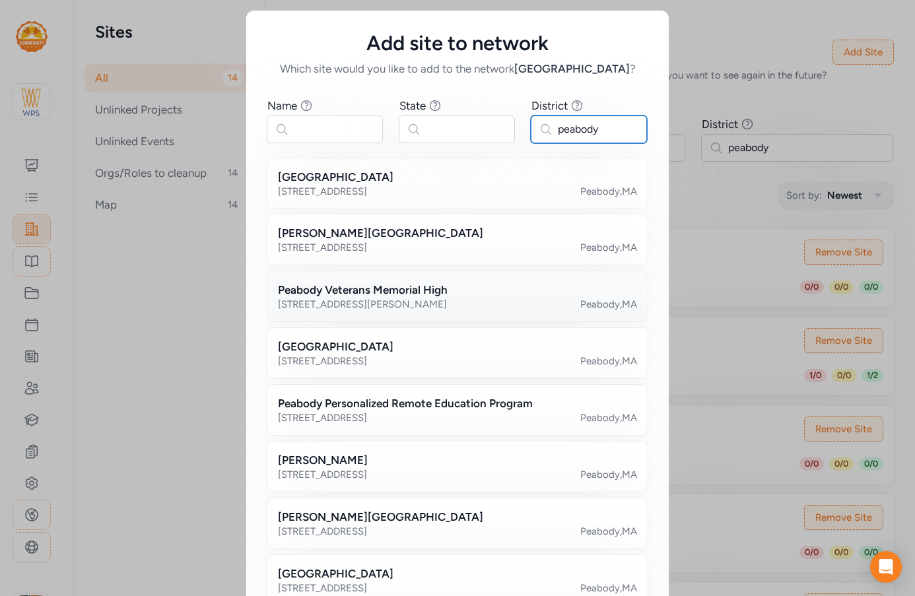
type input "peabody"
click at [341, 282] on h2 "Peabody Veterans Memorial High" at bounding box center [363, 290] width 170 height 16
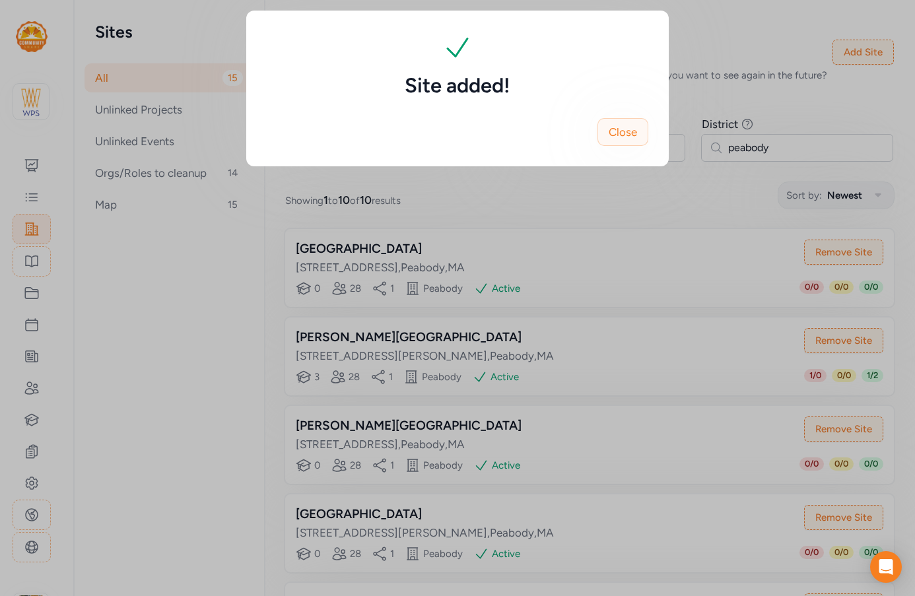
click at [628, 135] on span "Close" at bounding box center [623, 132] width 28 height 16
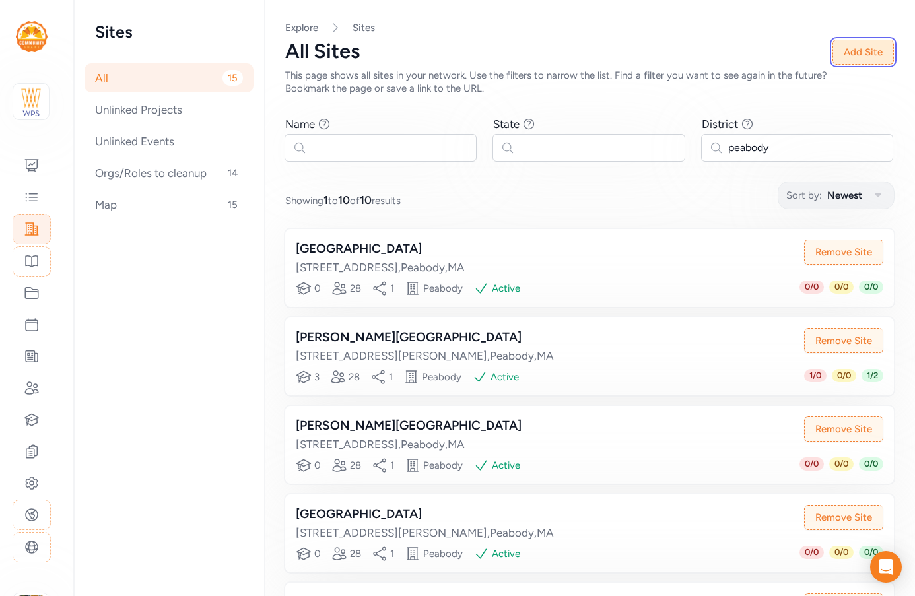
click at [834, 45] on button "Add Site" at bounding box center [862, 52] width 61 height 25
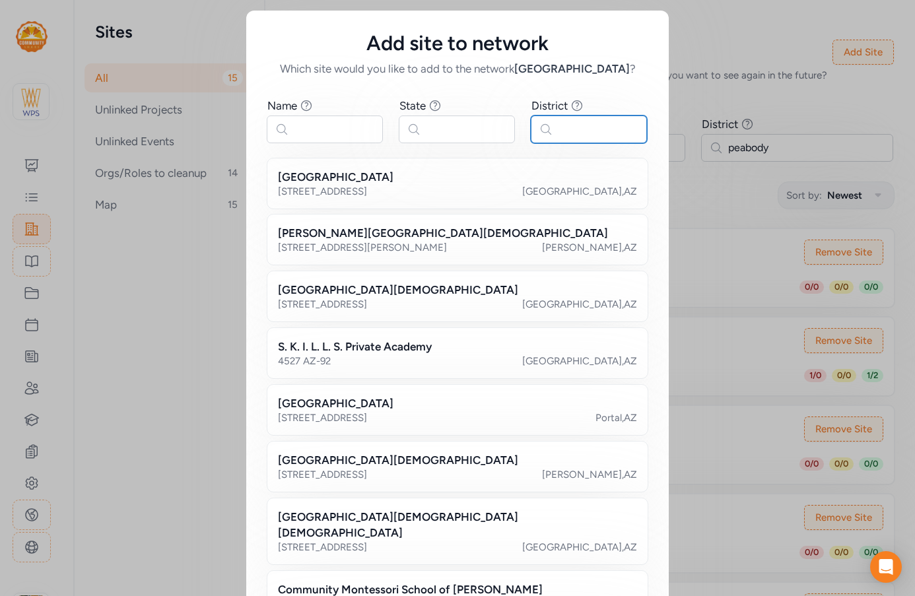
click at [546, 129] on input "text" at bounding box center [589, 130] width 116 height 28
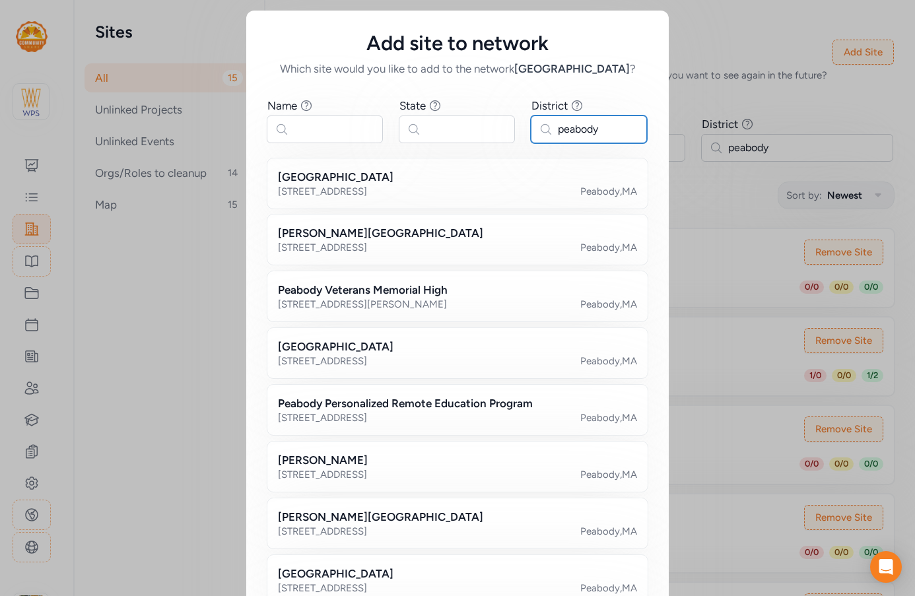
type input "peabody"
click at [434, 123] on input "text" at bounding box center [457, 130] width 116 height 28
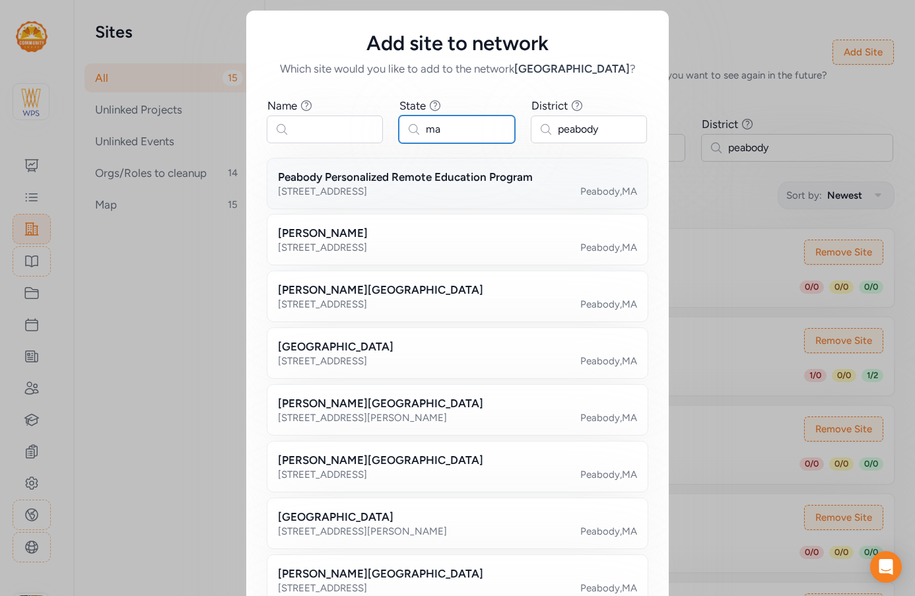
type input "ma"
click at [462, 178] on h2 "Peabody Personalized Remote Education Program" at bounding box center [405, 177] width 255 height 16
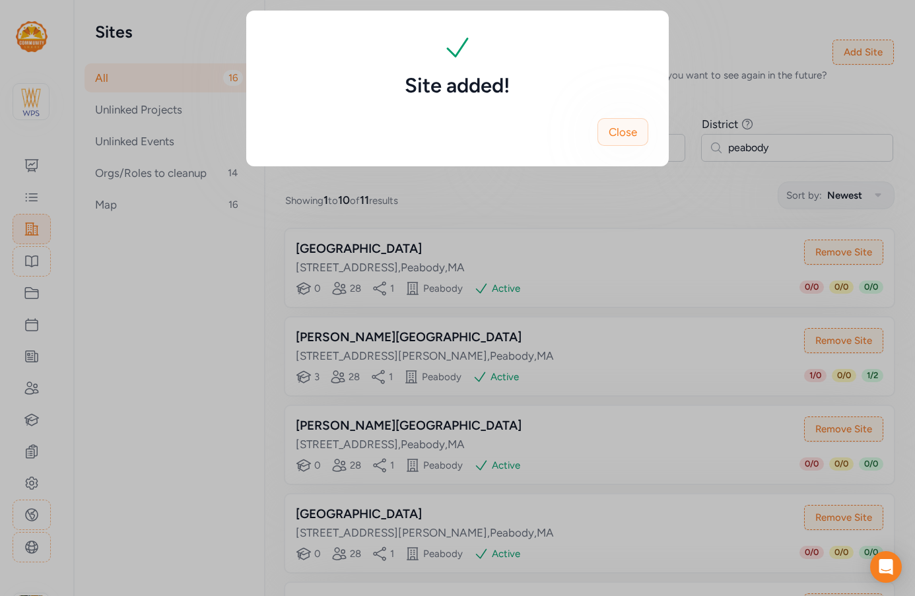
click at [614, 130] on span "Close" at bounding box center [623, 132] width 28 height 16
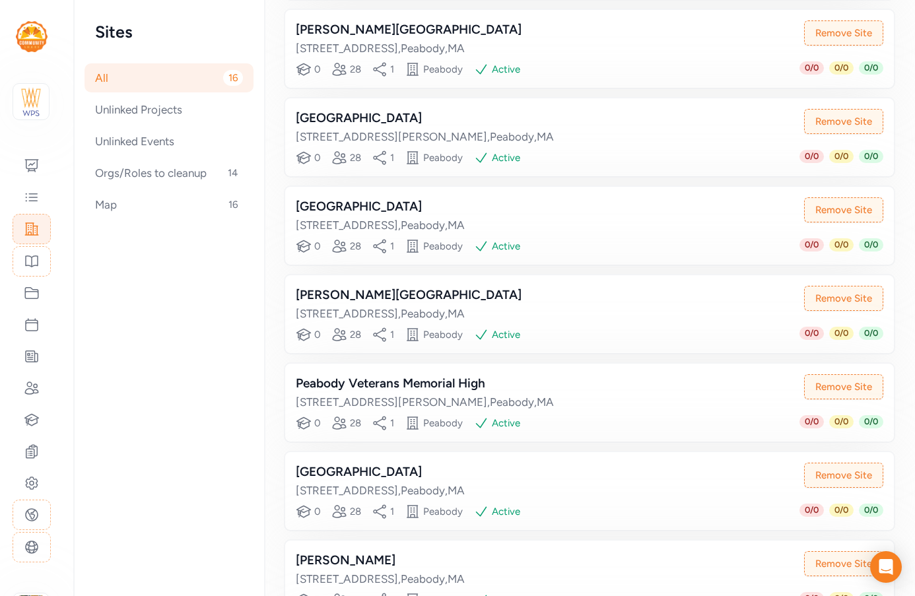
scroll to position [574, 0]
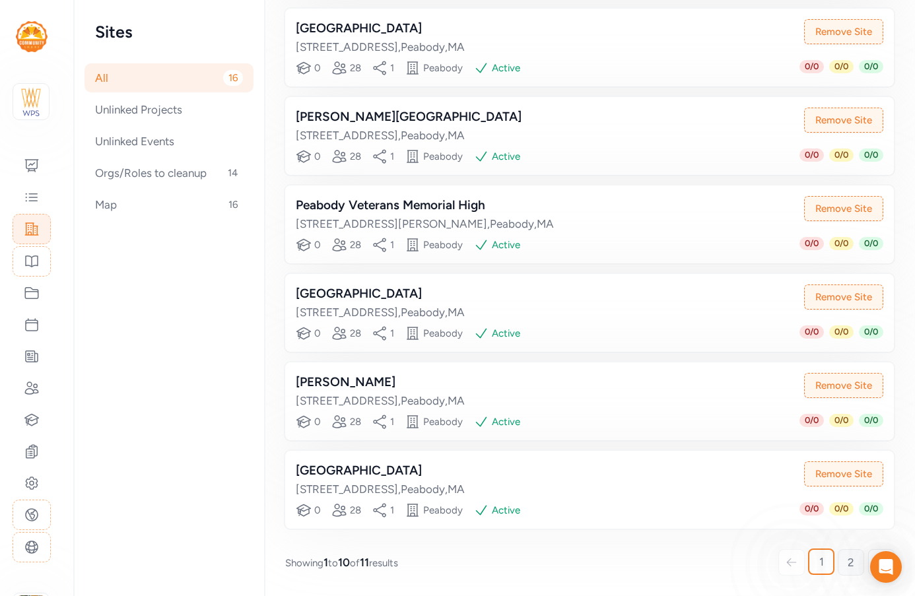
click at [838, 562] on link "2" at bounding box center [851, 562] width 26 height 26
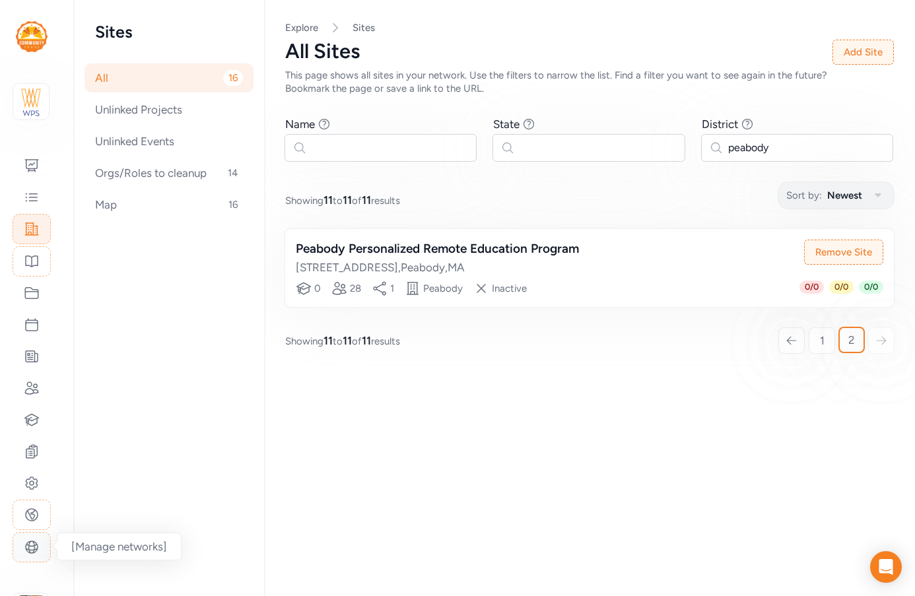
click at [34, 556] on div at bounding box center [32, 547] width 38 height 30
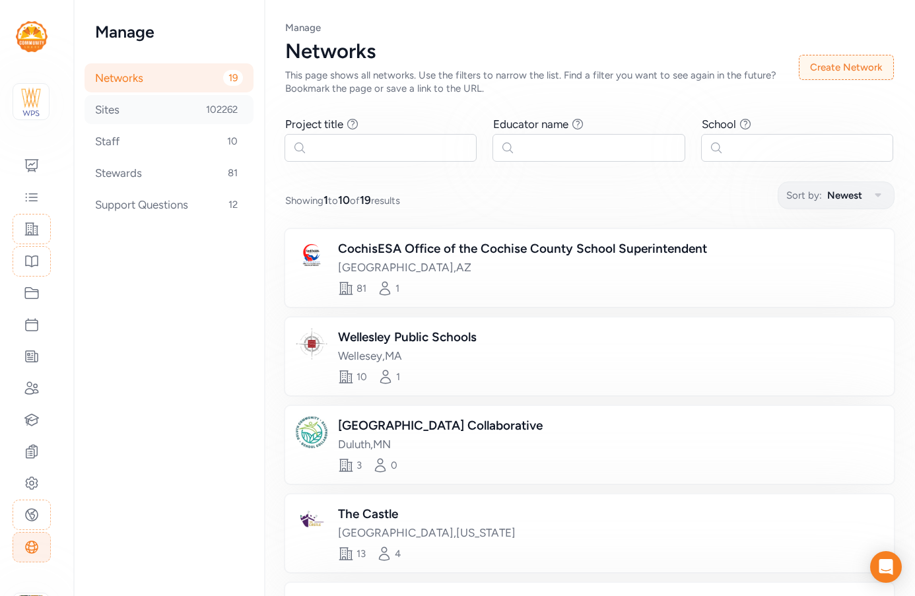
click at [130, 106] on div "Sites 102262" at bounding box center [168, 109] width 169 height 29
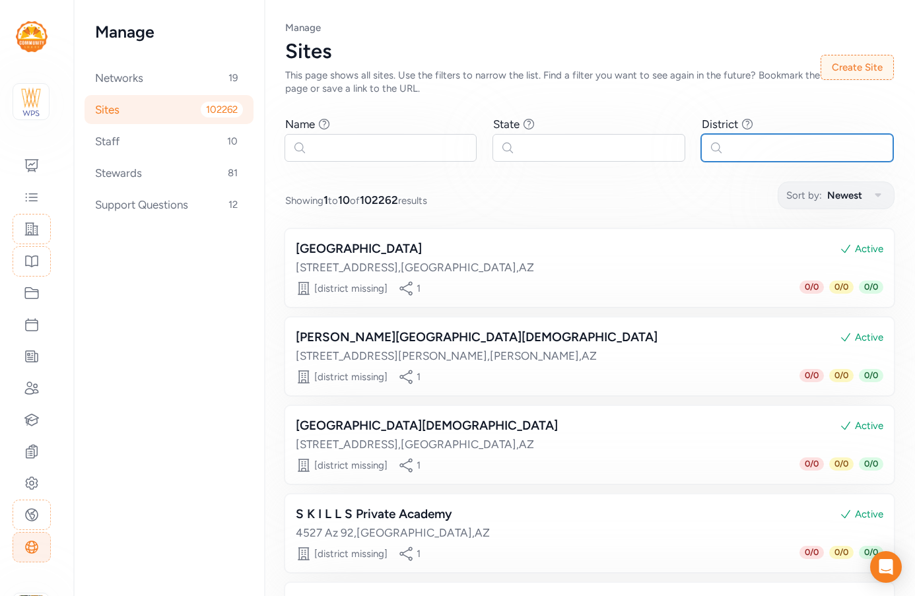
click at [723, 152] on input "text" at bounding box center [797, 148] width 192 height 28
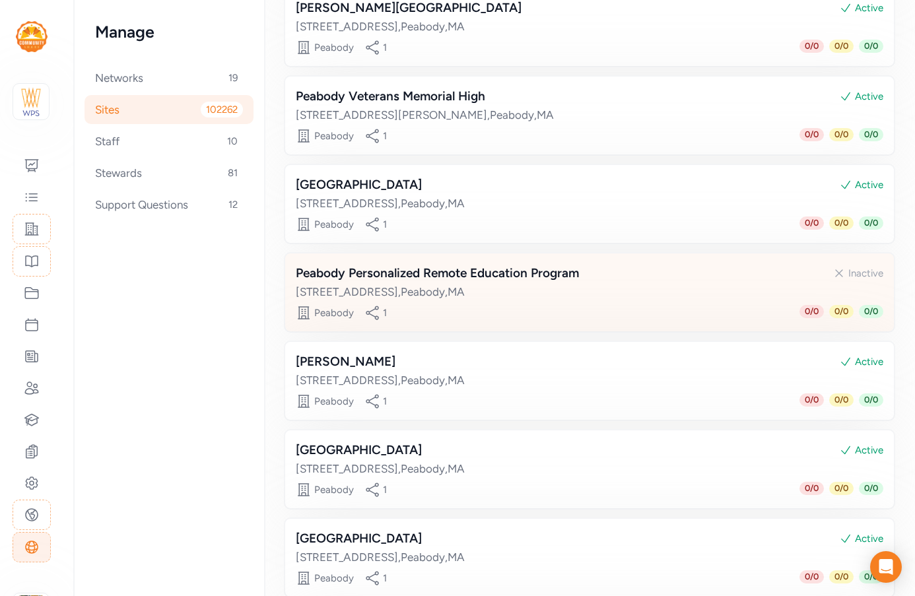
scroll to position [330, 0]
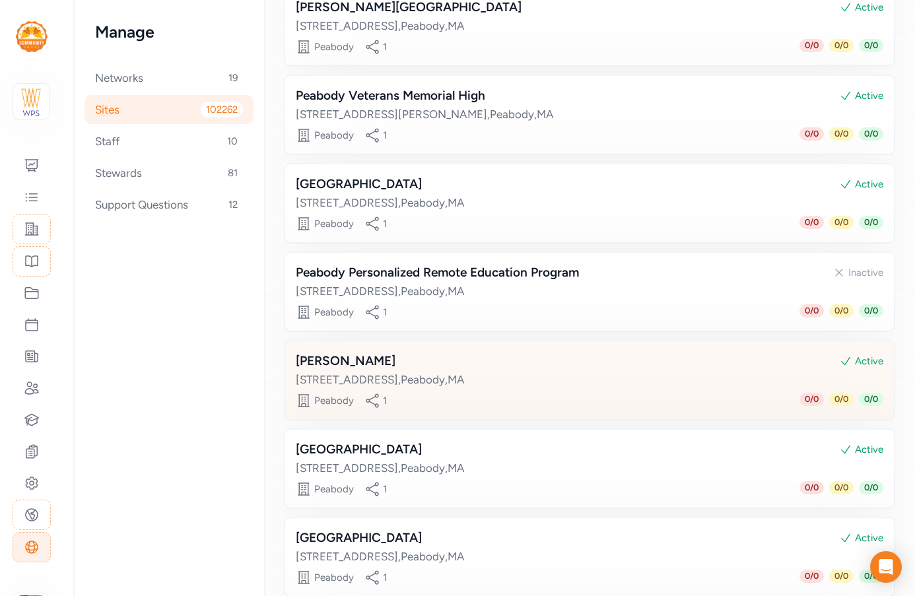
type input "peabody"
click at [383, 376] on div "[STREET_ADDRESS]" at bounding box center [589, 380] width 587 height 16
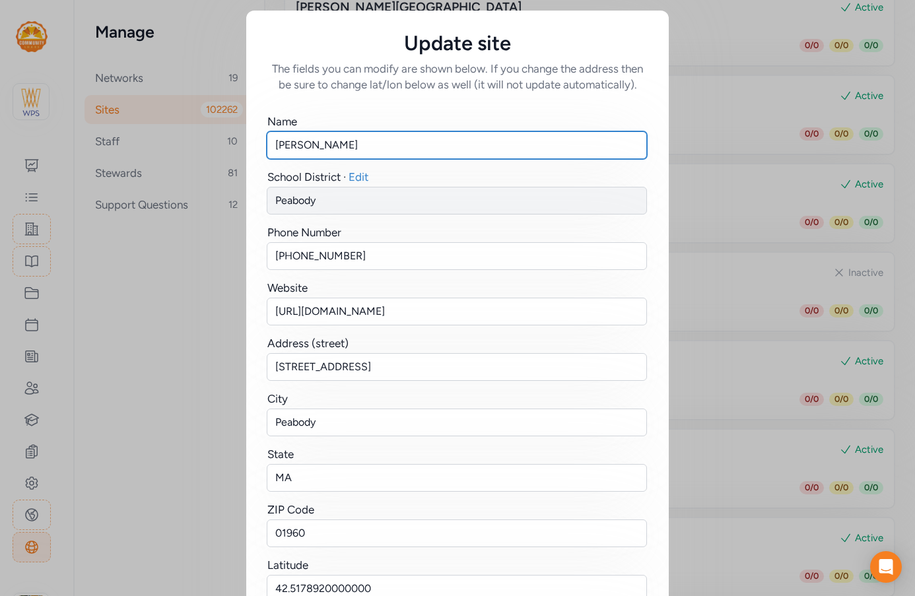
drag, startPoint x: 317, startPoint y: 143, endPoint x: 250, endPoint y: 136, distance: 67.1
click at [250, 136] on div "Name [PERSON_NAME][GEOGRAPHIC_DATA] · Edit Peabody Phone Number [PHONE_NUMBER] …" at bounding box center [457, 387] width 422 height 591
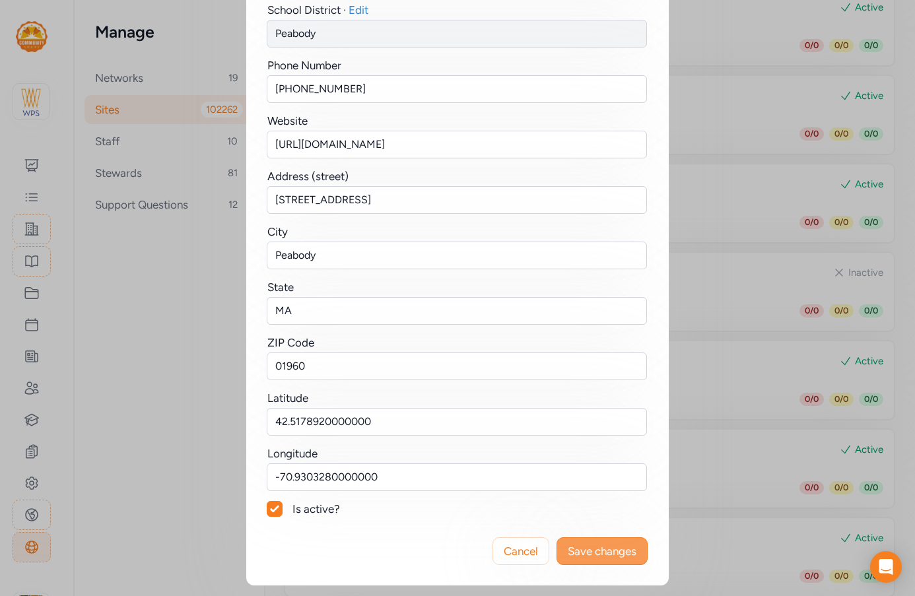
type input "[PERSON_NAME][GEOGRAPHIC_DATA]"
click at [626, 552] on span "Save changes" at bounding box center [602, 551] width 69 height 16
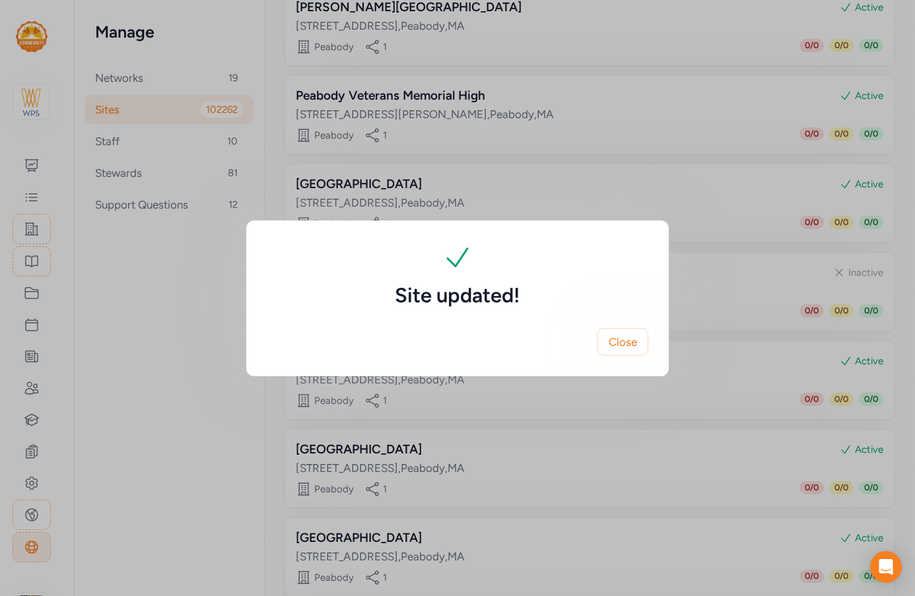
scroll to position [0, 0]
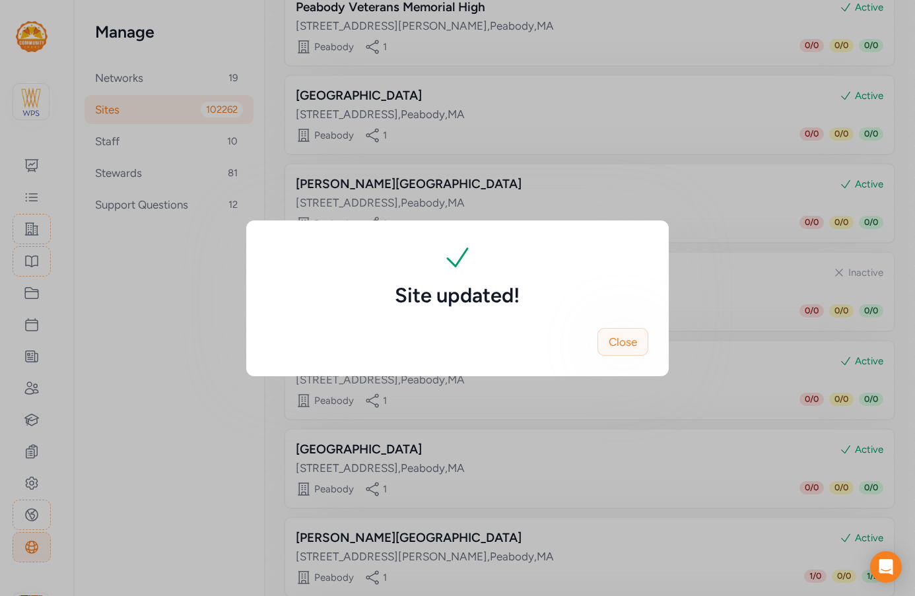
click at [642, 337] on button "Close" at bounding box center [622, 342] width 51 height 28
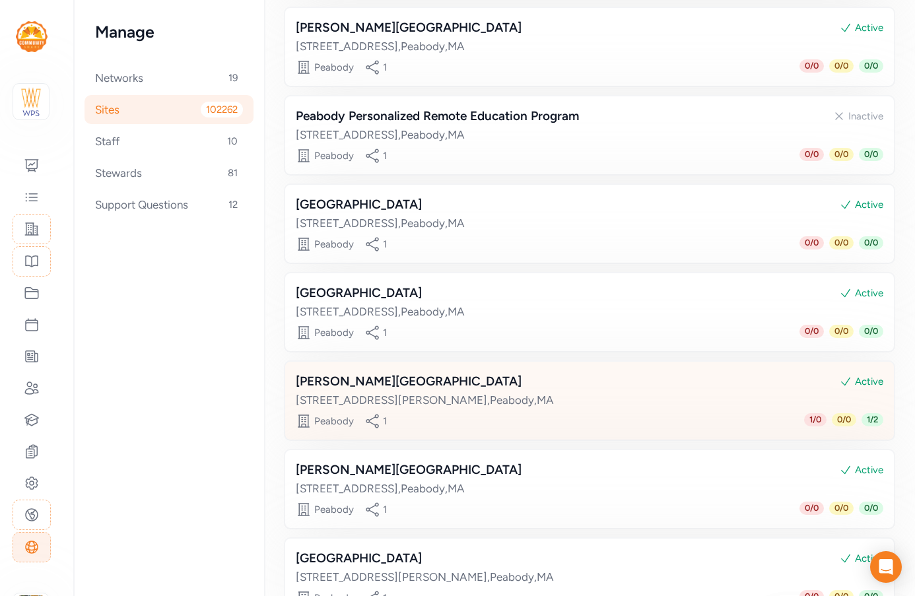
scroll to position [574, 0]
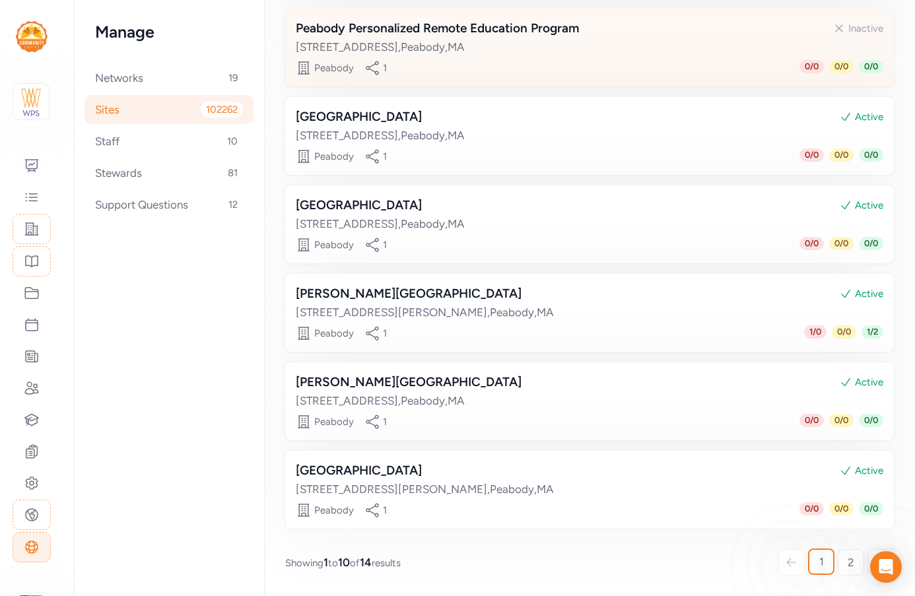
click at [538, 43] on div "[STREET_ADDRESS]" at bounding box center [589, 47] width 587 height 16
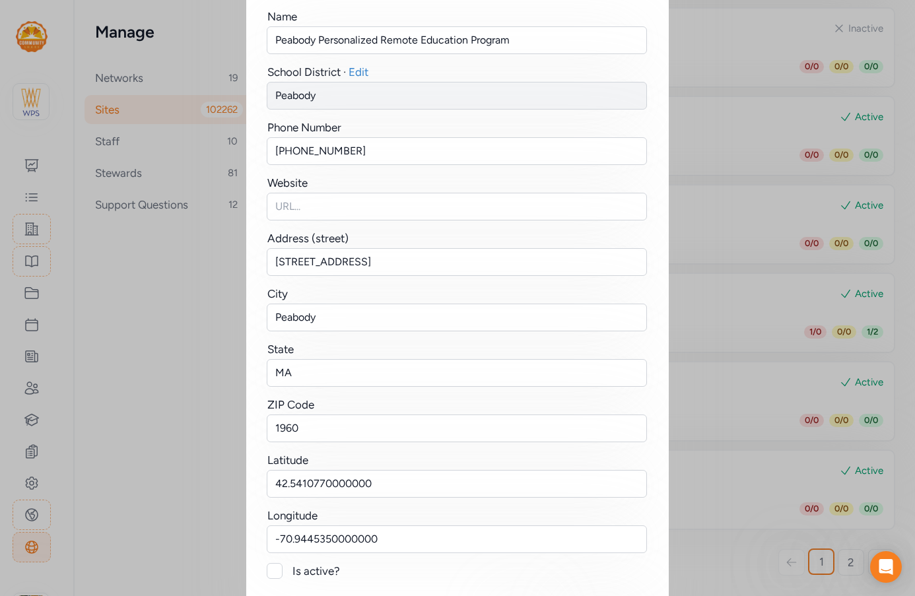
scroll to position [167, 0]
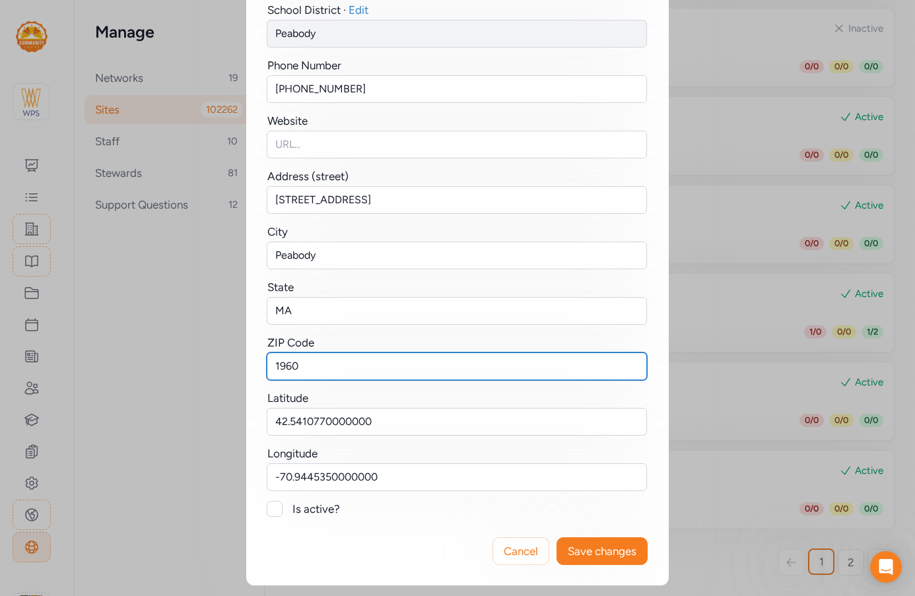
click at [269, 363] on input "1960" at bounding box center [457, 366] width 380 height 28
type input "01960"
click at [268, 509] on div at bounding box center [275, 509] width 16 height 16
checkbox input "true"
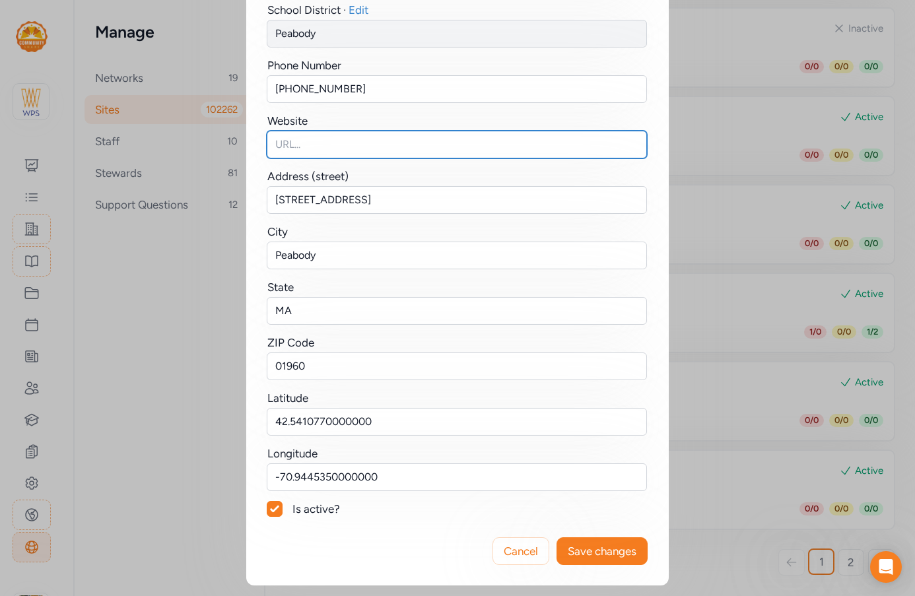
click at [304, 147] on input "text" at bounding box center [457, 145] width 380 height 28
paste input "[URL][DOMAIN_NAME]"
type input "[URL][DOMAIN_NAME]"
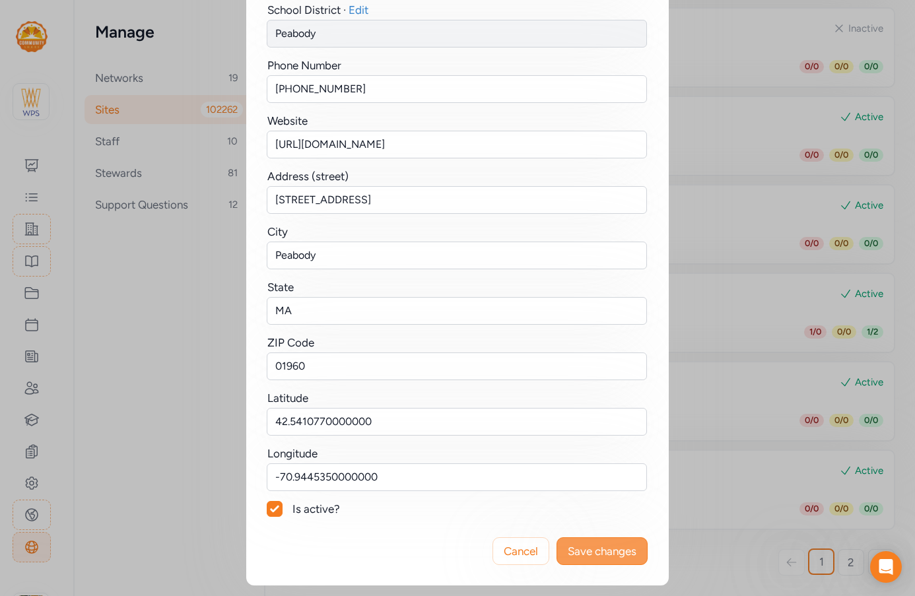
click at [589, 549] on span "Save changes" at bounding box center [602, 551] width 69 height 16
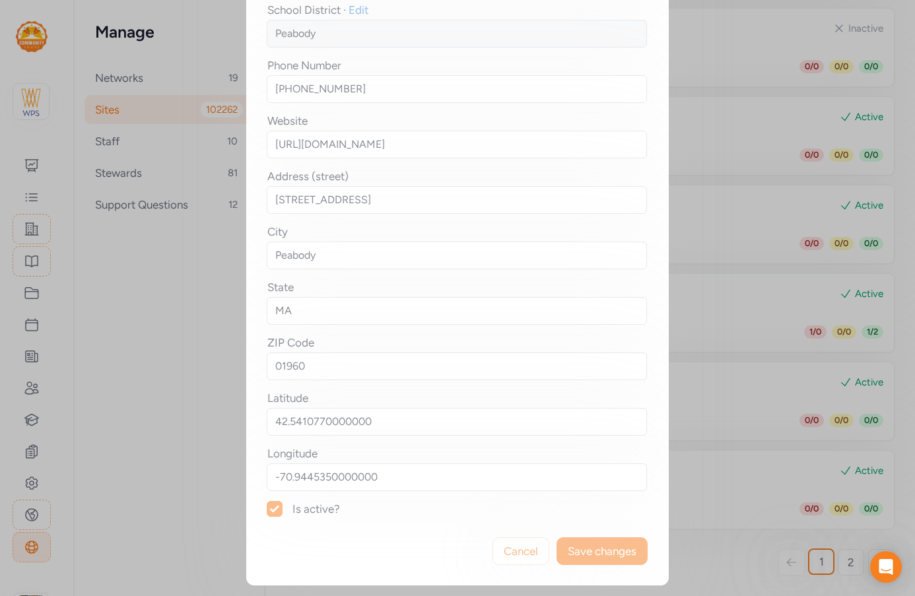
scroll to position [0, 0]
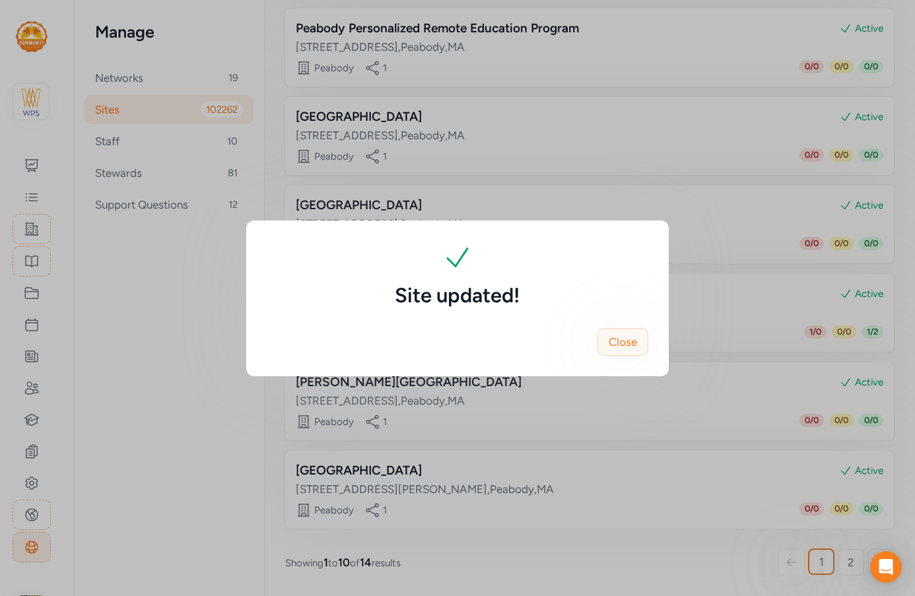
click at [632, 341] on span "Close" at bounding box center [623, 342] width 28 height 16
